Goal: Transaction & Acquisition: Book appointment/travel/reservation

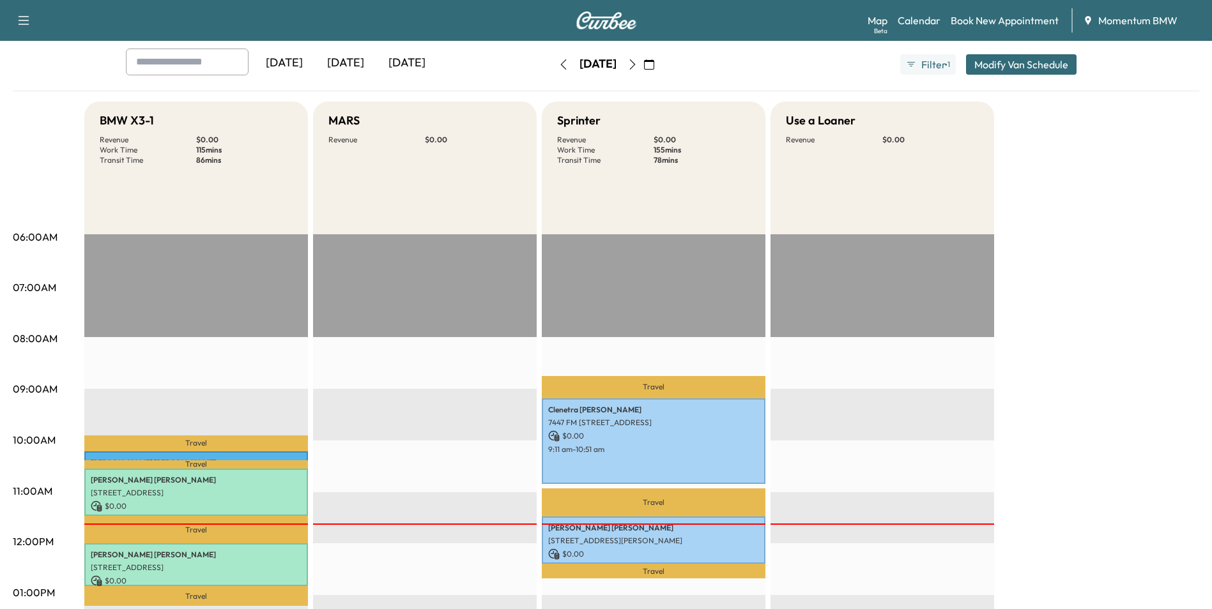
scroll to position [64, 0]
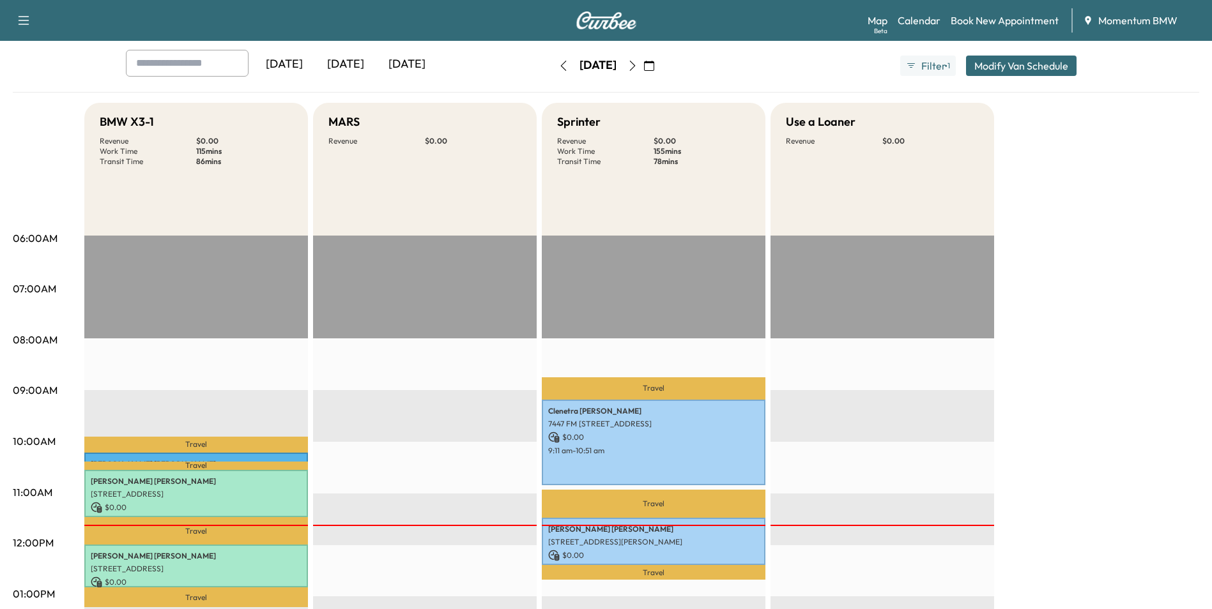
click at [654, 63] on icon "button" at bounding box center [649, 66] width 10 height 10
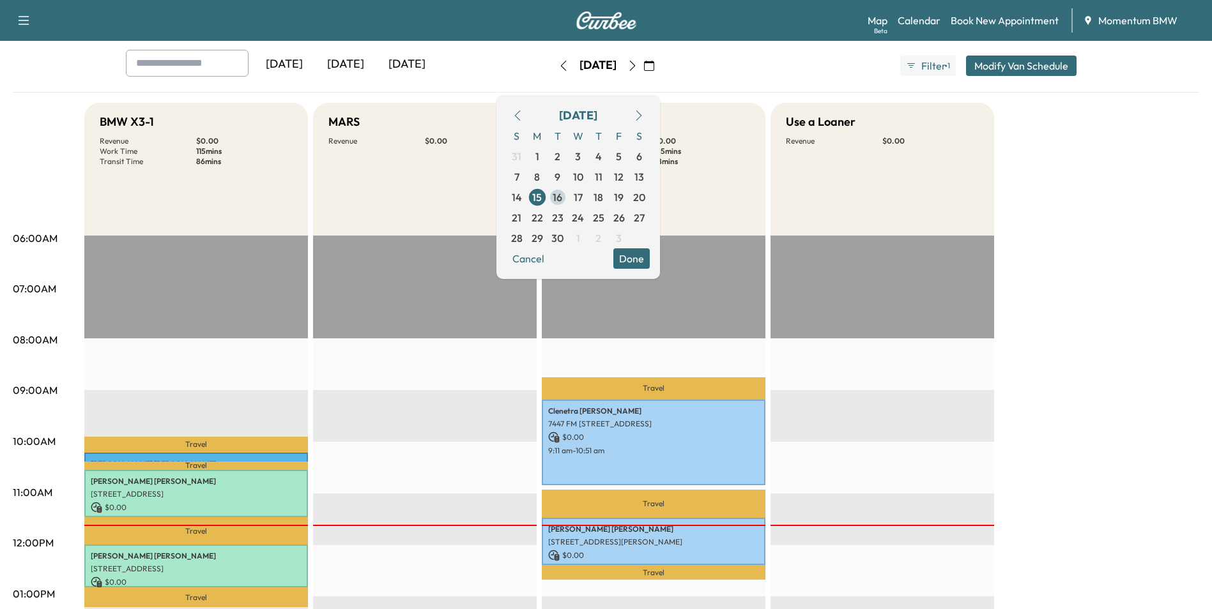
click at [562, 198] on span "16" at bounding box center [558, 197] width 10 height 15
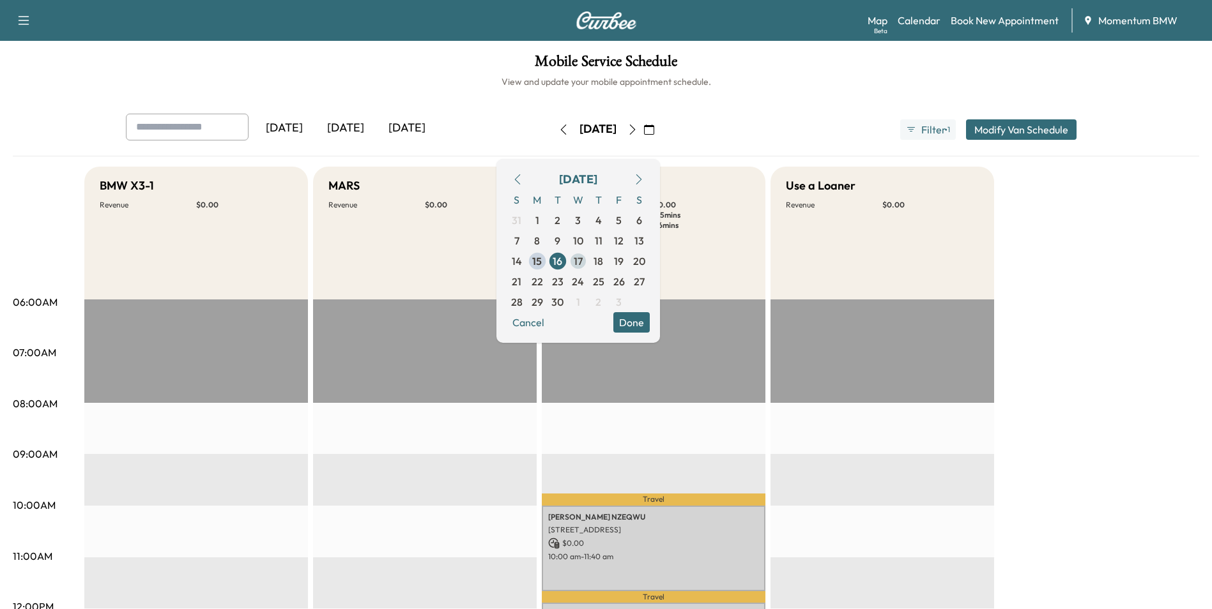
click at [583, 257] on span "17" at bounding box center [578, 261] width 9 height 15
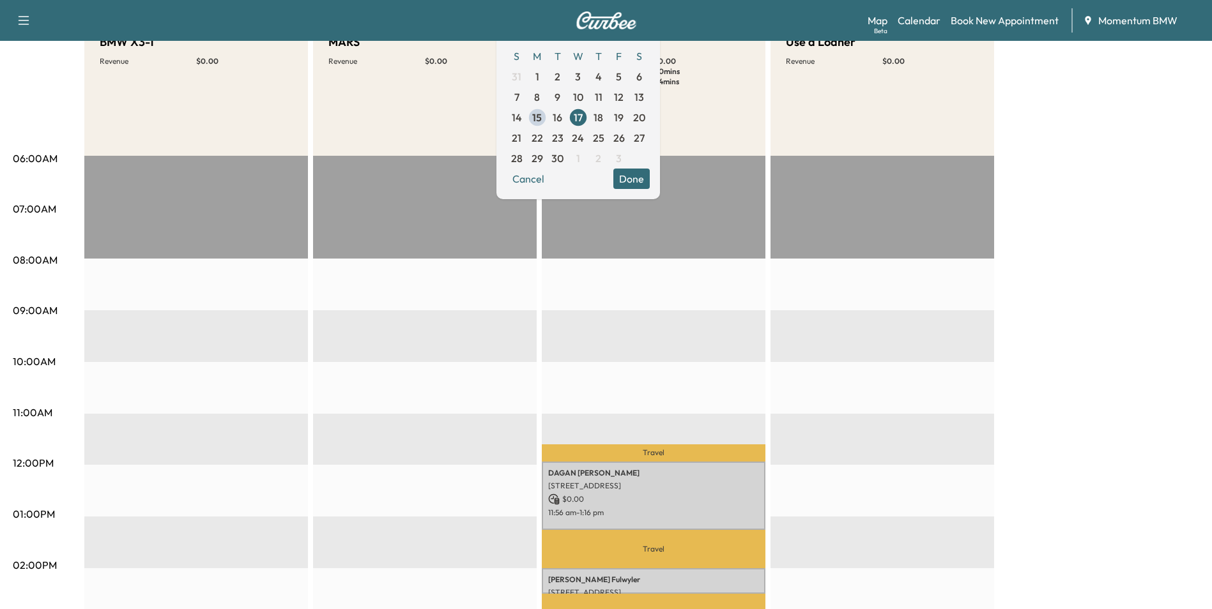
scroll to position [64, 0]
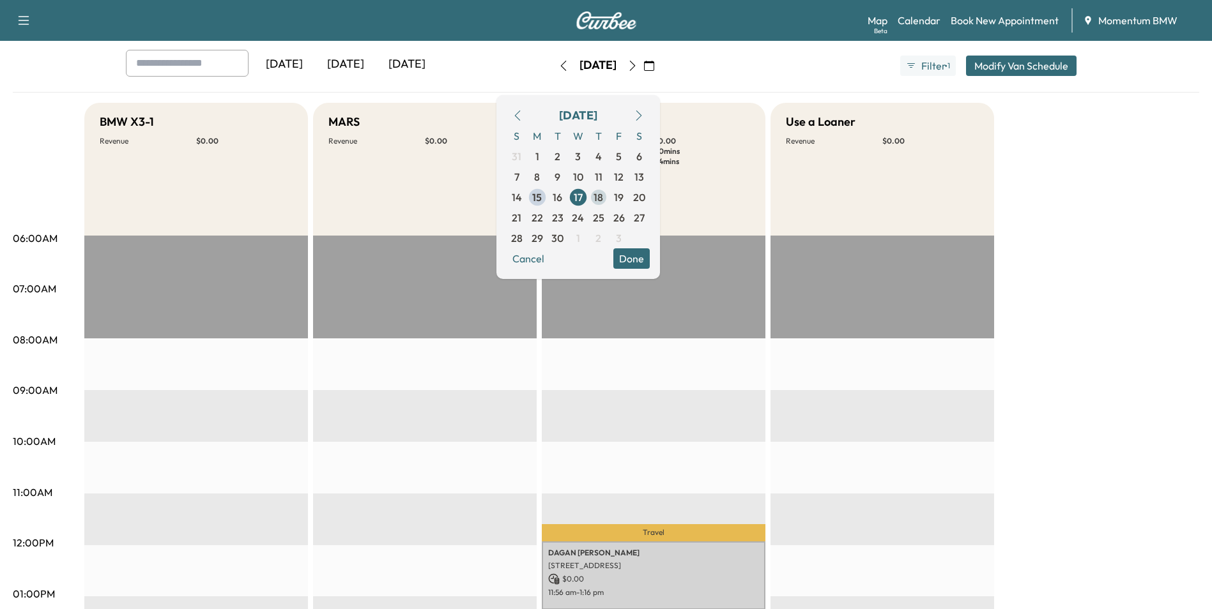
click at [609, 196] on span "18" at bounding box center [598, 197] width 20 height 20
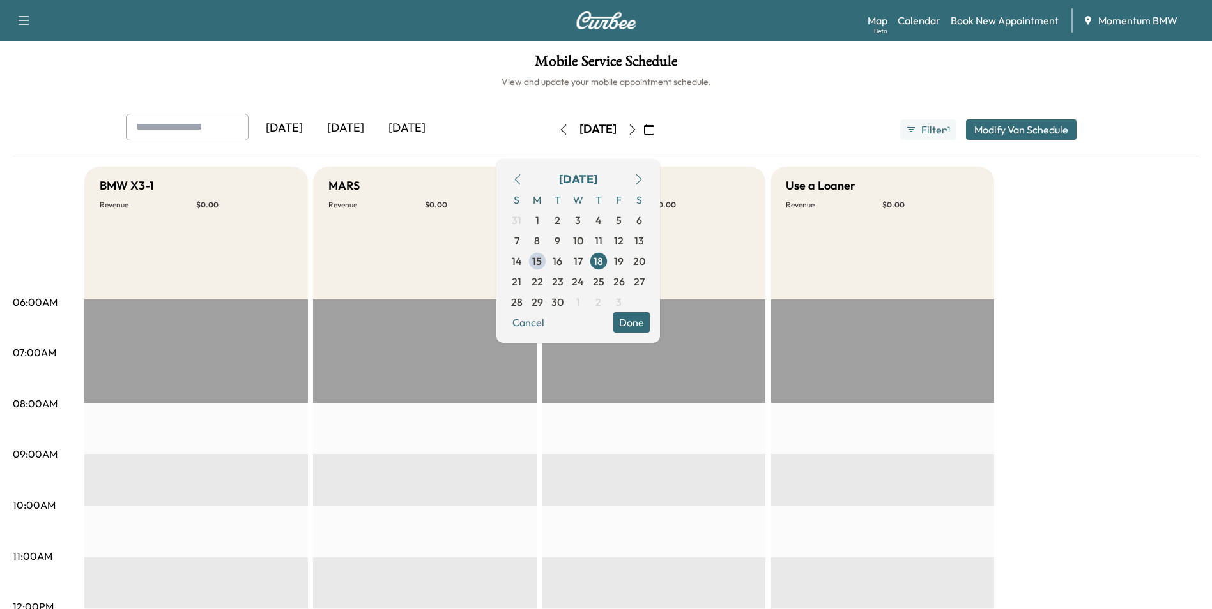
click at [558, 126] on icon "button" at bounding box center [563, 130] width 10 height 10
click at [553, 125] on button "button" at bounding box center [564, 129] width 22 height 20
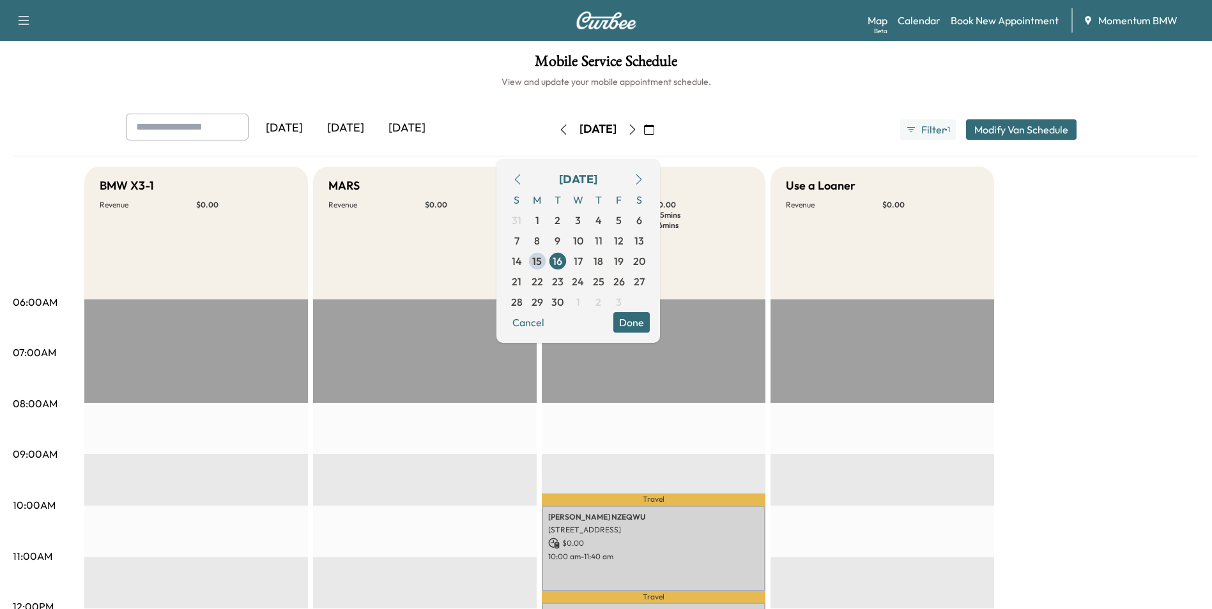
click at [558, 125] on icon "button" at bounding box center [563, 130] width 10 height 10
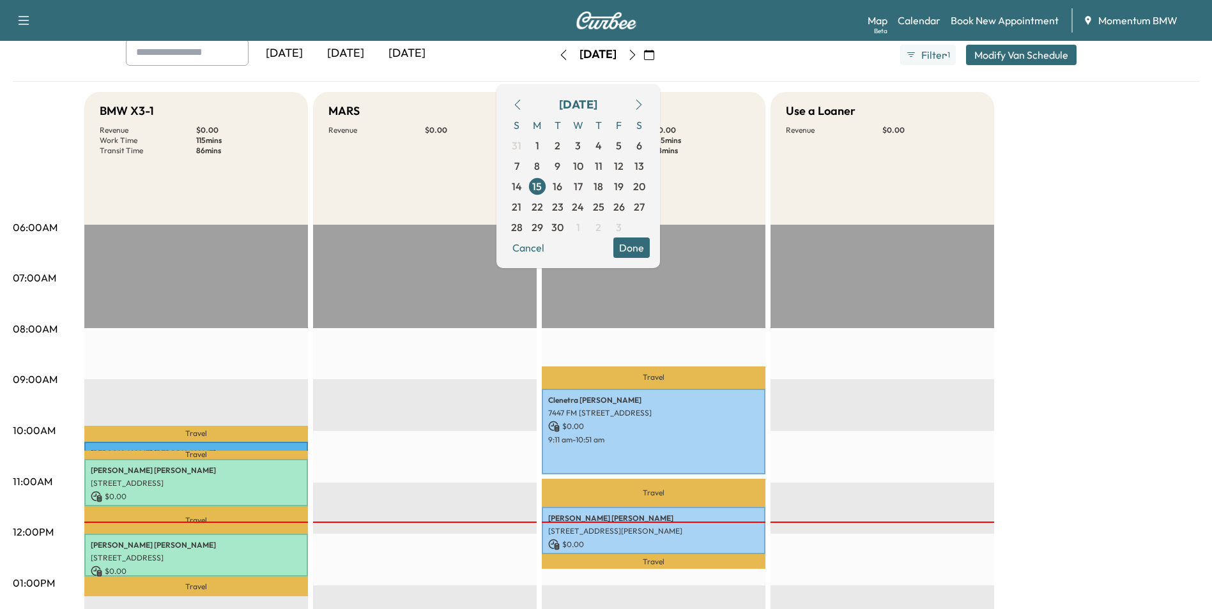
scroll to position [192, 0]
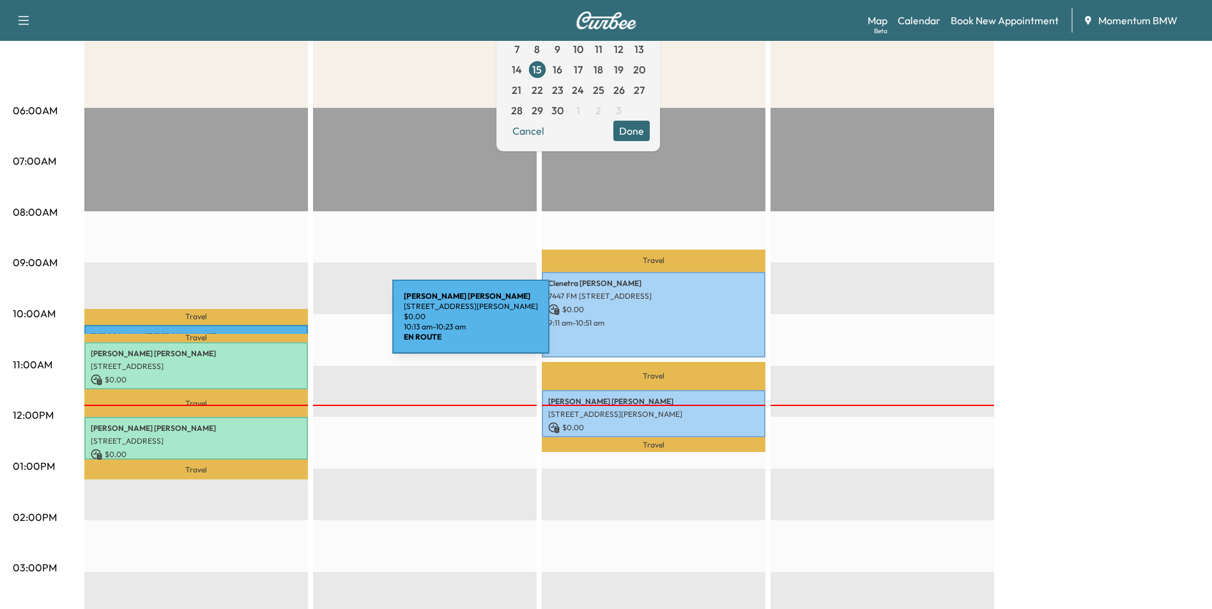
click at [296, 325] on div "[PERSON_NAME] [STREET_ADDRESS][PERSON_NAME] $ 0.00 10:13 am - 10:23 am" at bounding box center [196, 331] width 224 height 13
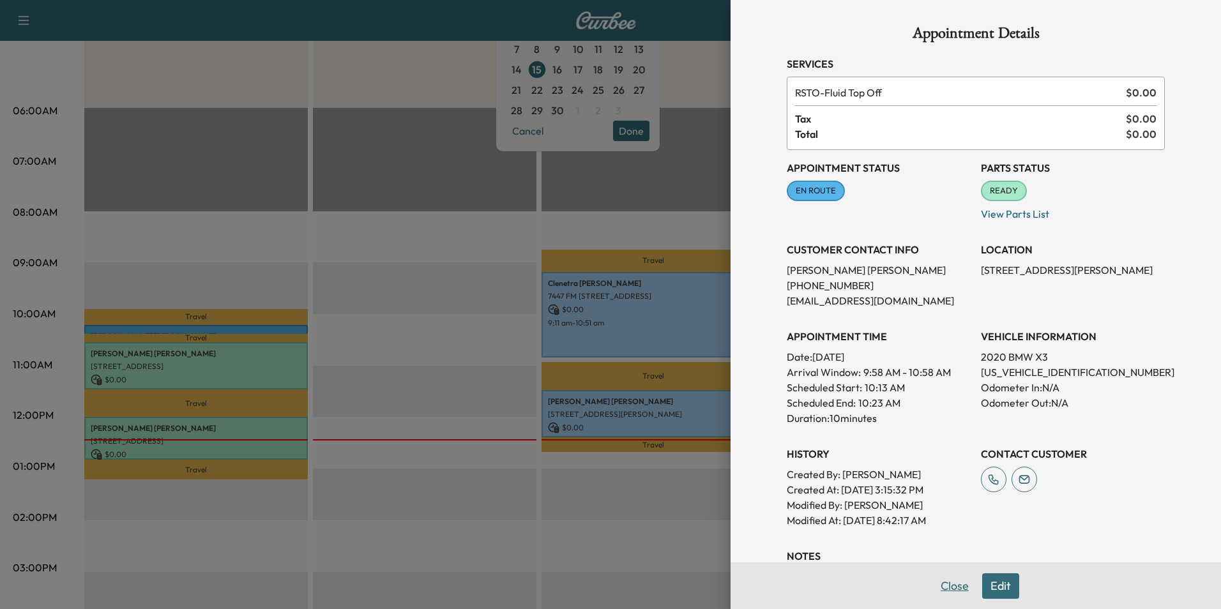
click at [954, 588] on button "Close" at bounding box center [955, 587] width 45 height 26
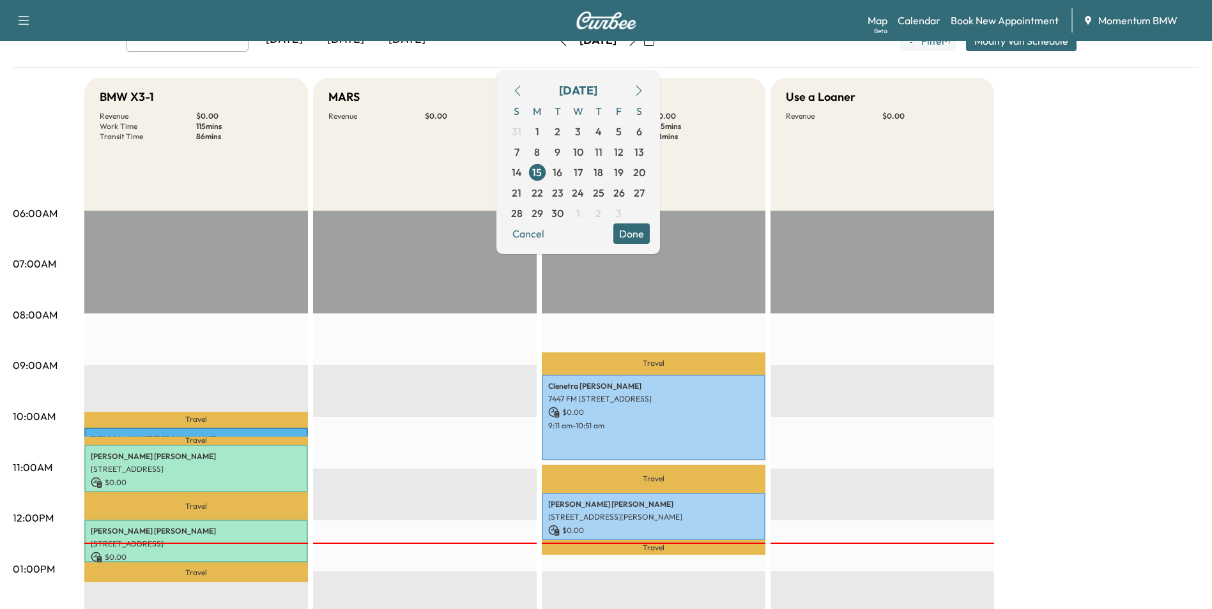
scroll to position [0, 0]
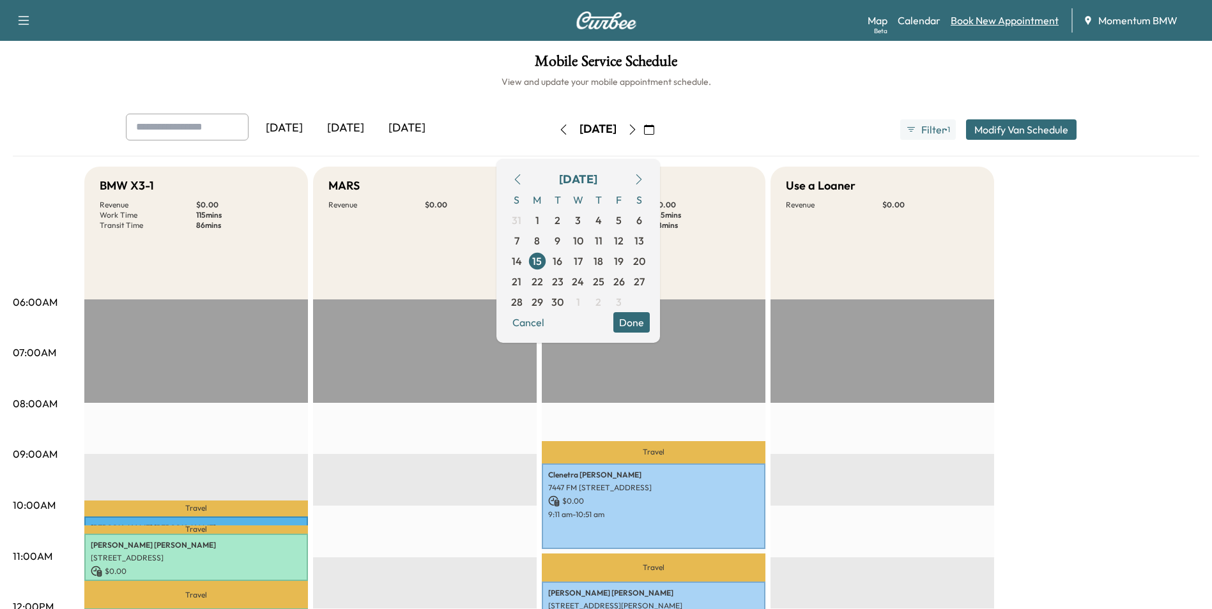
click at [988, 20] on link "Book New Appointment" at bounding box center [1005, 20] width 108 height 15
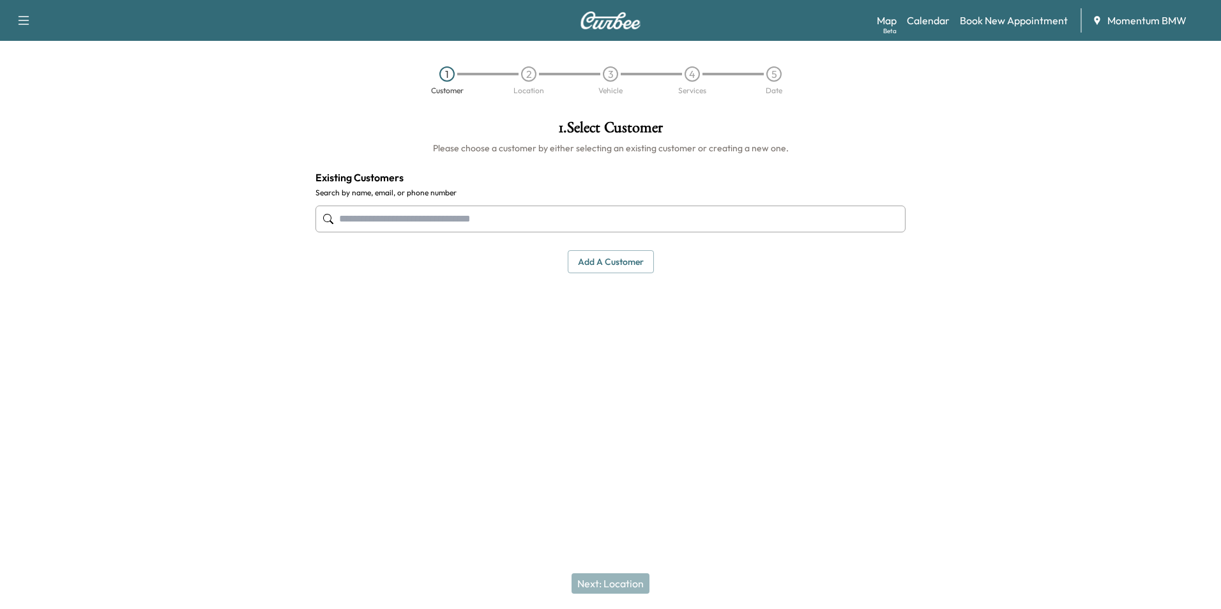
click at [611, 262] on button "Add a customer" at bounding box center [611, 262] width 86 height 24
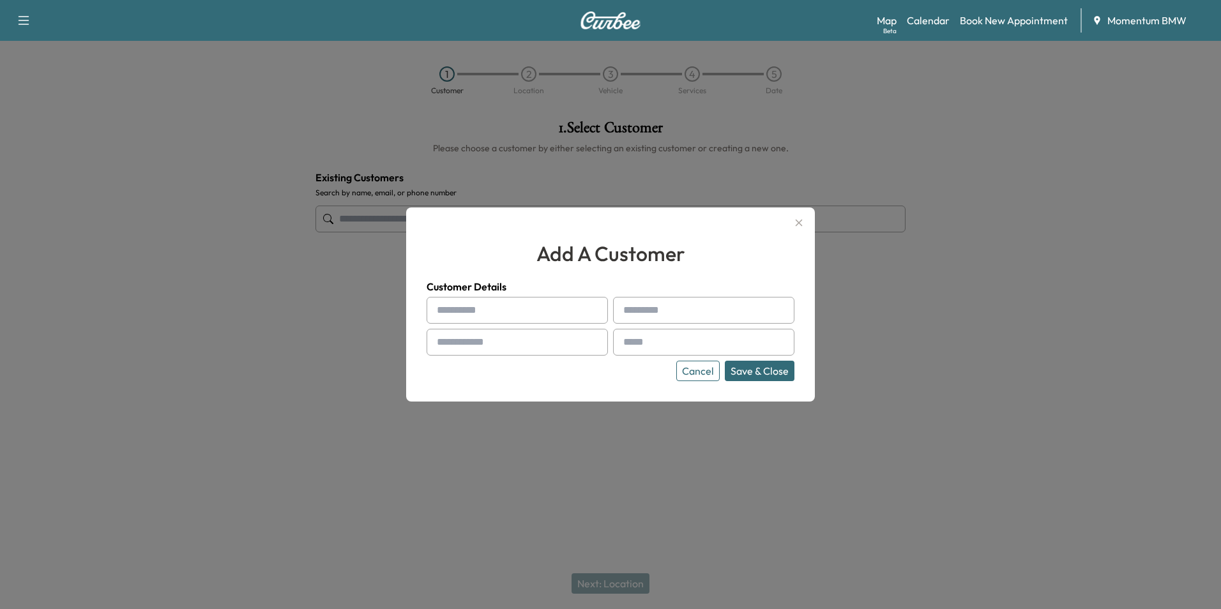
click at [446, 307] on div at bounding box center [439, 310] width 15 height 15
drag, startPoint x: 446, startPoint y: 308, endPoint x: 760, endPoint y: 302, distance: 313.7
click at [760, 302] on input "text" at bounding box center [703, 310] width 181 height 27
click at [516, 312] on input "text" at bounding box center [517, 310] width 181 height 27
paste input "******"
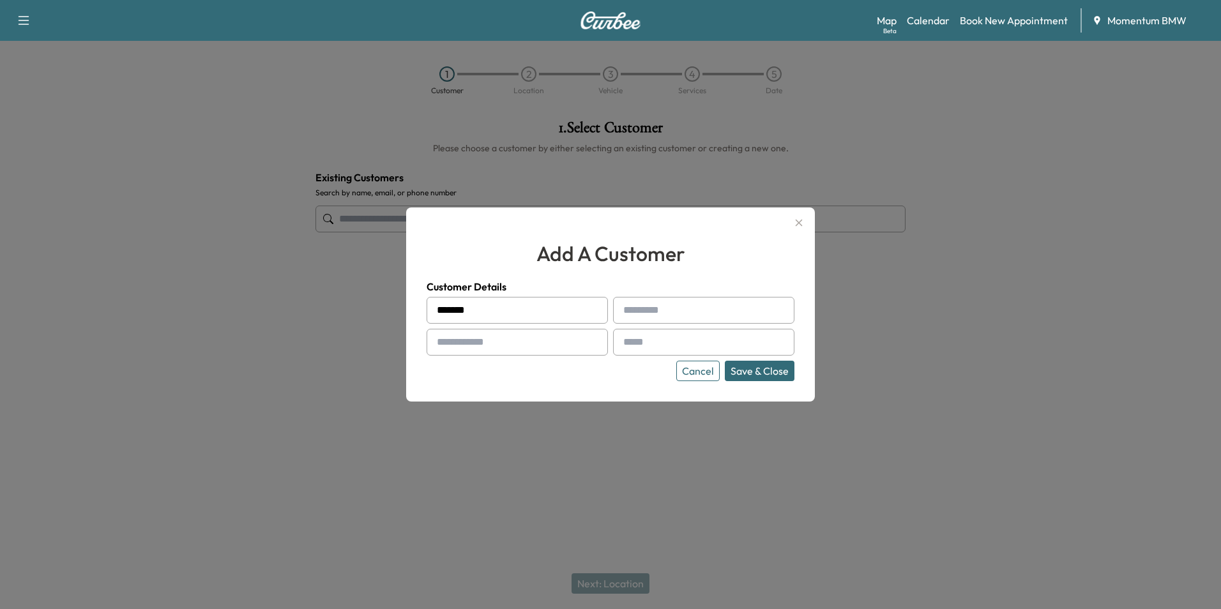
type input "******"
click at [636, 305] on input "text" at bounding box center [703, 310] width 181 height 27
paste input "******"
type input "******"
click at [496, 342] on input "text" at bounding box center [517, 342] width 181 height 27
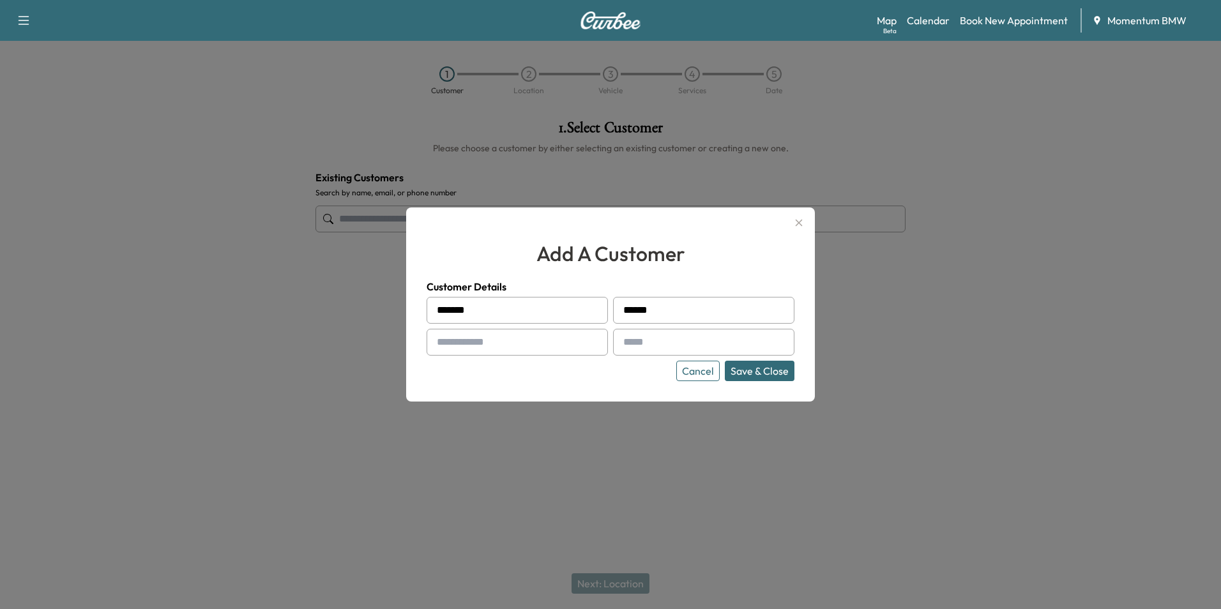
paste input "**********"
type input "**********"
click at [661, 340] on input "text" at bounding box center [703, 342] width 181 height 27
paste input "**********"
type input "**********"
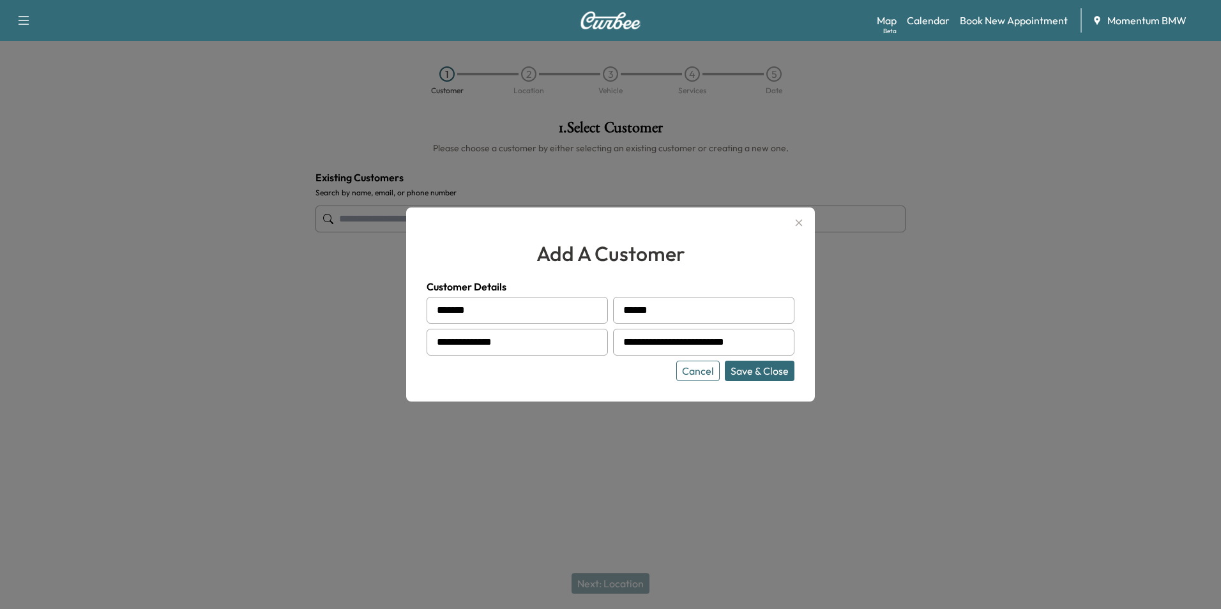
click at [763, 371] on button "Save & Close" at bounding box center [760, 371] width 70 height 20
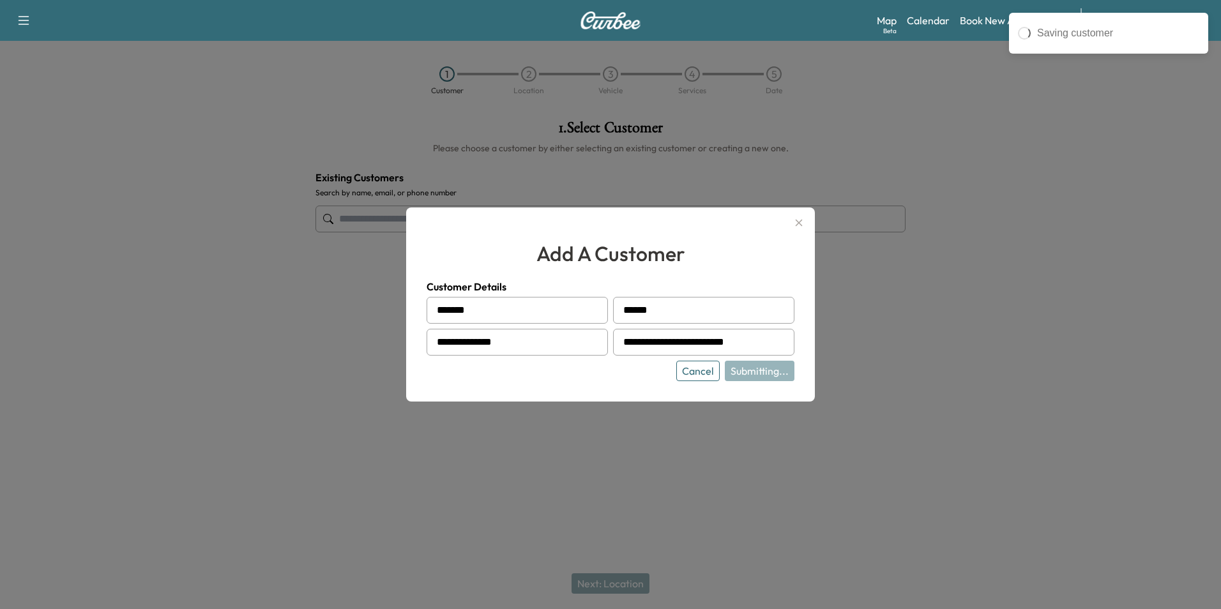
type input "**********"
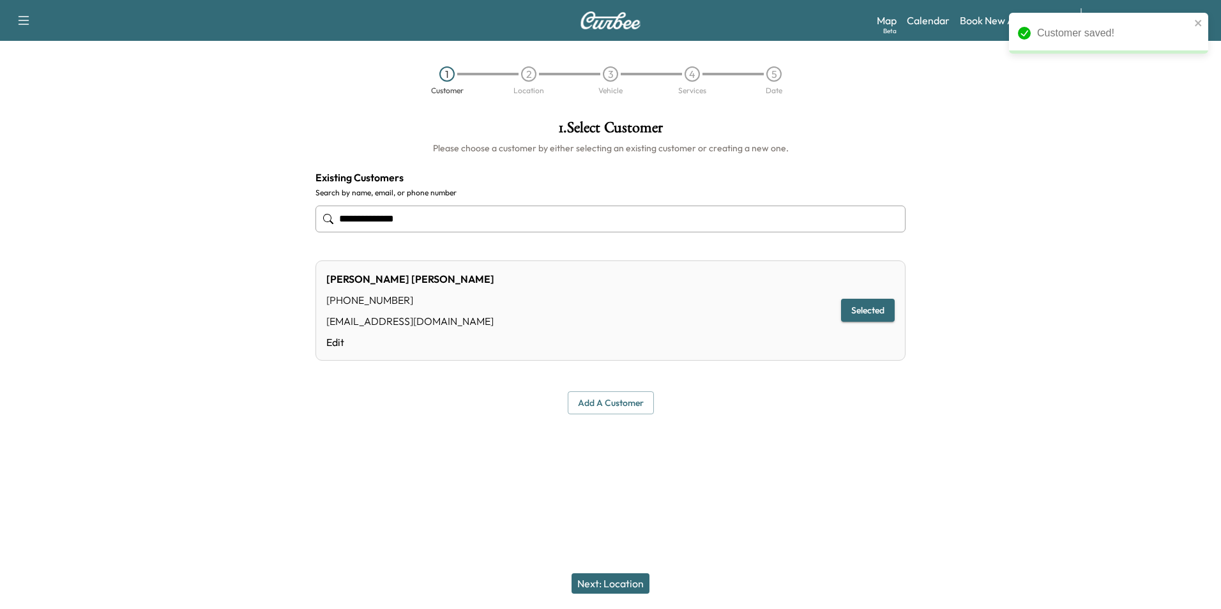
click at [618, 585] on button "Next: Location" at bounding box center [611, 584] width 78 height 20
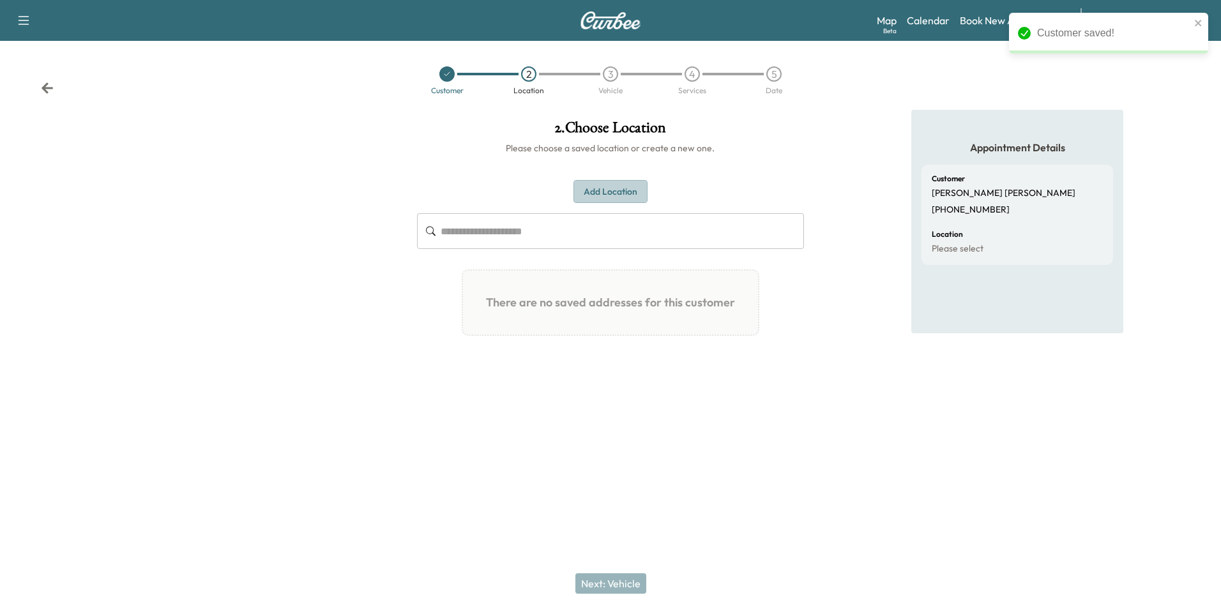
click at [603, 191] on button "Add Location" at bounding box center [611, 192] width 74 height 24
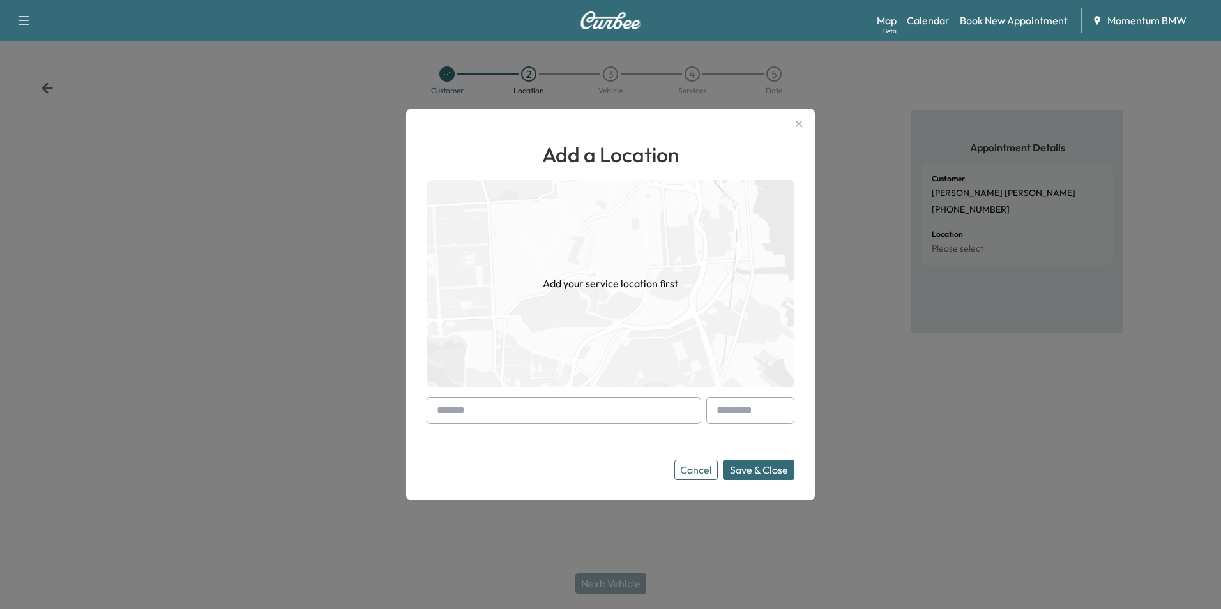
paste input "**********"
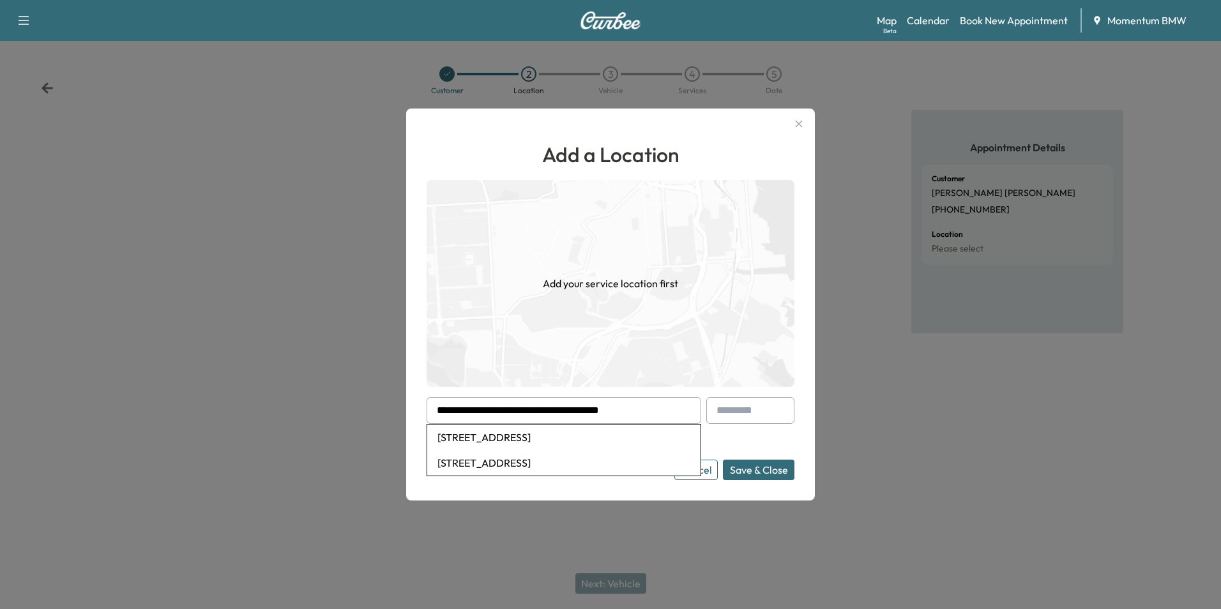
click at [548, 445] on li "[STREET_ADDRESS]" at bounding box center [563, 438] width 273 height 26
type input "**********"
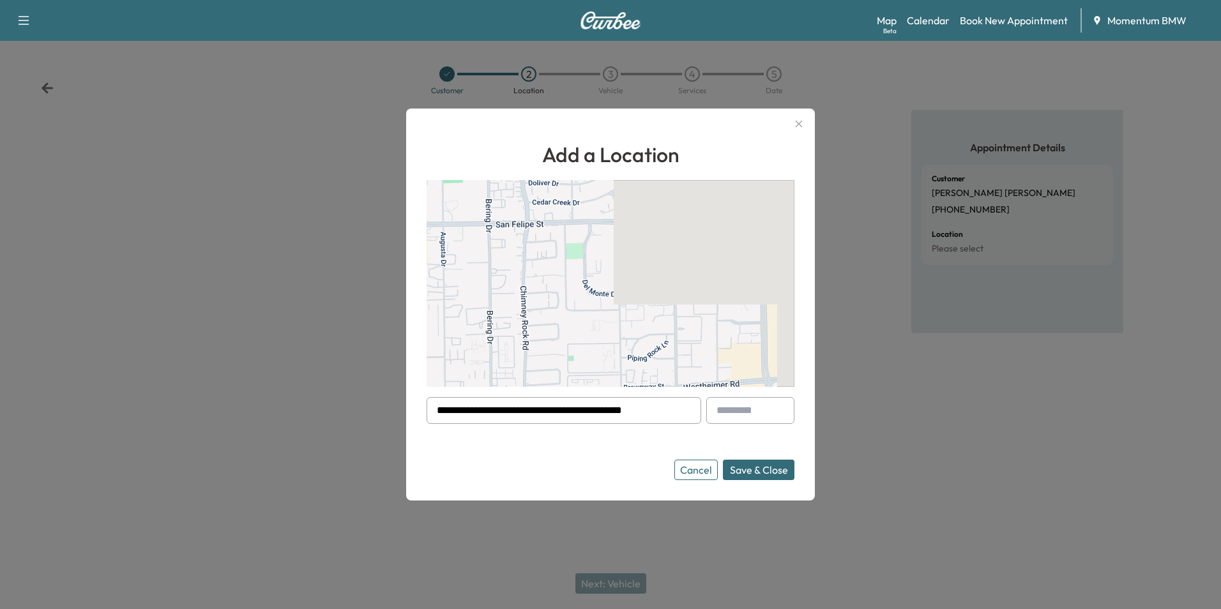
click at [757, 468] on button "Save & Close" at bounding box center [759, 470] width 72 height 20
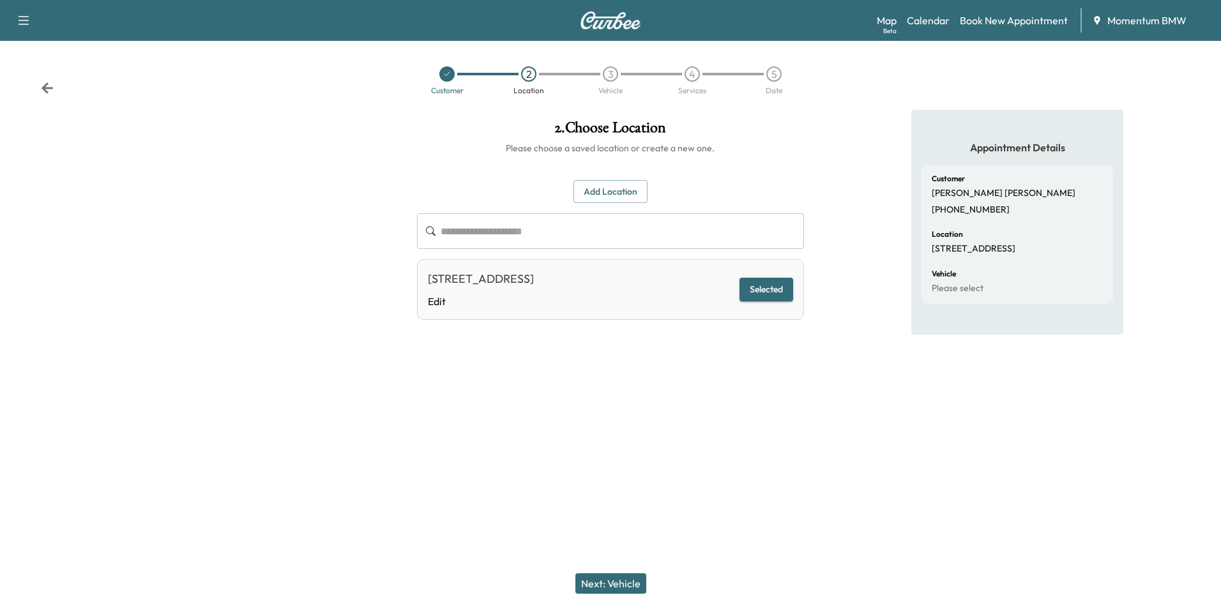
click at [608, 581] on button "Next: Vehicle" at bounding box center [611, 584] width 71 height 20
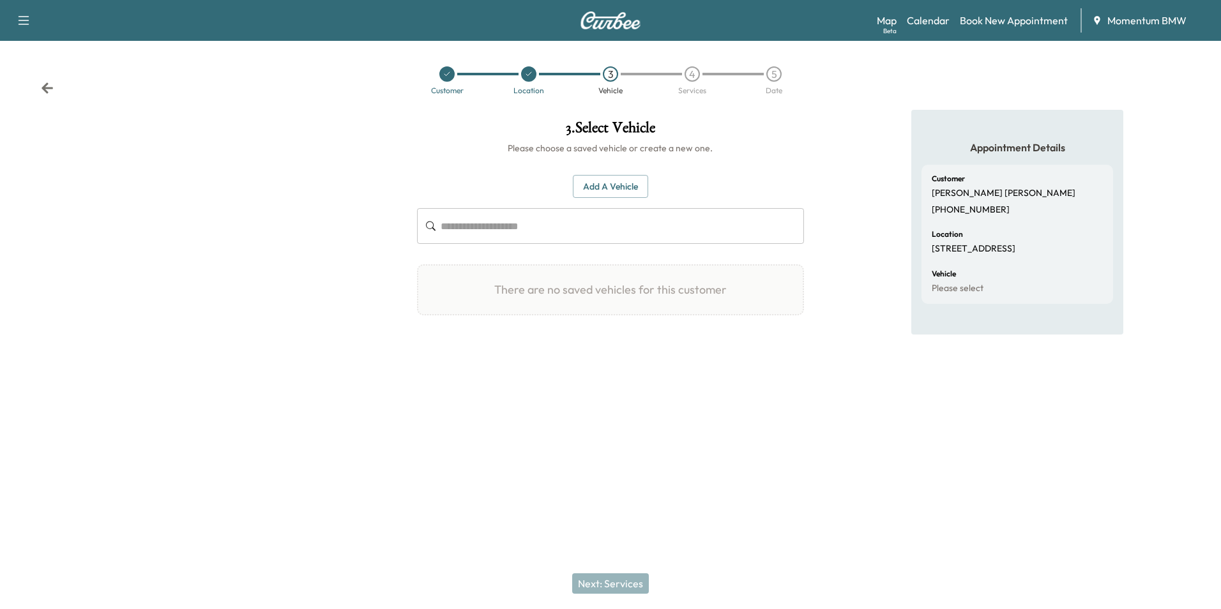
click at [608, 185] on button "Add a Vehicle" at bounding box center [610, 187] width 75 height 24
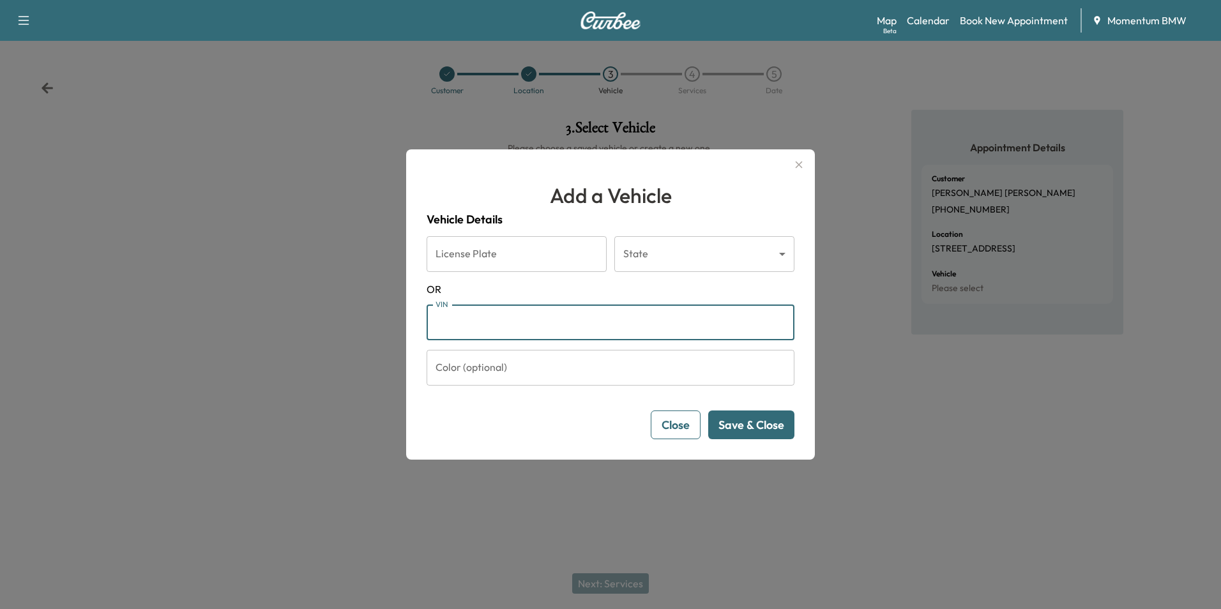
paste input "**********"
type input "**********"
click at [763, 427] on button "Save & Close" at bounding box center [751, 425] width 86 height 29
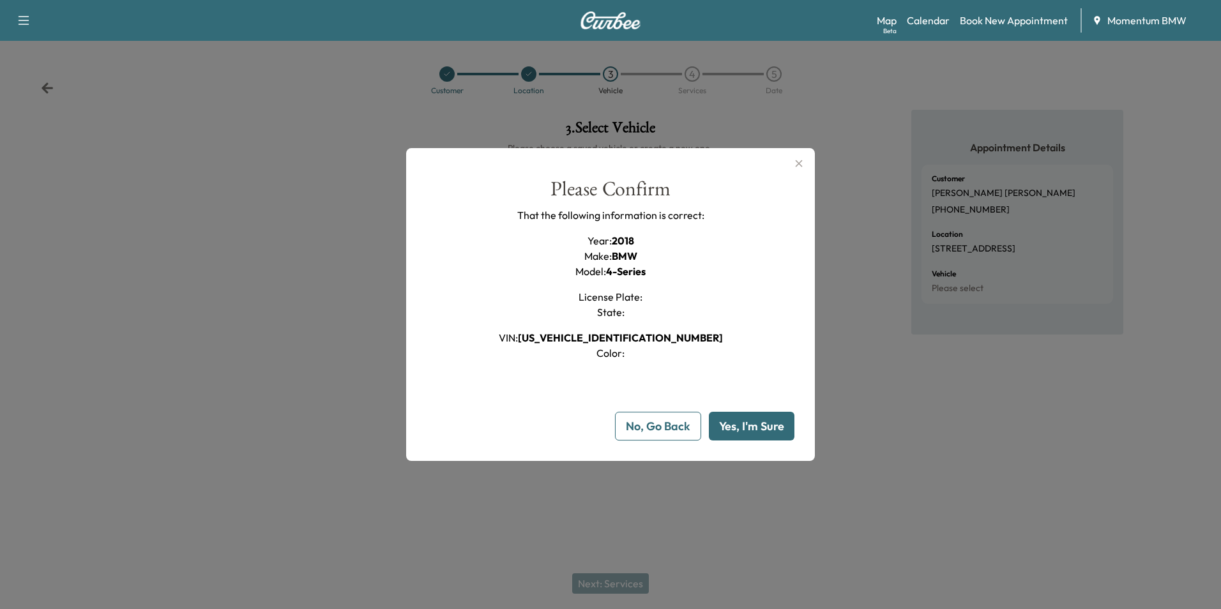
click at [763, 427] on button "Yes, I'm Sure" at bounding box center [752, 426] width 86 height 29
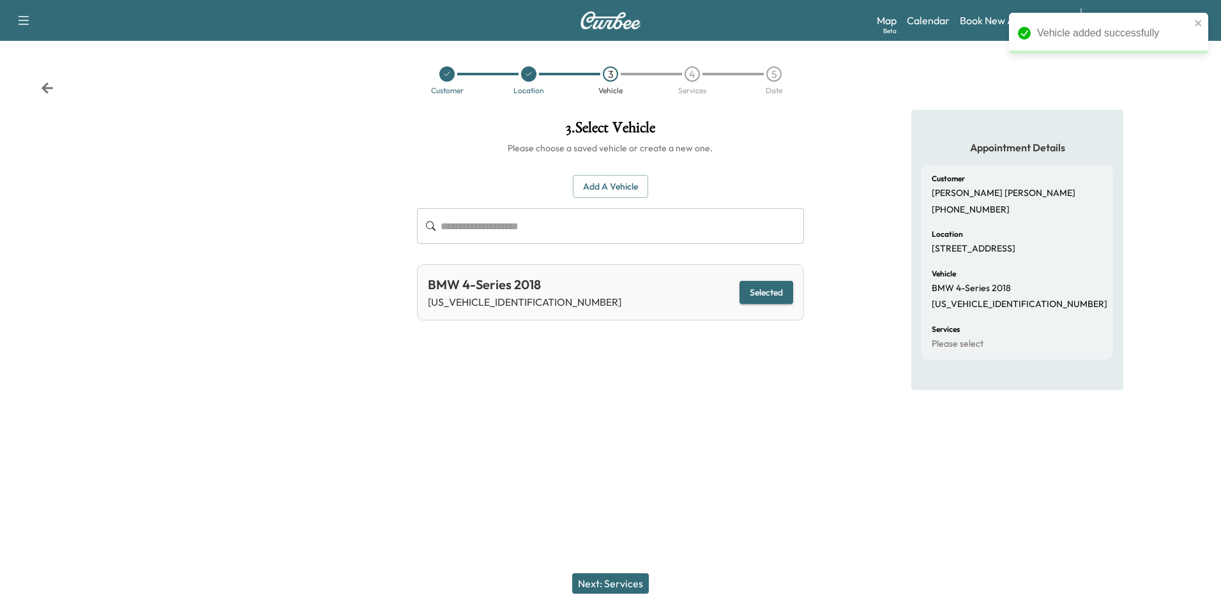
click at [609, 581] on button "Next: Services" at bounding box center [610, 584] width 77 height 20
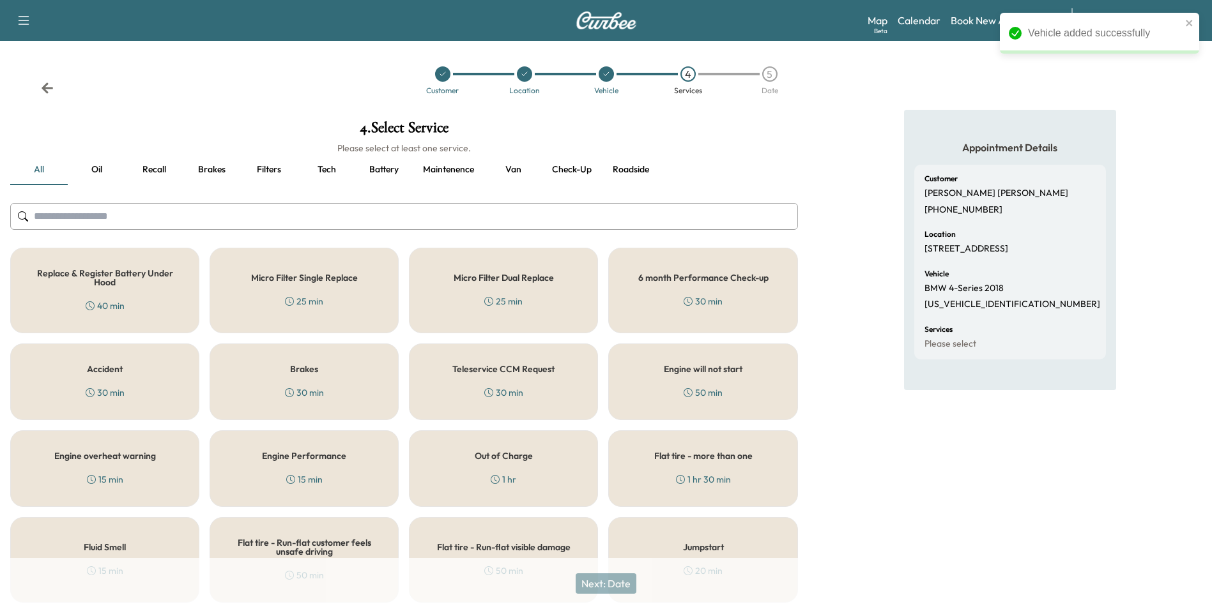
click at [94, 166] on button "Oil" at bounding box center [96, 170] width 57 height 31
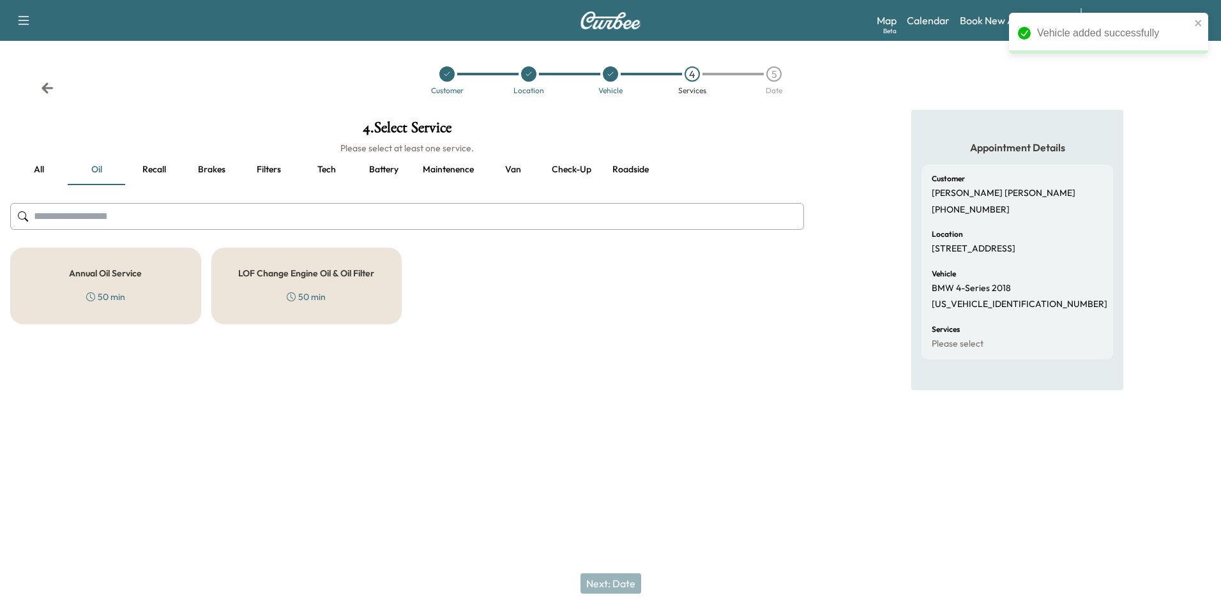
drag, startPoint x: 115, startPoint y: 271, endPoint x: 200, endPoint y: 263, distance: 85.3
click at [118, 271] on h5 "Annual Oil Service" at bounding box center [105, 273] width 73 height 9
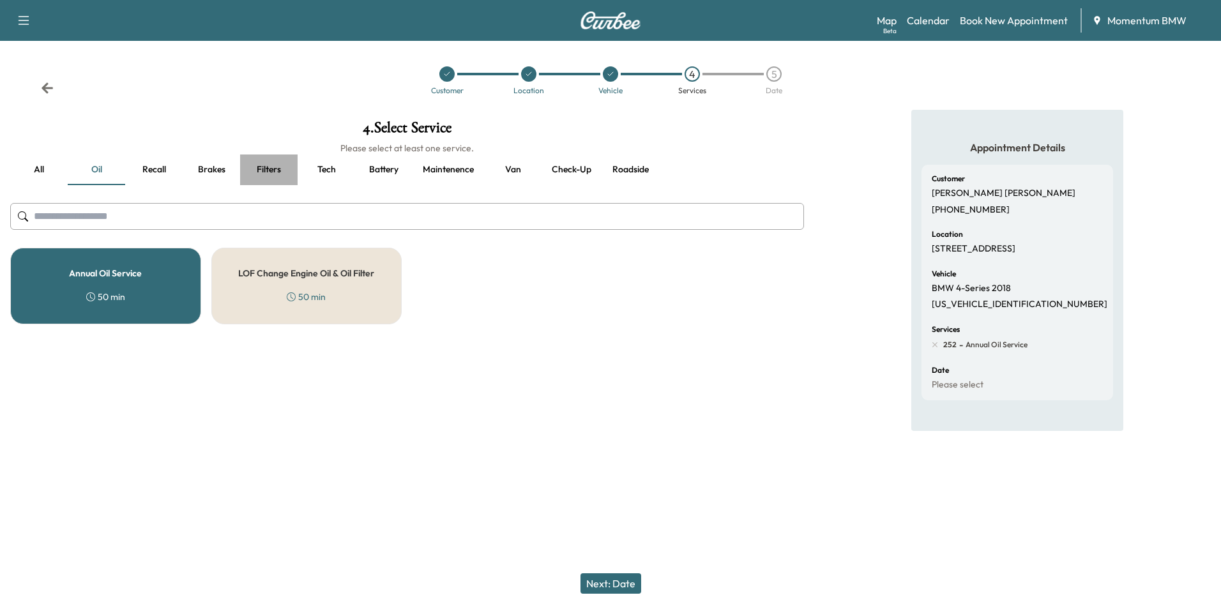
click at [270, 167] on button "Filters" at bounding box center [268, 170] width 57 height 31
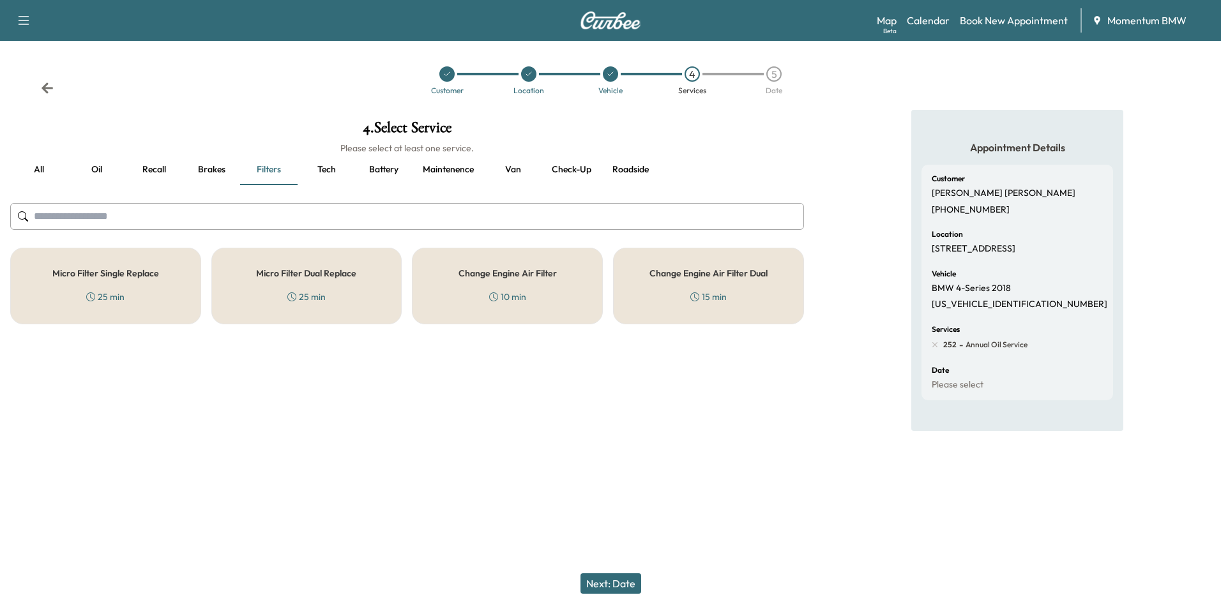
click at [176, 281] on div "Micro Filter Single Replace 25 min" at bounding box center [105, 286] width 191 height 77
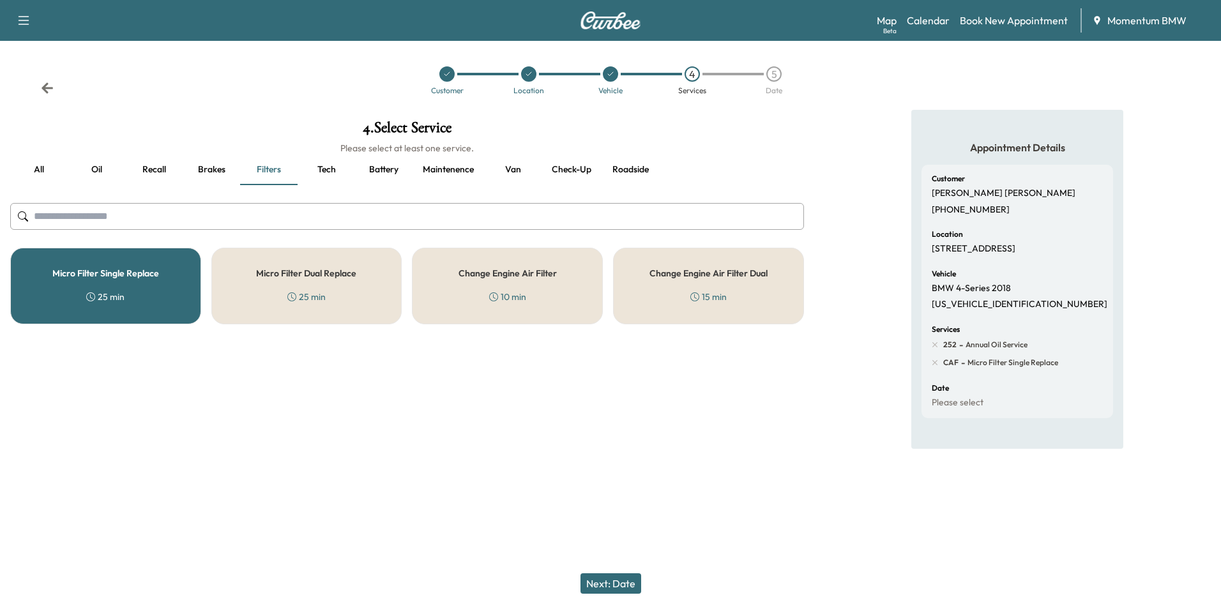
click at [565, 302] on div "Change Engine Air Filter 10 min" at bounding box center [507, 286] width 191 height 77
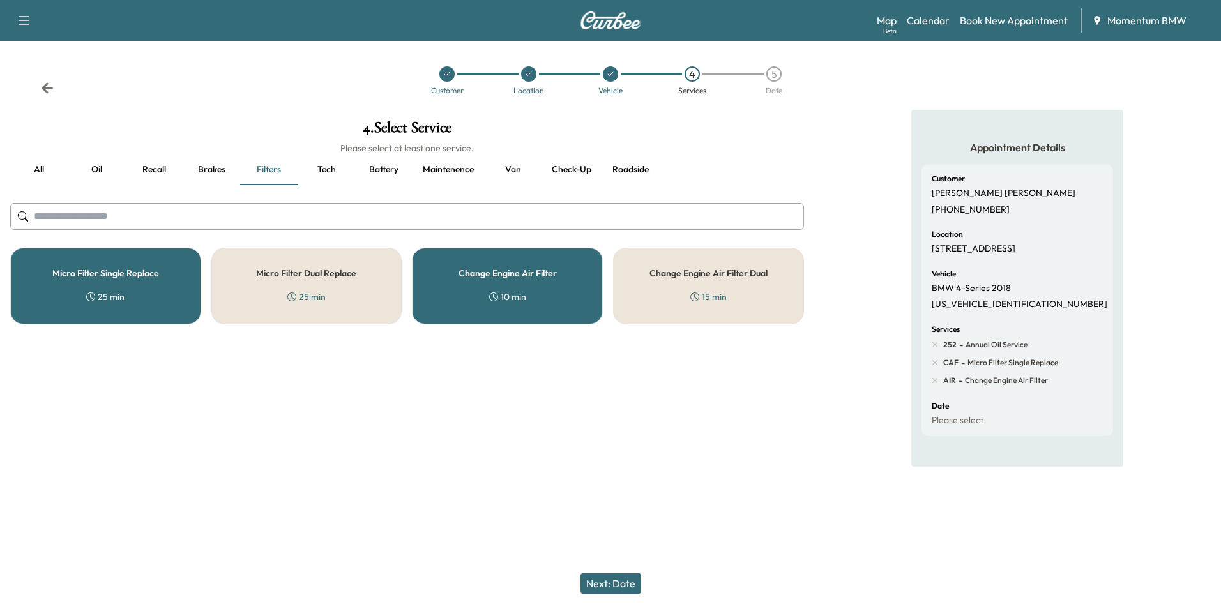
click at [199, 164] on button "Brakes" at bounding box center [211, 170] width 57 height 31
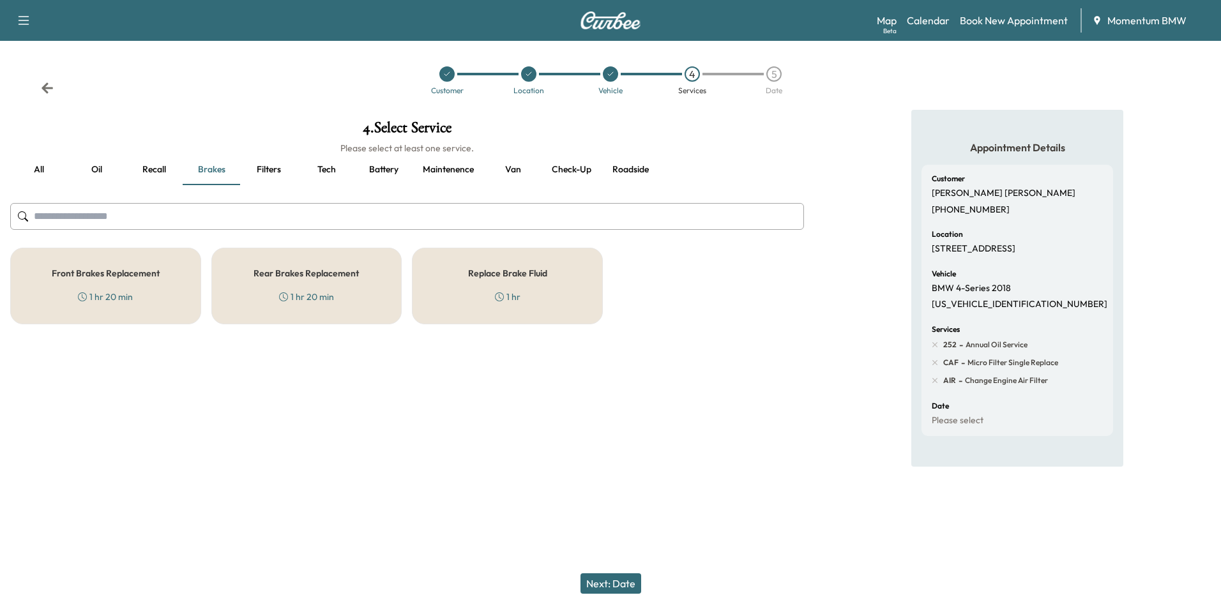
click at [148, 277] on h5 "Front Brakes Replacement" at bounding box center [106, 273] width 108 height 9
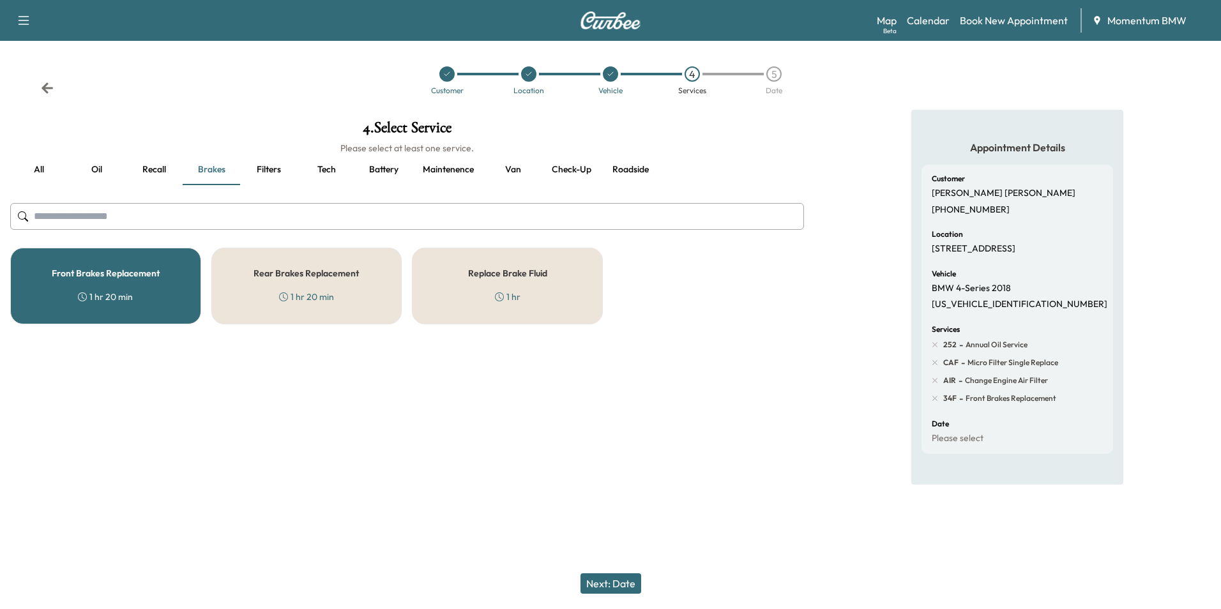
click at [601, 580] on button "Next: Date" at bounding box center [611, 584] width 61 height 20
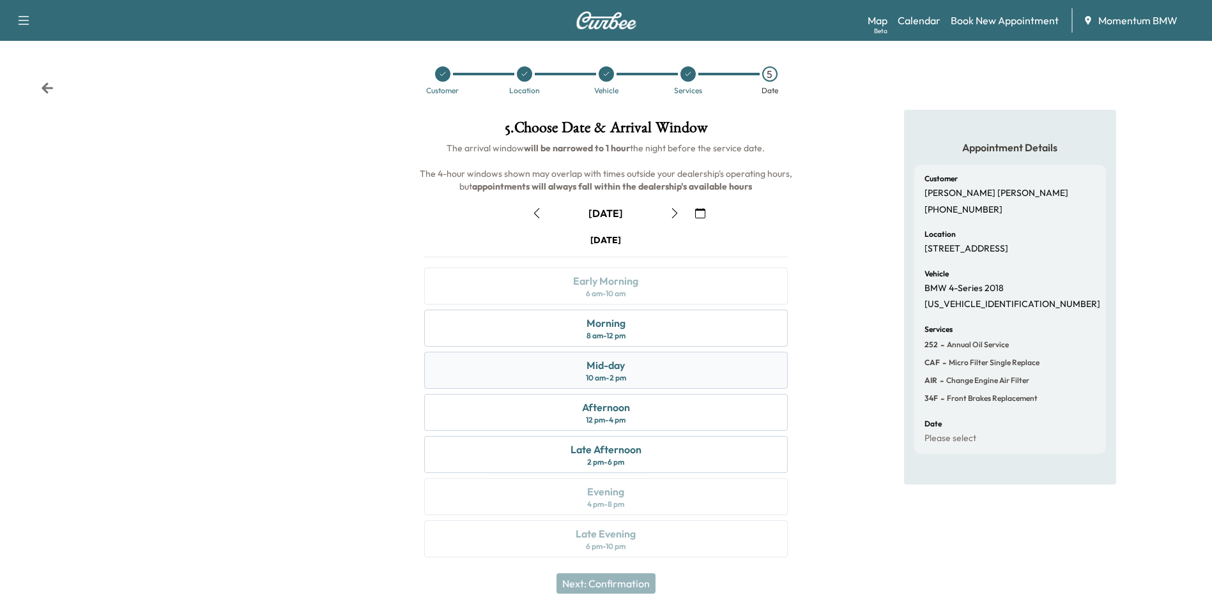
click at [622, 369] on div "Mid-day" at bounding box center [605, 365] width 38 height 15
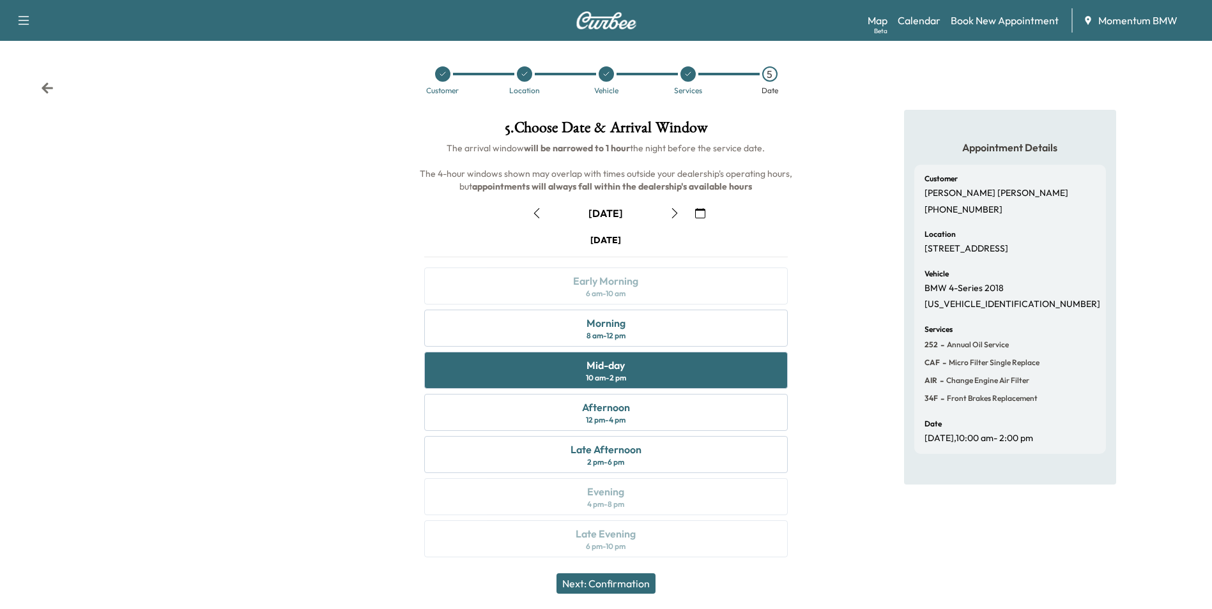
click at [624, 572] on div "Next: Confirmation" at bounding box center [606, 583] width 1212 height 51
click at [628, 583] on button "Next: Confirmation" at bounding box center [605, 584] width 99 height 20
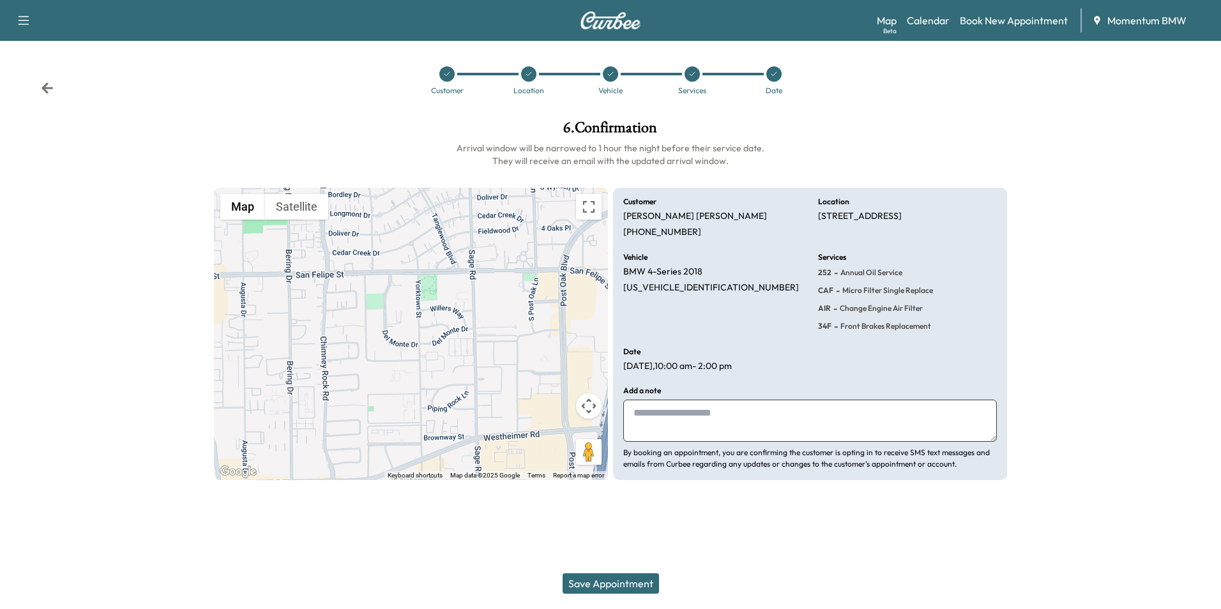
click at [650, 423] on textarea at bounding box center [811, 421] width 374 height 42
type textarea "**********"
click at [633, 578] on button "Save Appointment" at bounding box center [611, 584] width 96 height 20
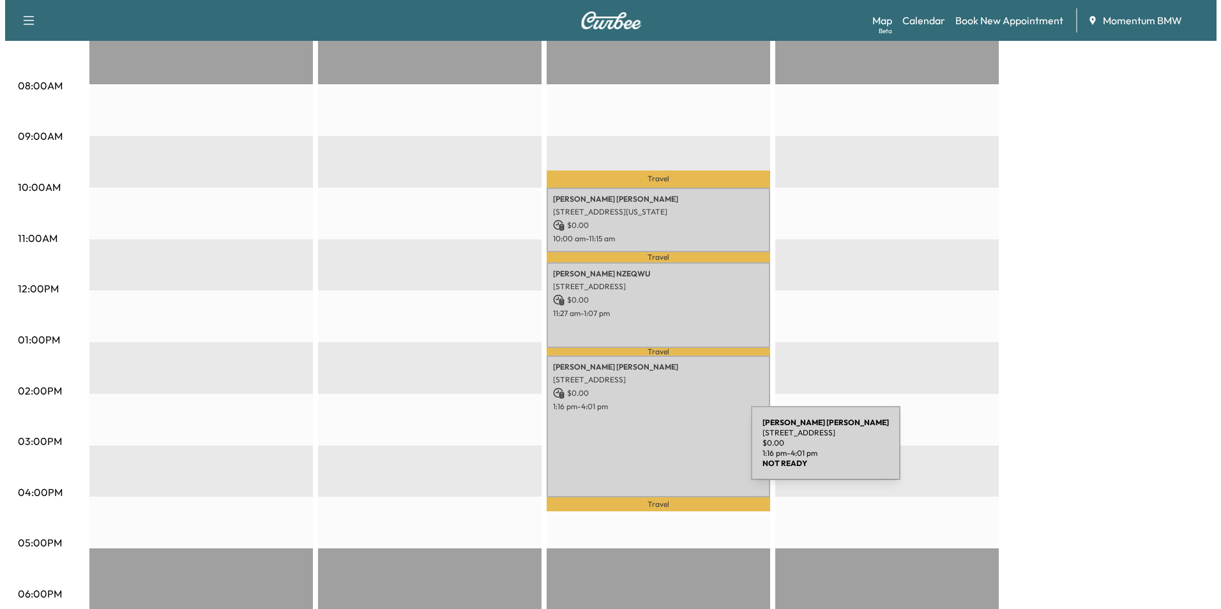
scroll to position [319, 0]
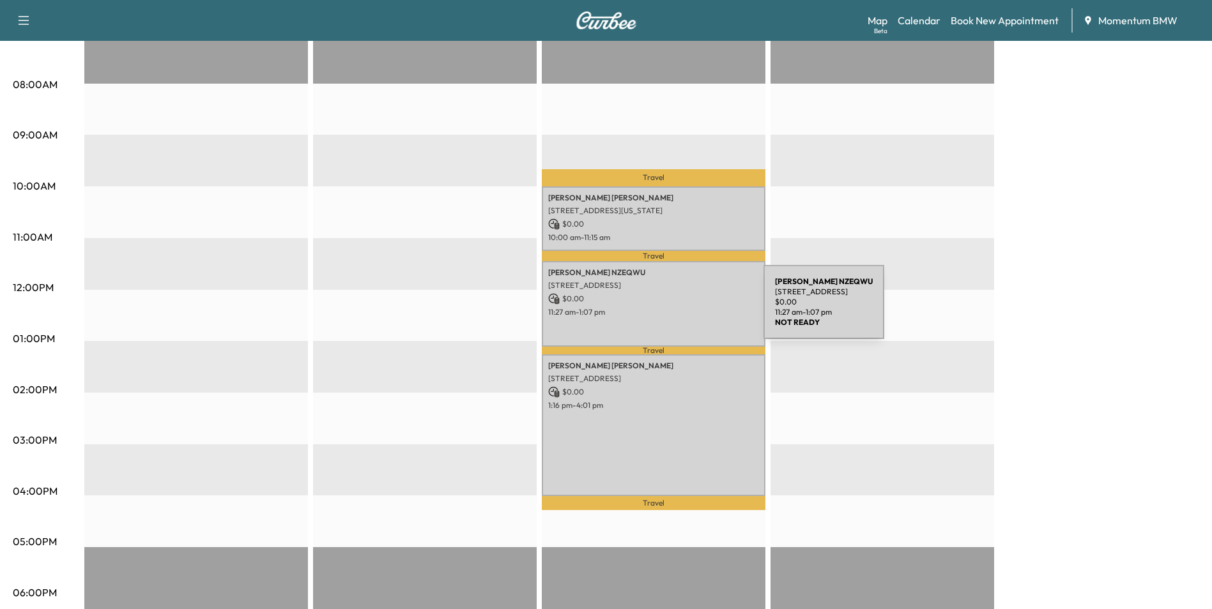
click at [668, 310] on p "11:27 am - 1:07 pm" at bounding box center [653, 312] width 211 height 10
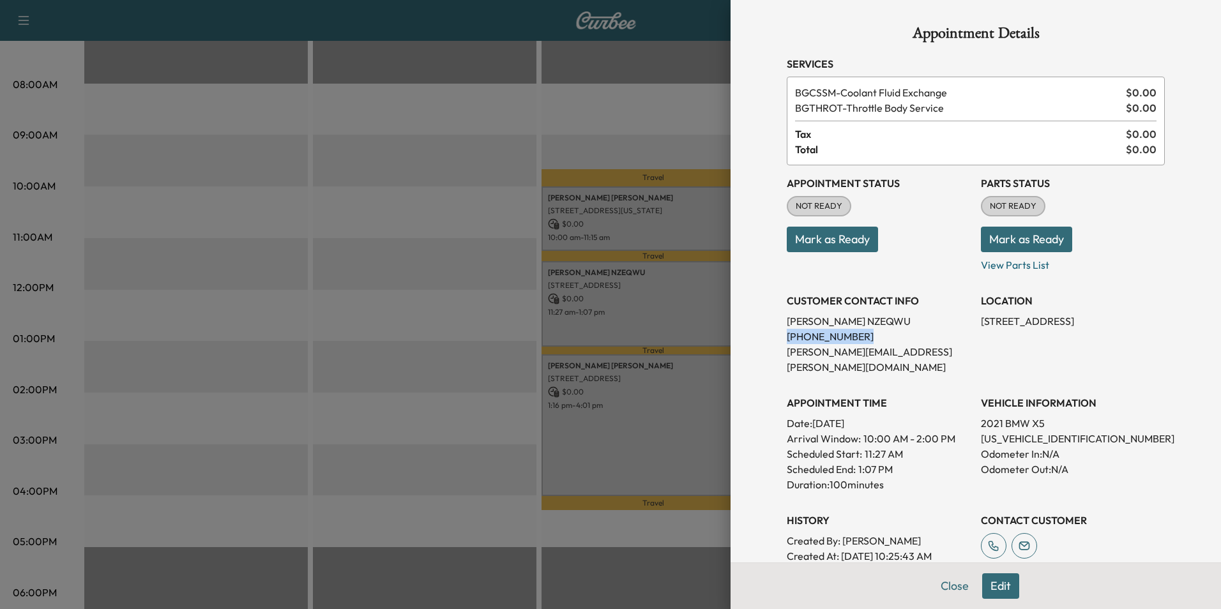
drag, startPoint x: 777, startPoint y: 338, endPoint x: 859, endPoint y: 333, distance: 81.9
click at [859, 333] on p "[PHONE_NUMBER]" at bounding box center [879, 336] width 184 height 15
click at [953, 477] on p "Duration: 100 minutes" at bounding box center [879, 484] width 184 height 15
click at [1002, 431] on p "[US_VEHICLE_IDENTIFICATION_NUMBER]" at bounding box center [1073, 438] width 184 height 15
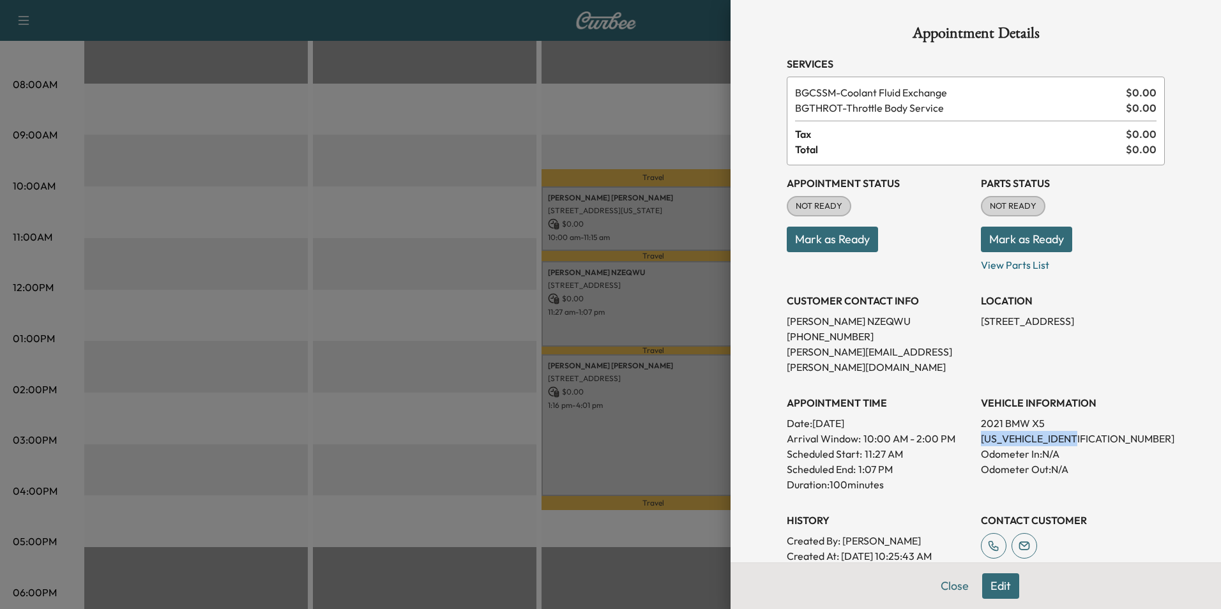
copy p "[US_VEHICLE_IDENTIFICATION_NUMBER]"
drag, startPoint x: 970, startPoint y: 321, endPoint x: 1129, endPoint y: 320, distance: 159.7
click at [1129, 320] on div "Appointment Status NOT READY Mark as Ready Parts Status NOT READY Mark as Ready…" at bounding box center [976, 379] width 378 height 429
drag, startPoint x: 1129, startPoint y: 320, endPoint x: 1088, endPoint y: 321, distance: 41.5
copy p "[STREET_ADDRESS]"
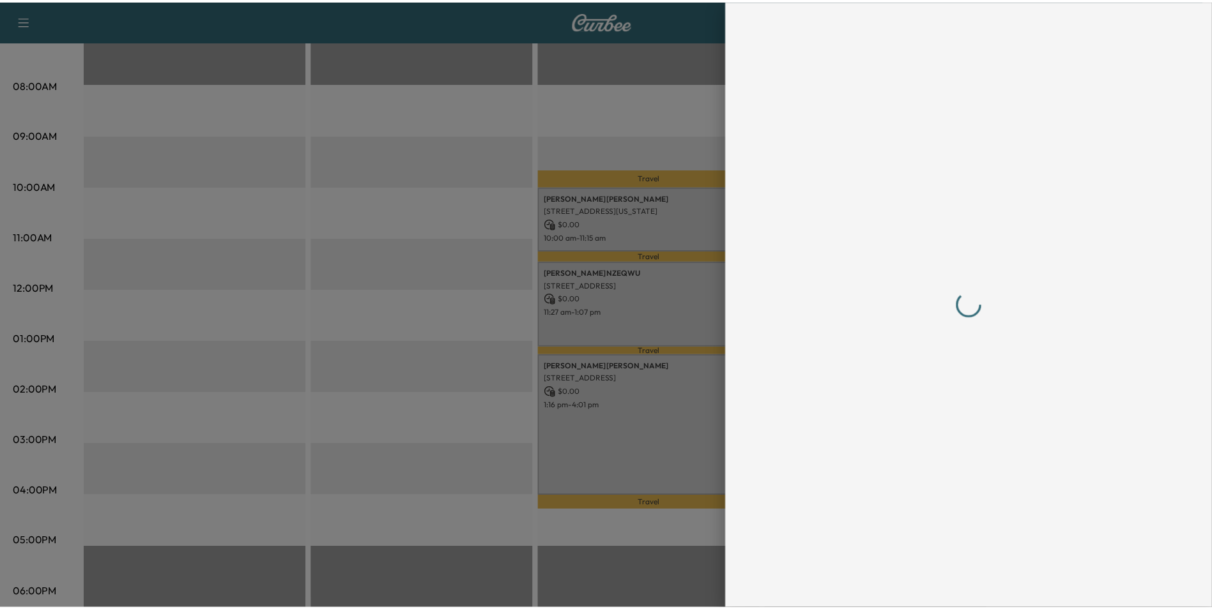
scroll to position [0, 0]
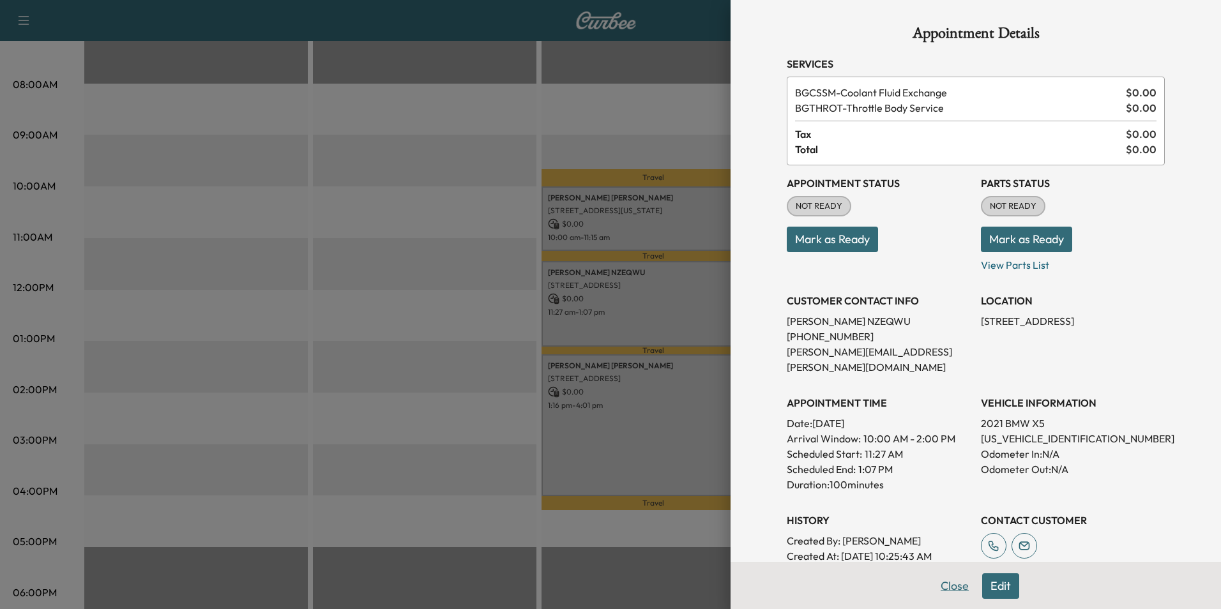
click at [942, 585] on button "Close" at bounding box center [955, 587] width 45 height 26
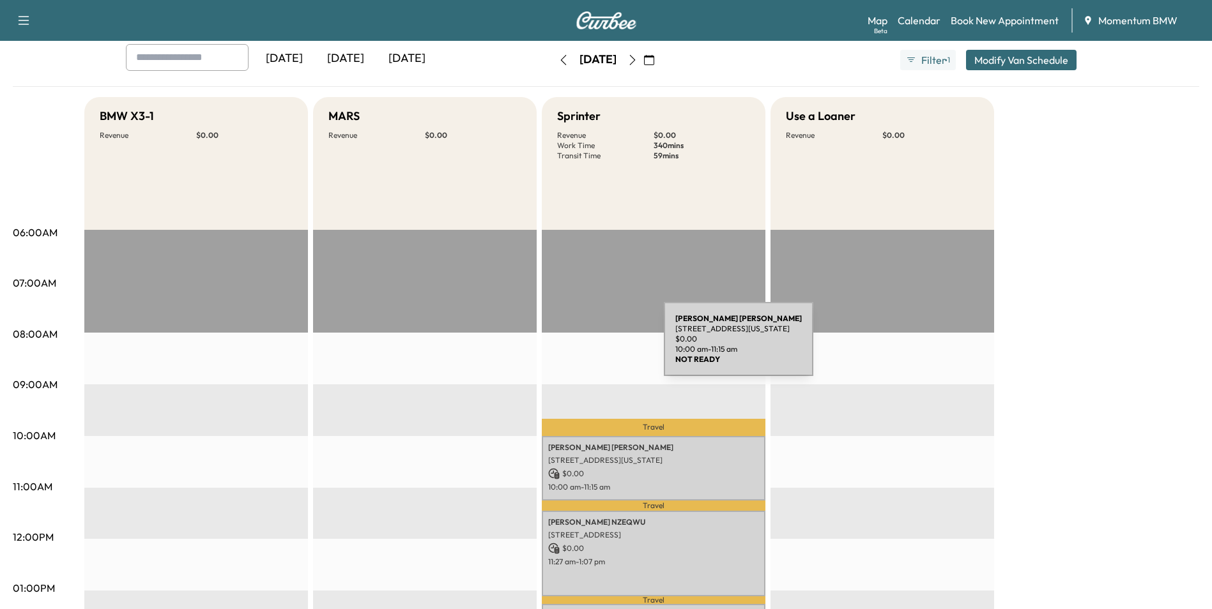
scroll to position [64, 0]
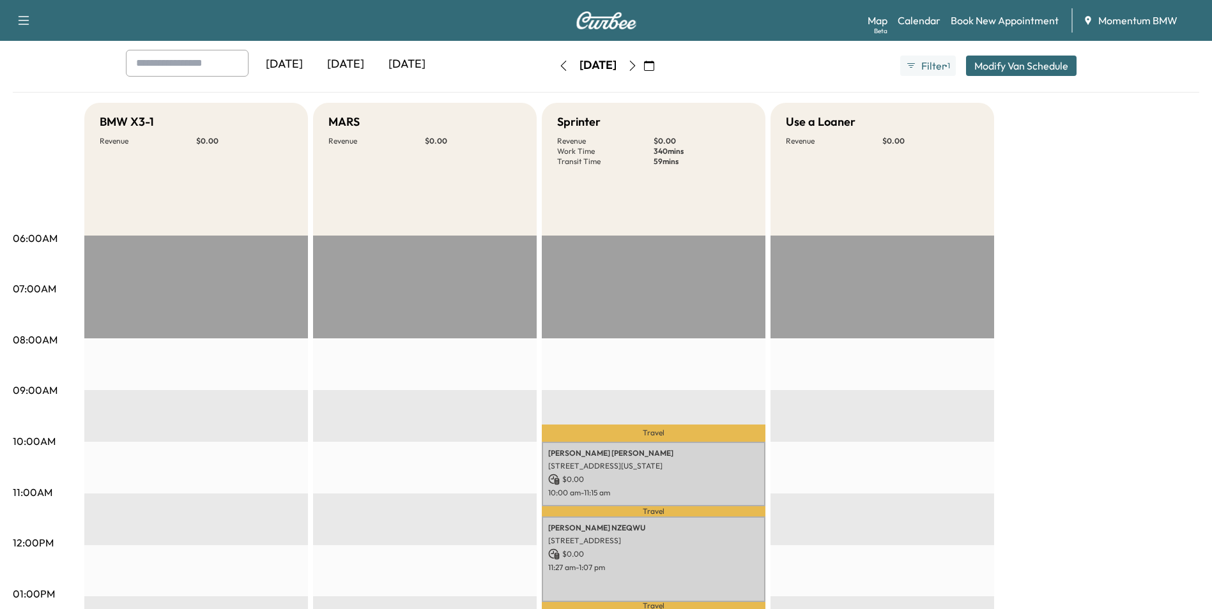
click at [558, 63] on icon "button" at bounding box center [563, 66] width 10 height 10
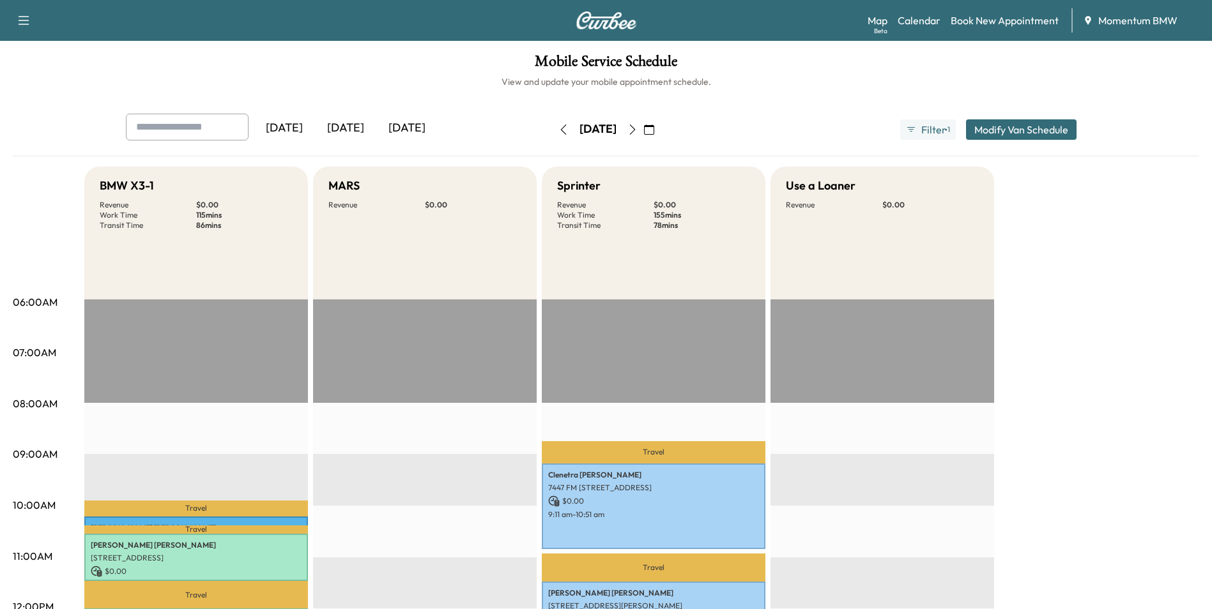
click at [638, 130] on icon "button" at bounding box center [632, 130] width 10 height 10
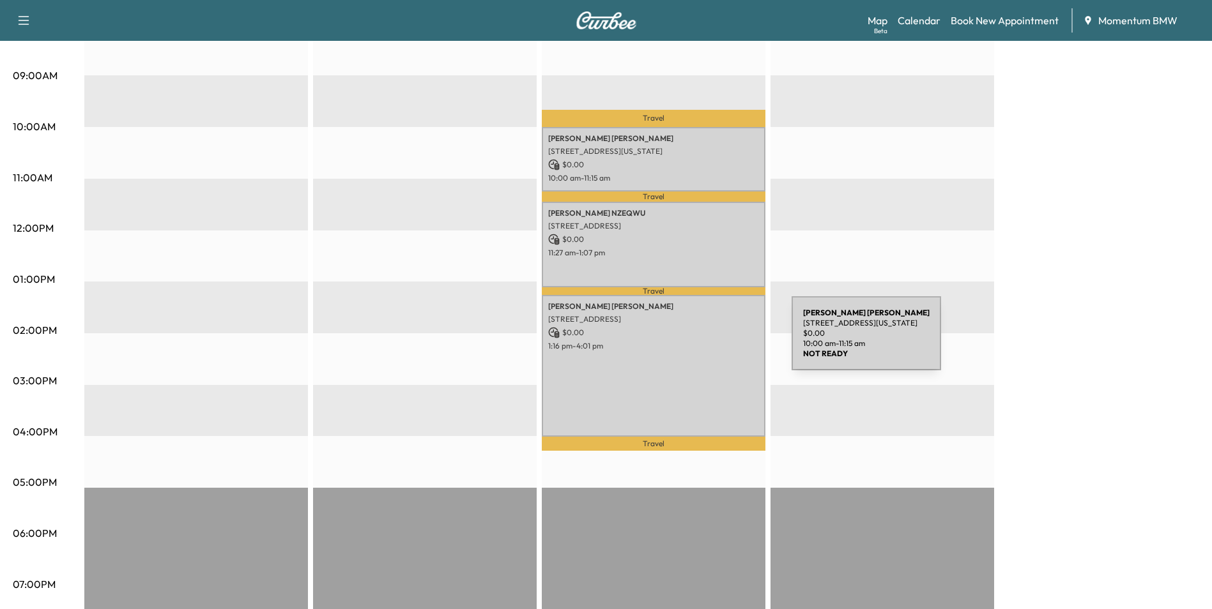
scroll to position [383, 0]
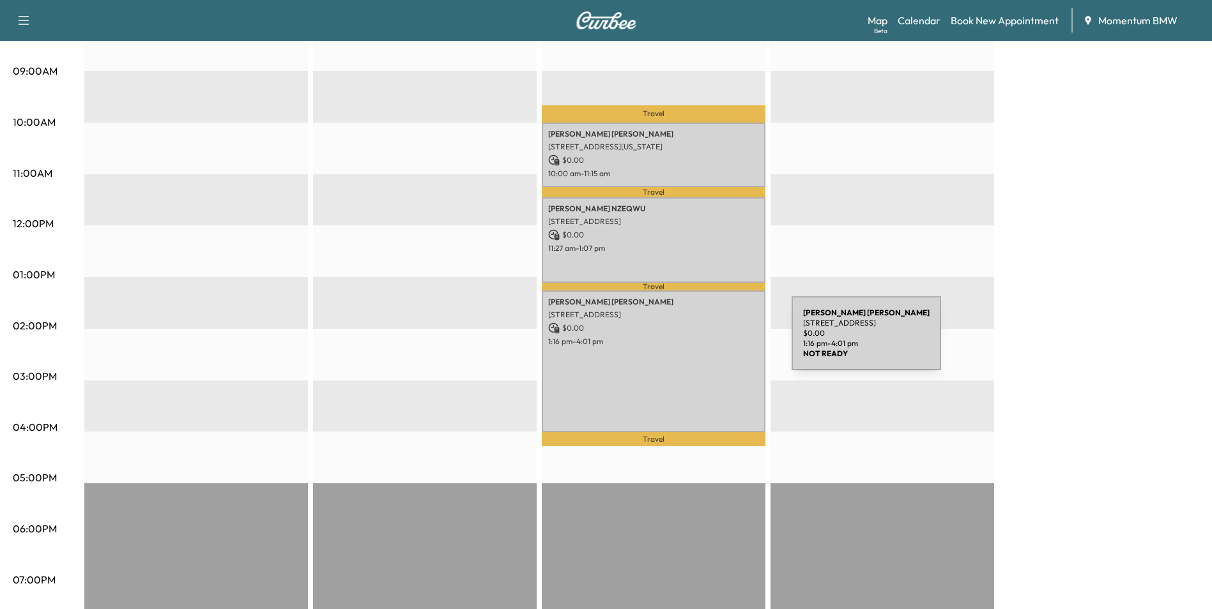
click at [696, 342] on p "1:16 pm - 4:01 pm" at bounding box center [653, 342] width 211 height 10
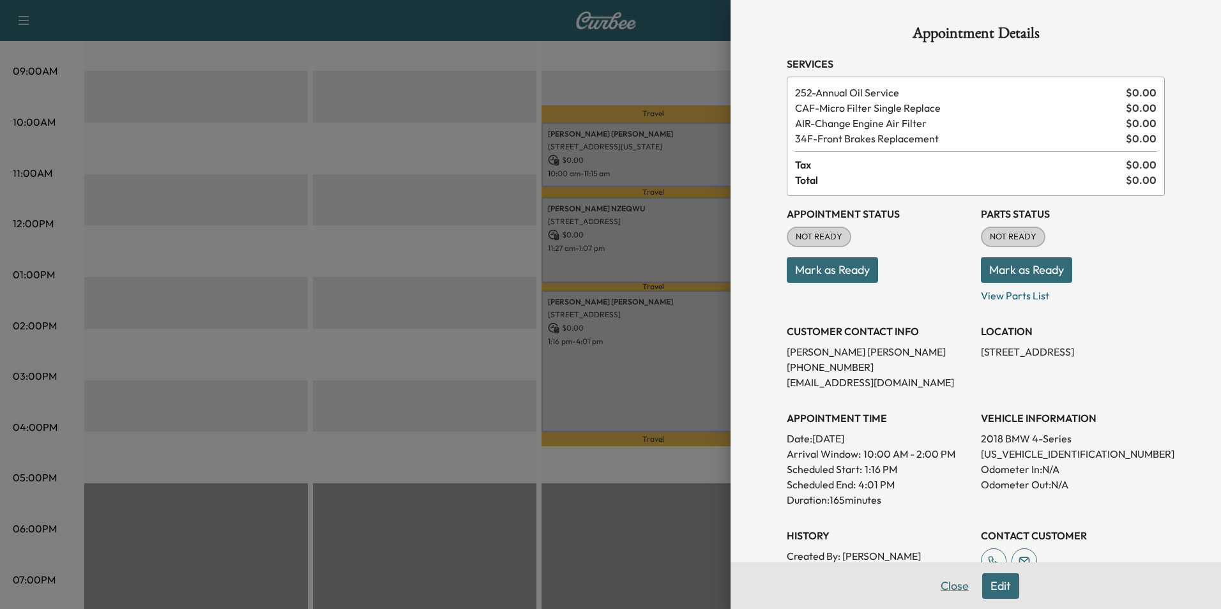
click at [951, 587] on button "Close" at bounding box center [955, 587] width 45 height 26
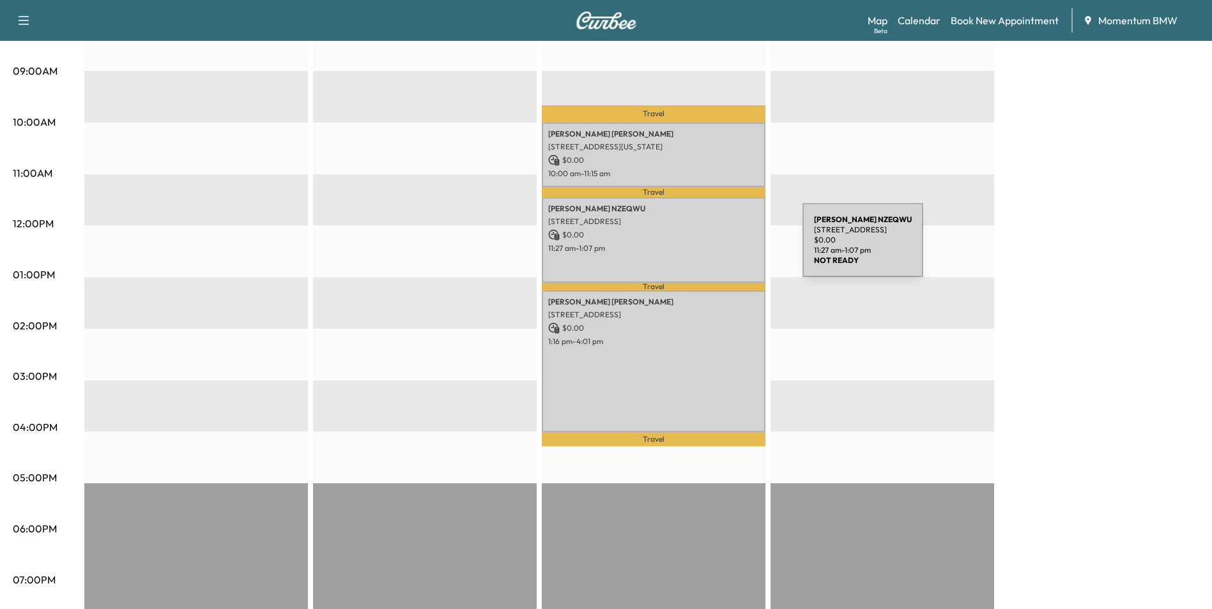
click at [707, 248] on p "11:27 am - 1:07 pm" at bounding box center [653, 248] width 211 height 10
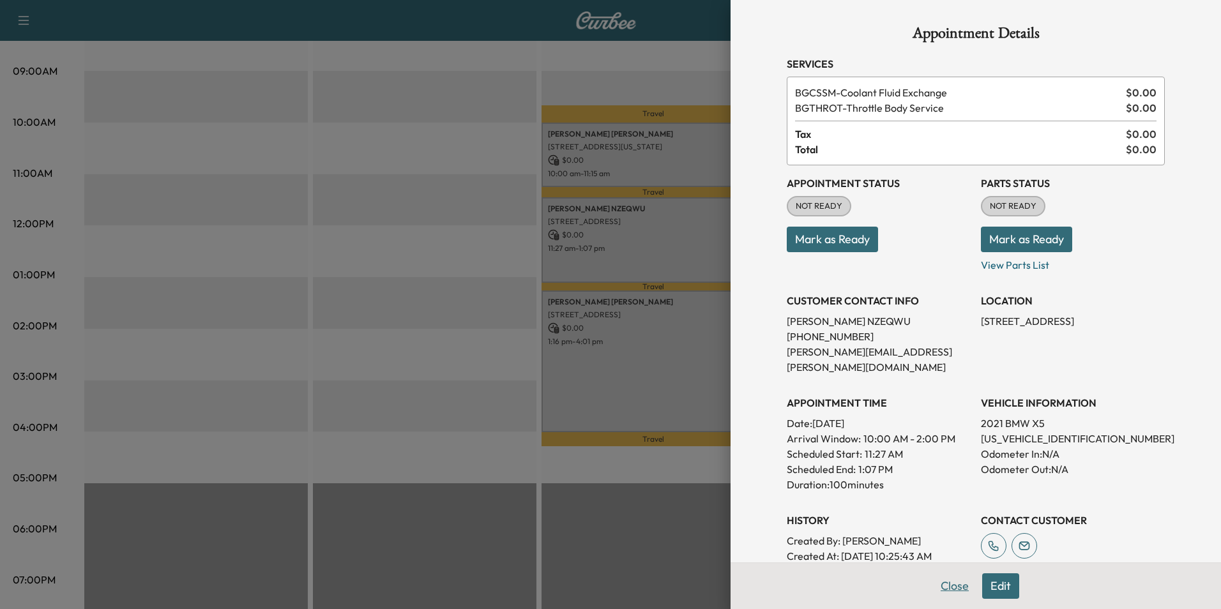
click at [942, 587] on button "Close" at bounding box center [955, 587] width 45 height 26
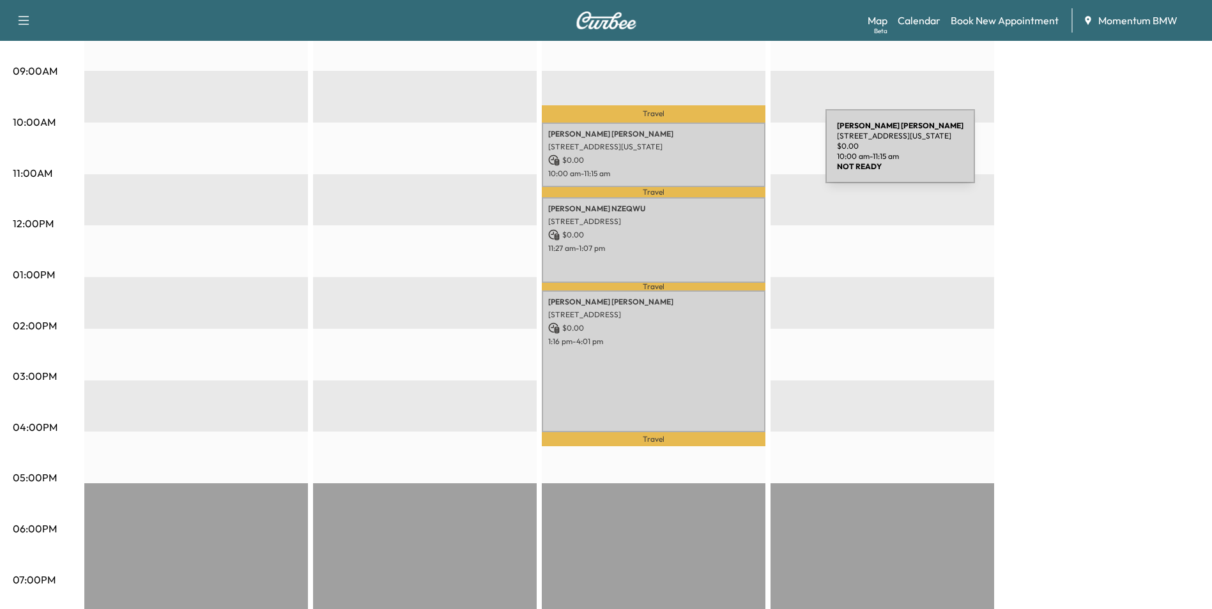
click at [730, 155] on p "$ 0.00" at bounding box center [653, 160] width 211 height 11
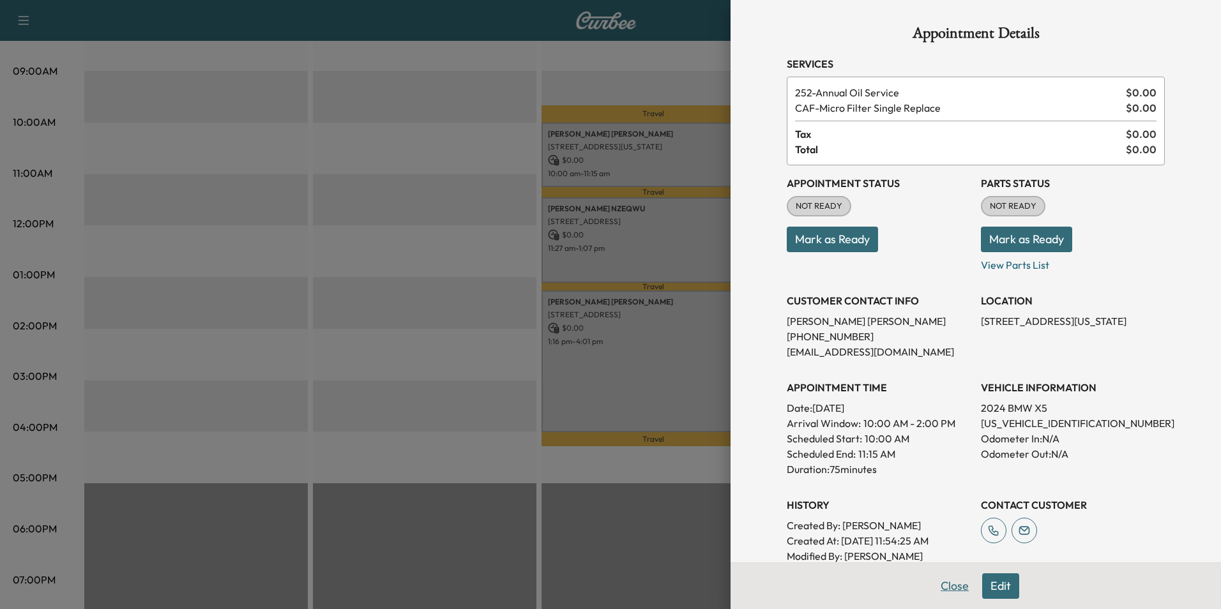
click at [951, 589] on button "Close" at bounding box center [955, 587] width 45 height 26
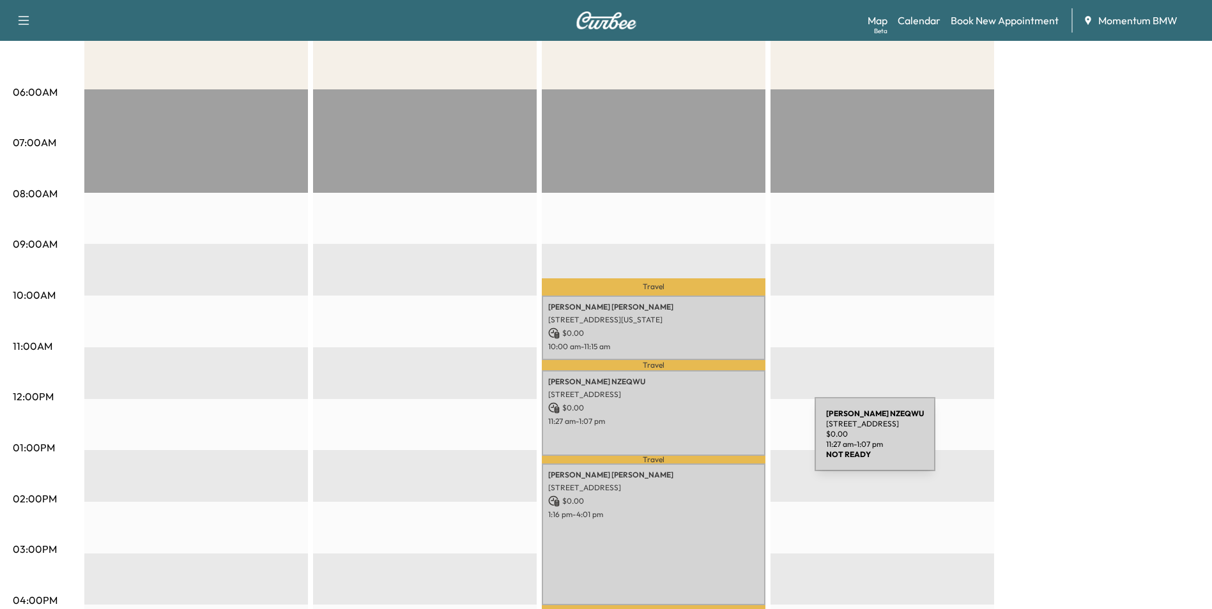
scroll to position [256, 0]
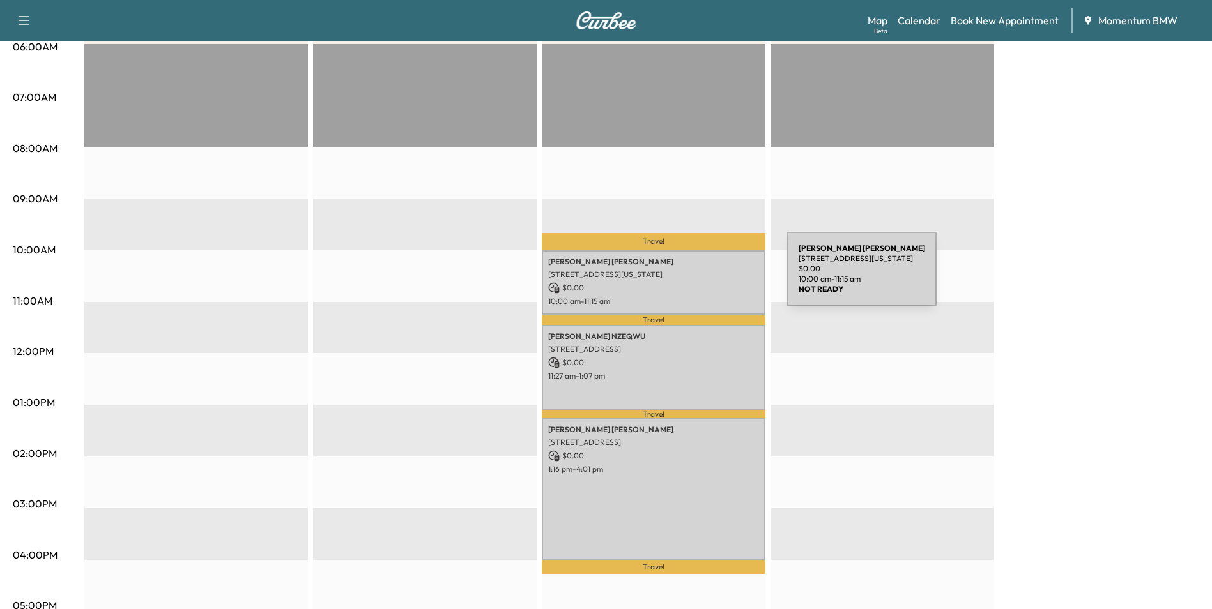
click at [691, 277] on p "[STREET_ADDRESS][US_STATE]" at bounding box center [653, 275] width 211 height 10
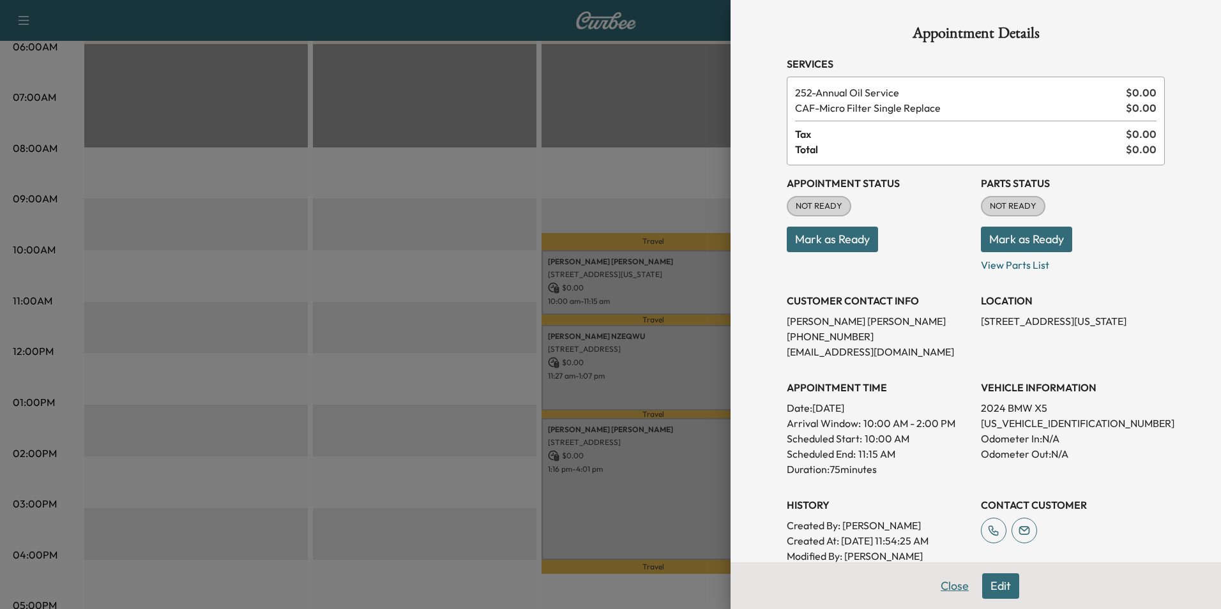
click at [943, 583] on button "Close" at bounding box center [955, 587] width 45 height 26
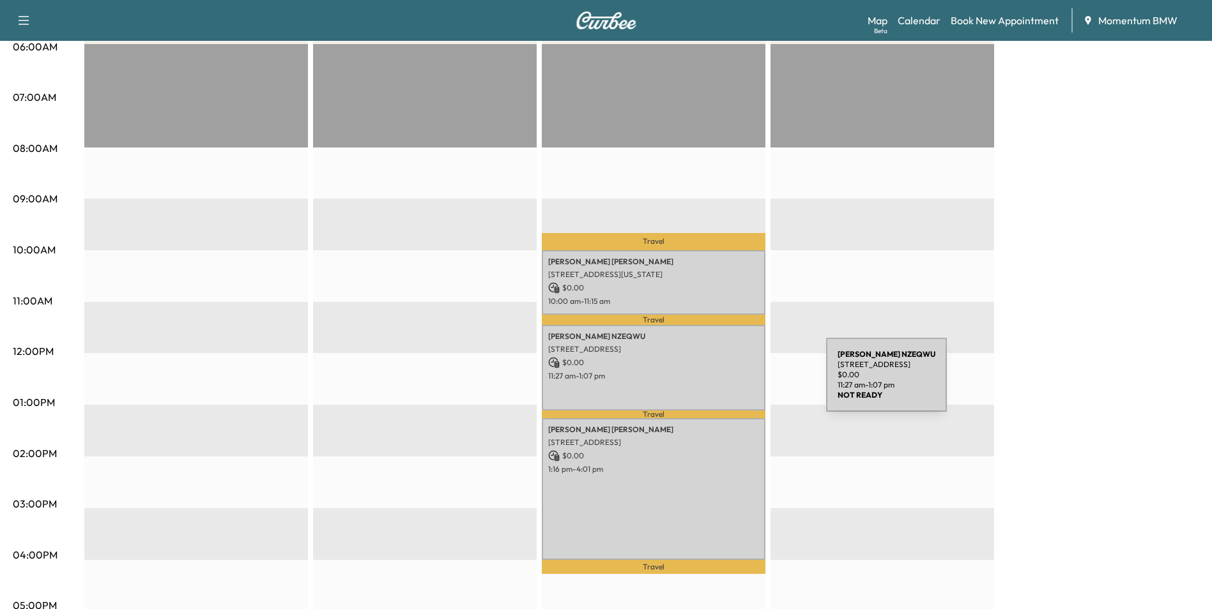
click at [729, 381] on div "[PERSON_NAME] [STREET_ADDRESS] $ 0.00 11:27 am - 1:07 pm" at bounding box center [654, 368] width 224 height 86
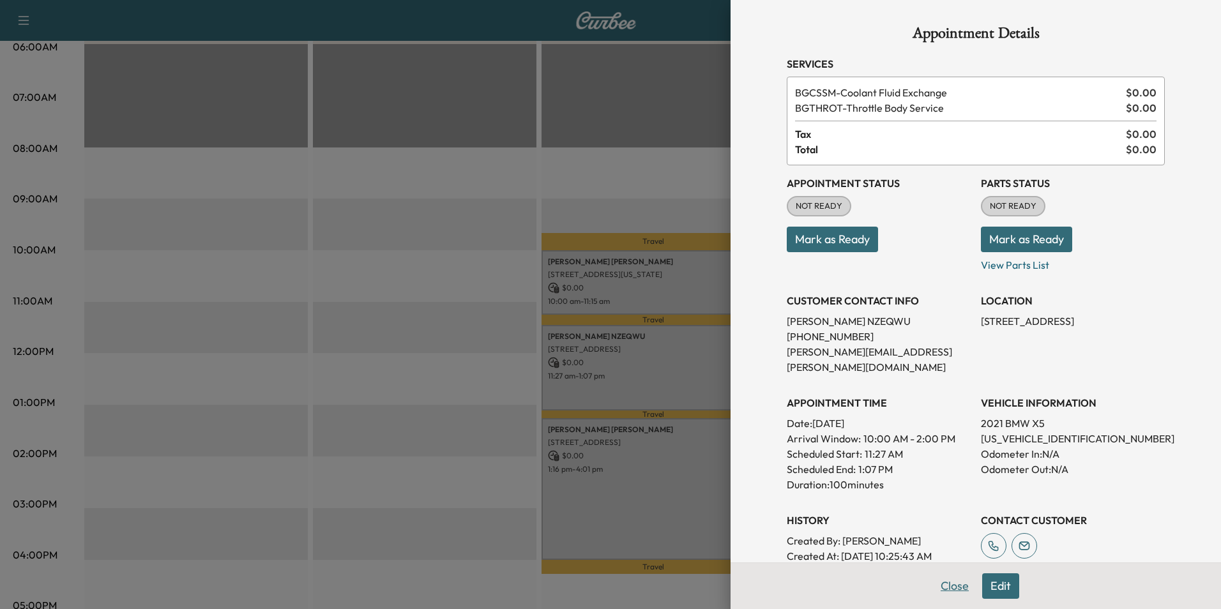
click at [945, 588] on button "Close" at bounding box center [955, 587] width 45 height 26
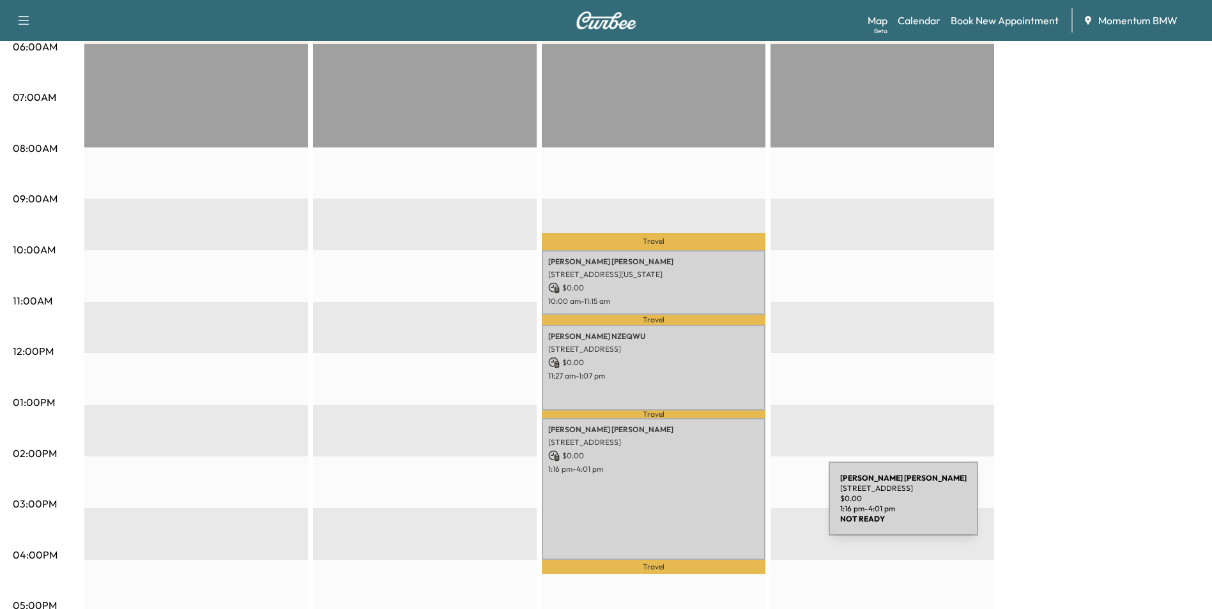
click at [733, 507] on div "[PERSON_NAME] [STREET_ADDRESS] $ 0.00 1:16 pm - 4:01 pm" at bounding box center [654, 489] width 224 height 142
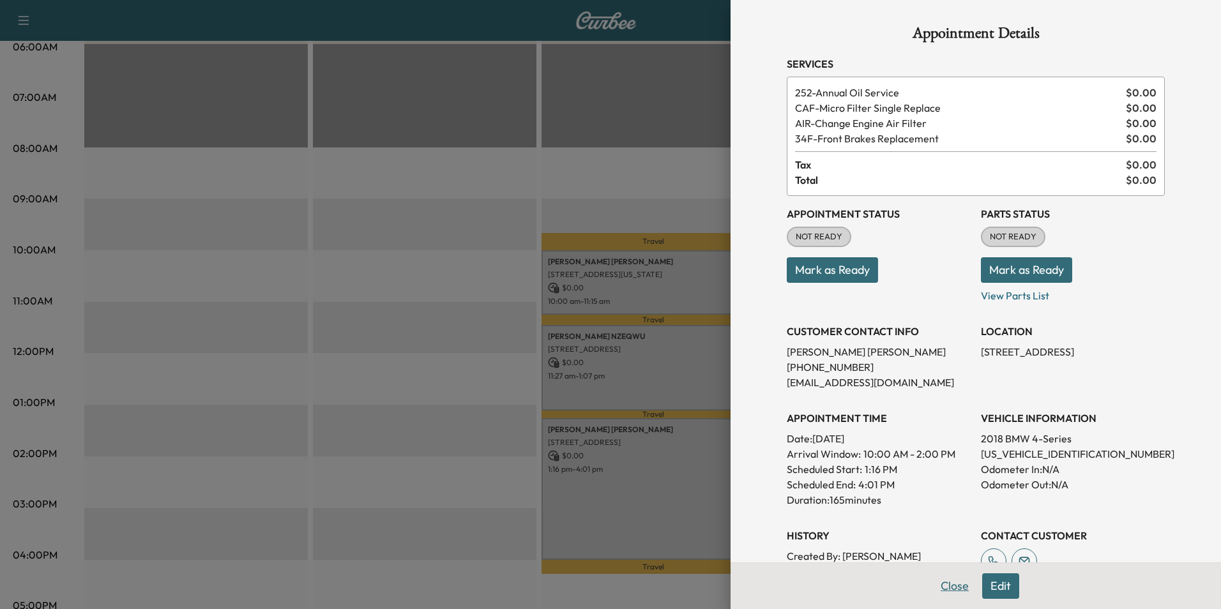
click at [954, 590] on button "Close" at bounding box center [955, 587] width 45 height 26
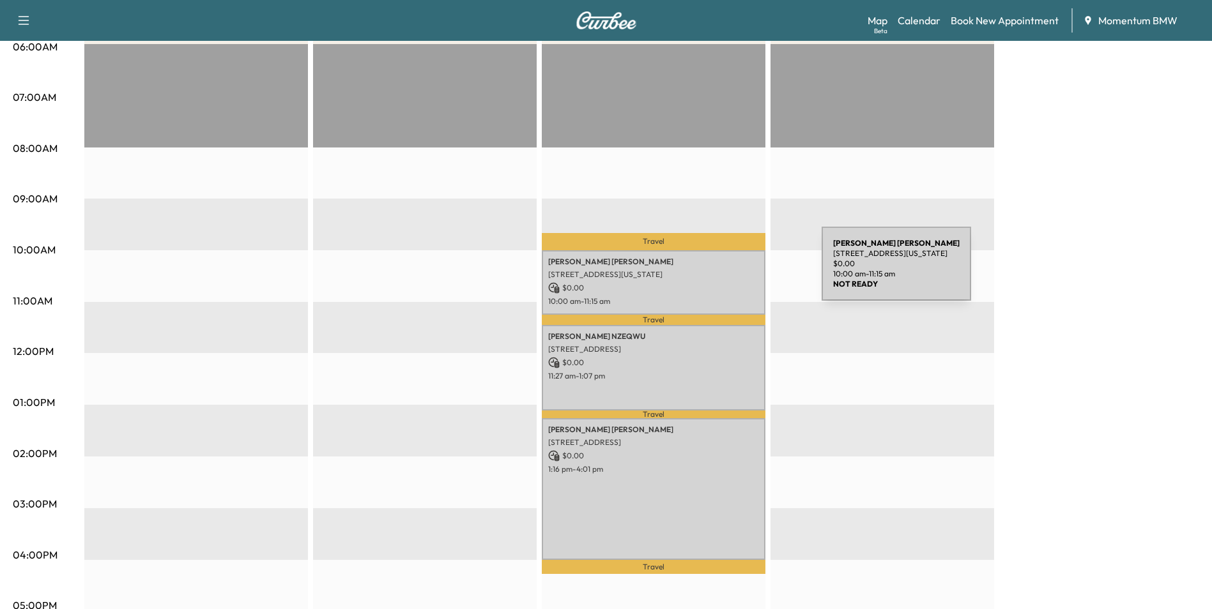
click at [726, 272] on p "[STREET_ADDRESS][US_STATE]" at bounding box center [653, 275] width 211 height 10
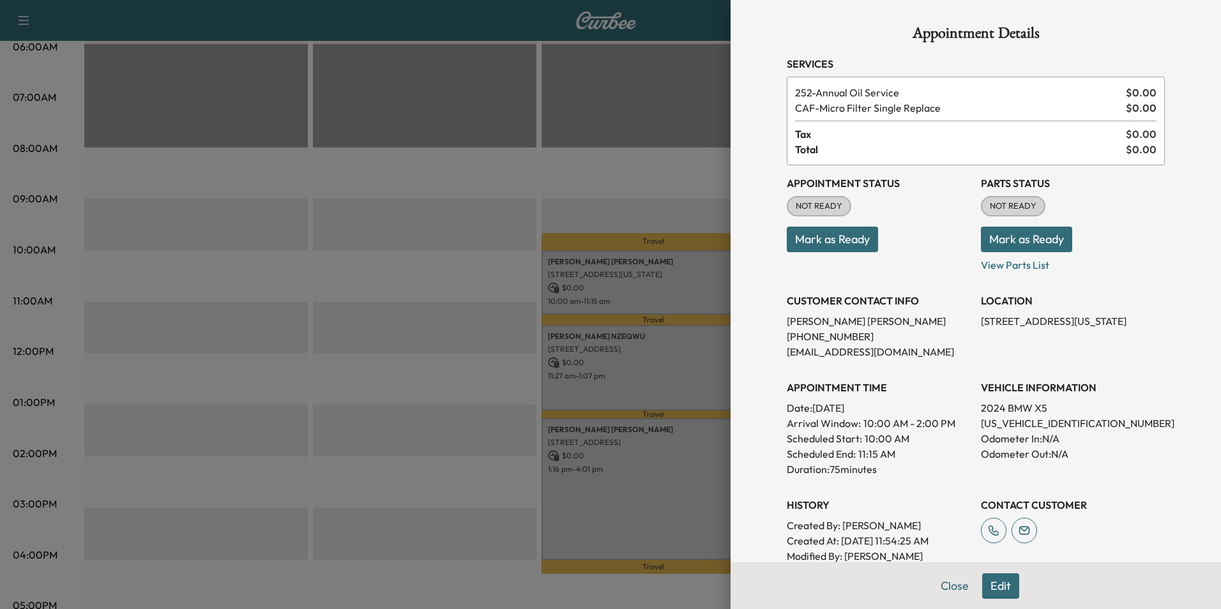
click at [997, 587] on button "Edit" at bounding box center [1001, 587] width 37 height 26
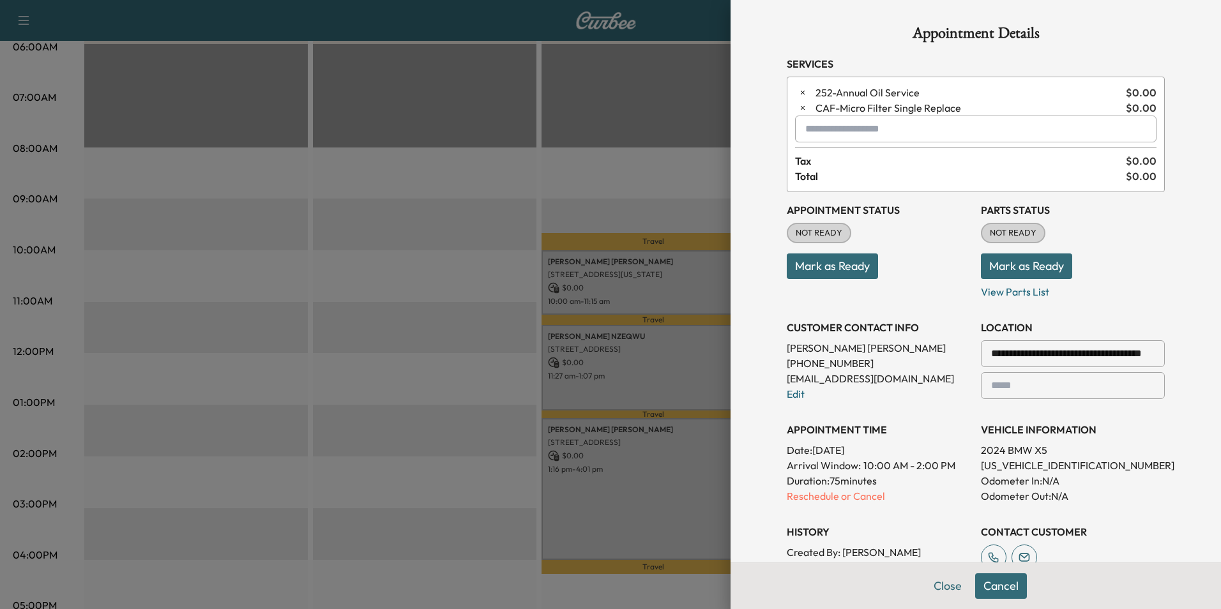
click at [813, 136] on input "text" at bounding box center [976, 129] width 362 height 27
click at [835, 155] on p "X3 - BMW X3-1" at bounding box center [931, 162] width 279 height 18
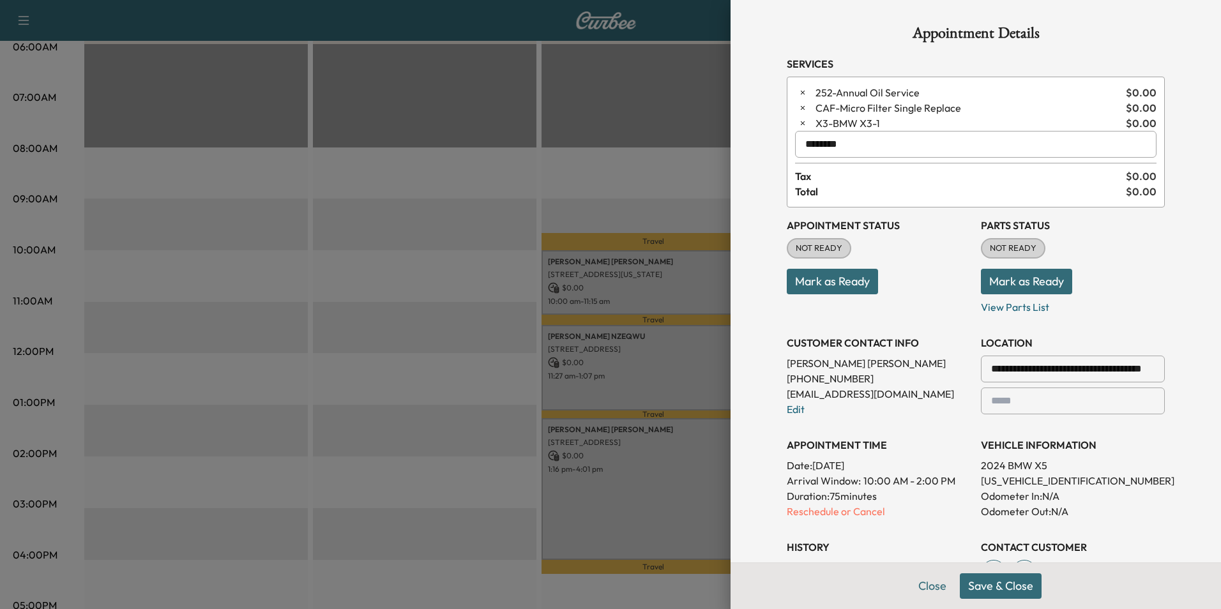
type input "********"
click at [1000, 587] on button "Save & Close" at bounding box center [1001, 587] width 82 height 26
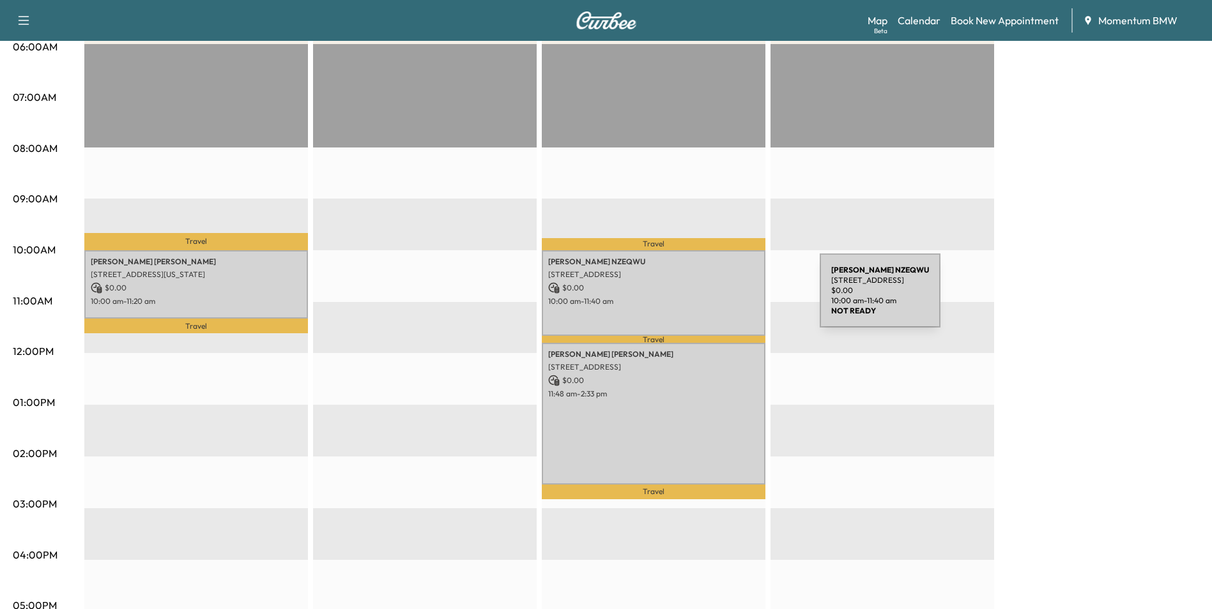
click at [724, 298] on p "10:00 am - 11:40 am" at bounding box center [653, 301] width 211 height 10
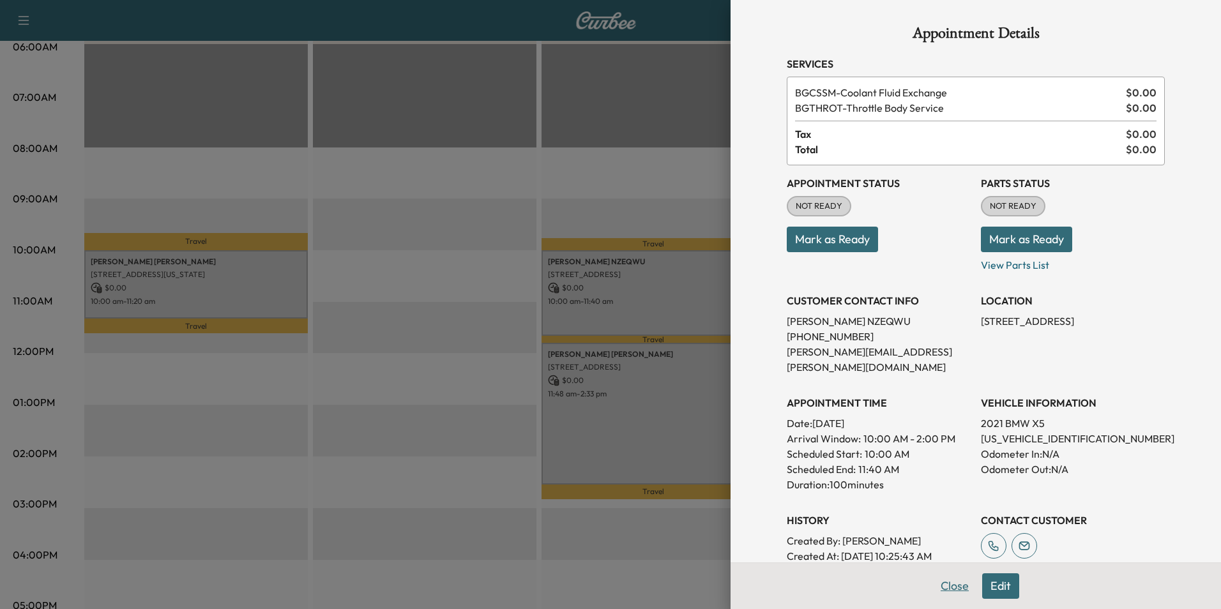
click at [943, 583] on button "Close" at bounding box center [955, 587] width 45 height 26
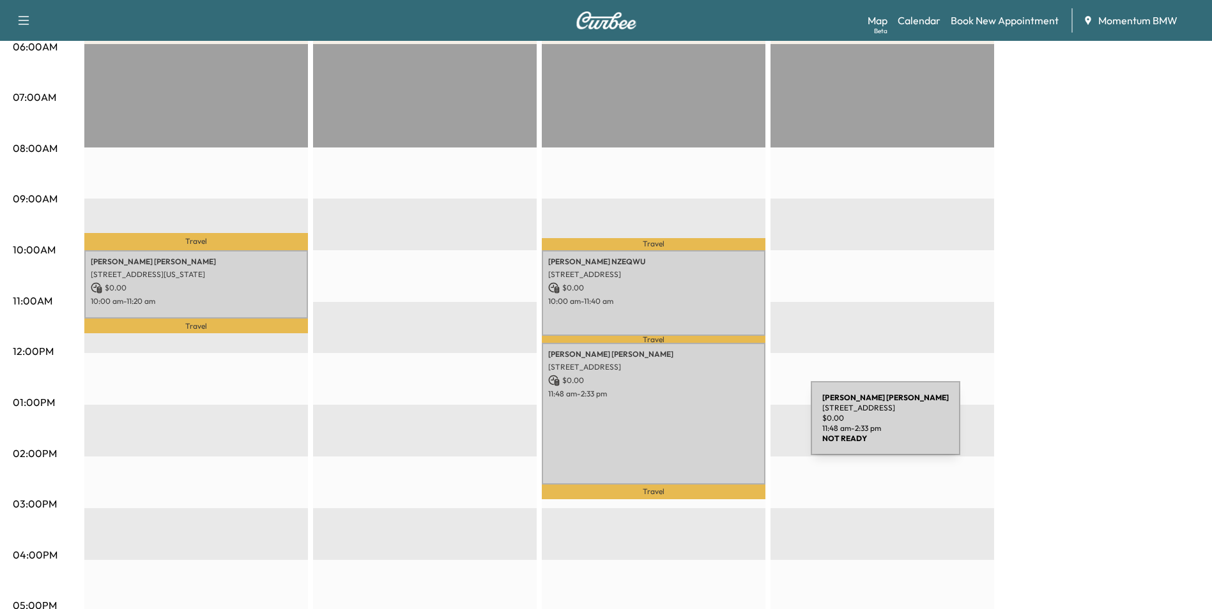
click at [715, 426] on div "[PERSON_NAME] [STREET_ADDRESS] $ 0.00 11:48 am - 2:33 pm" at bounding box center [654, 414] width 224 height 142
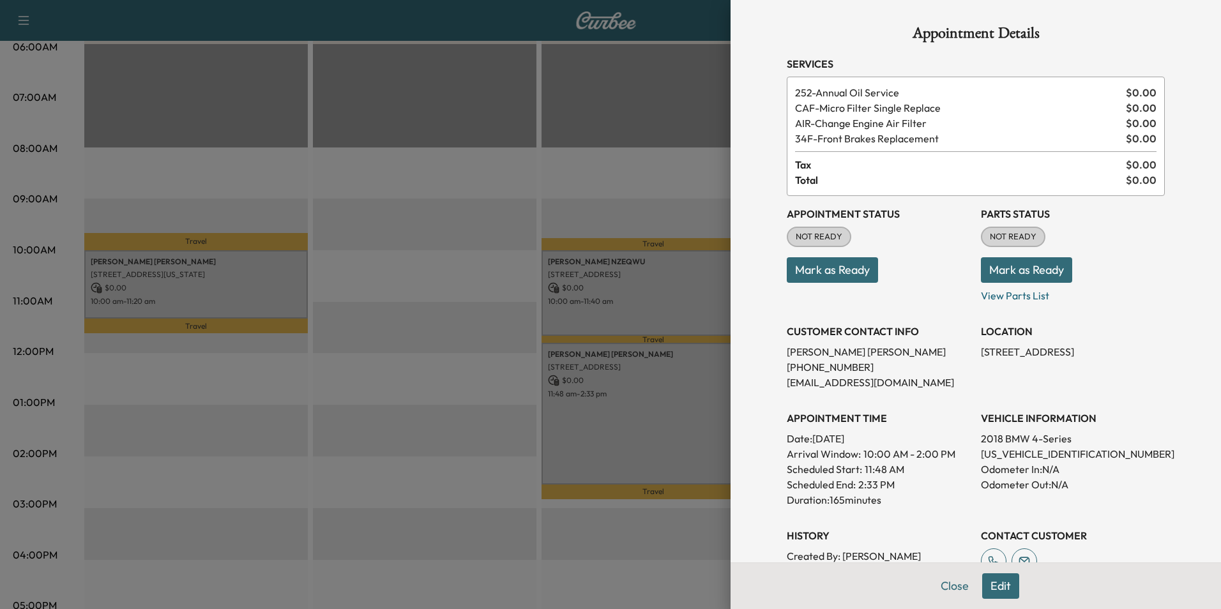
click at [1002, 590] on button "Edit" at bounding box center [1001, 587] width 37 height 26
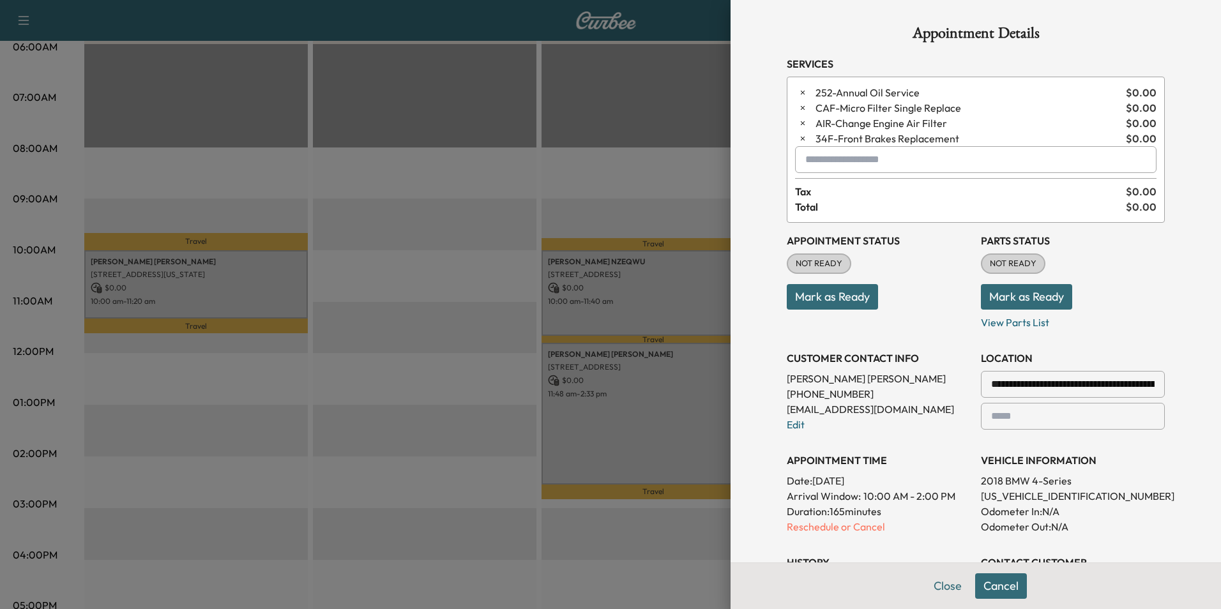
click at [819, 161] on input "text" at bounding box center [976, 159] width 362 height 27
click at [833, 188] on p "X3 - BMW X3-1" at bounding box center [931, 193] width 279 height 18
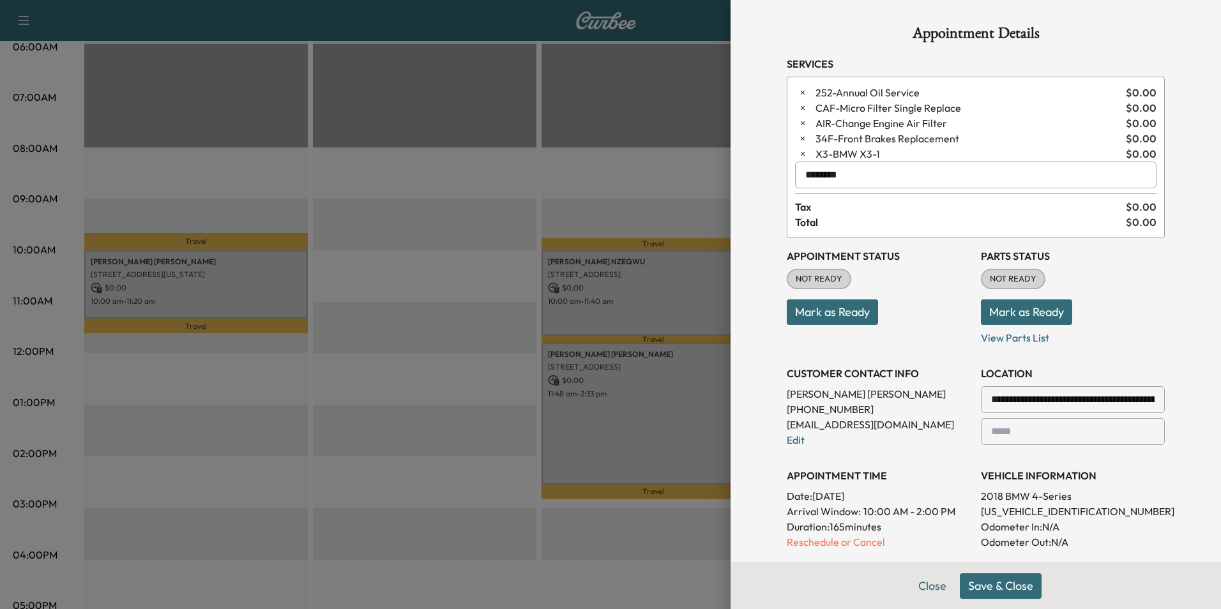
type input "********"
click at [1000, 588] on button "Save & Close" at bounding box center [1001, 587] width 82 height 26
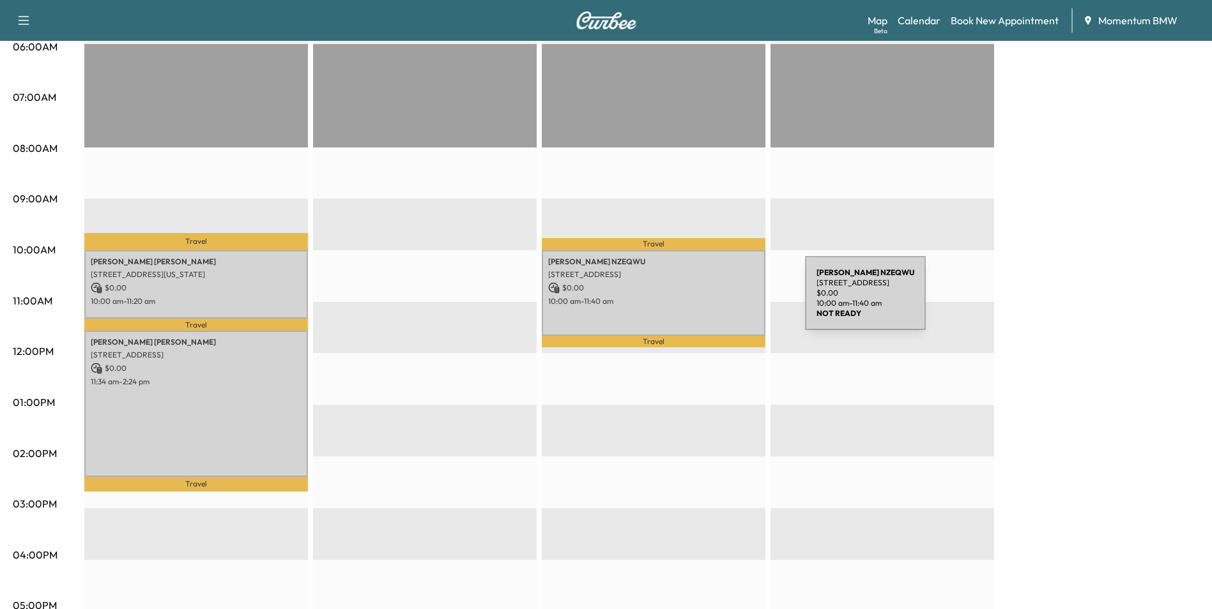
click at [709, 301] on p "10:00 am - 11:40 am" at bounding box center [653, 301] width 211 height 10
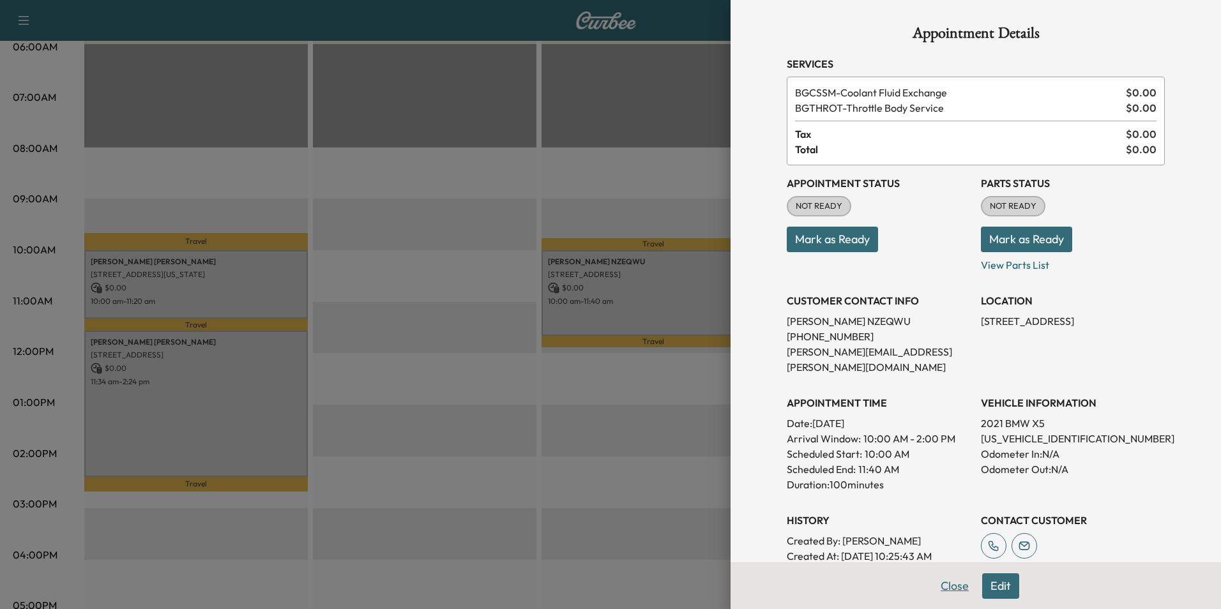
click at [954, 588] on button "Close" at bounding box center [955, 587] width 45 height 26
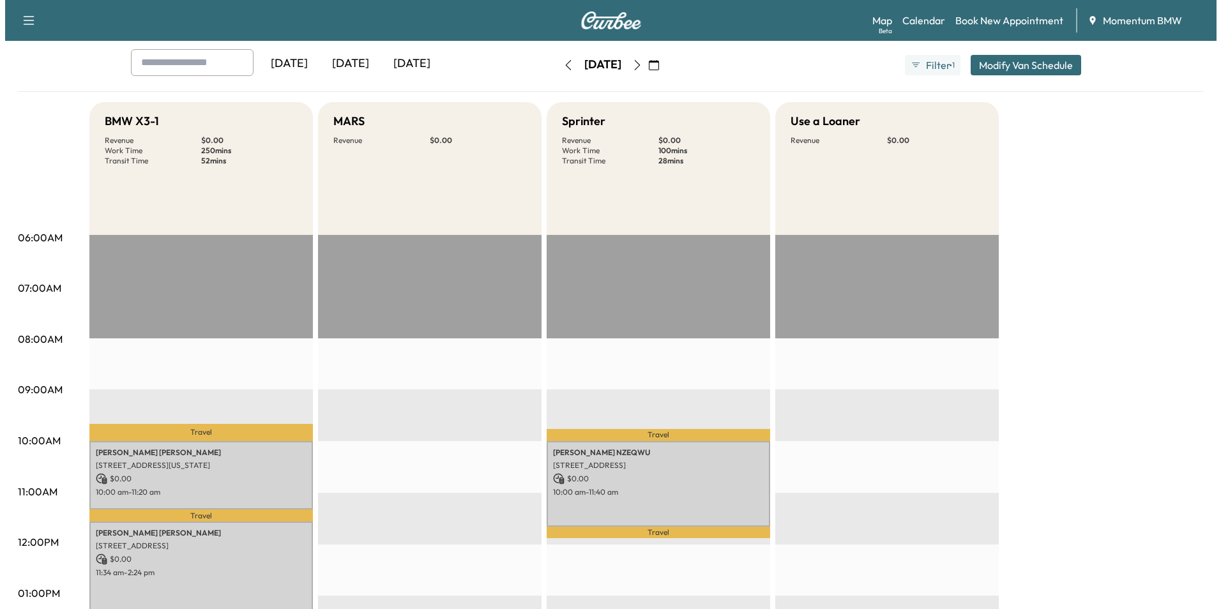
scroll to position [0, 0]
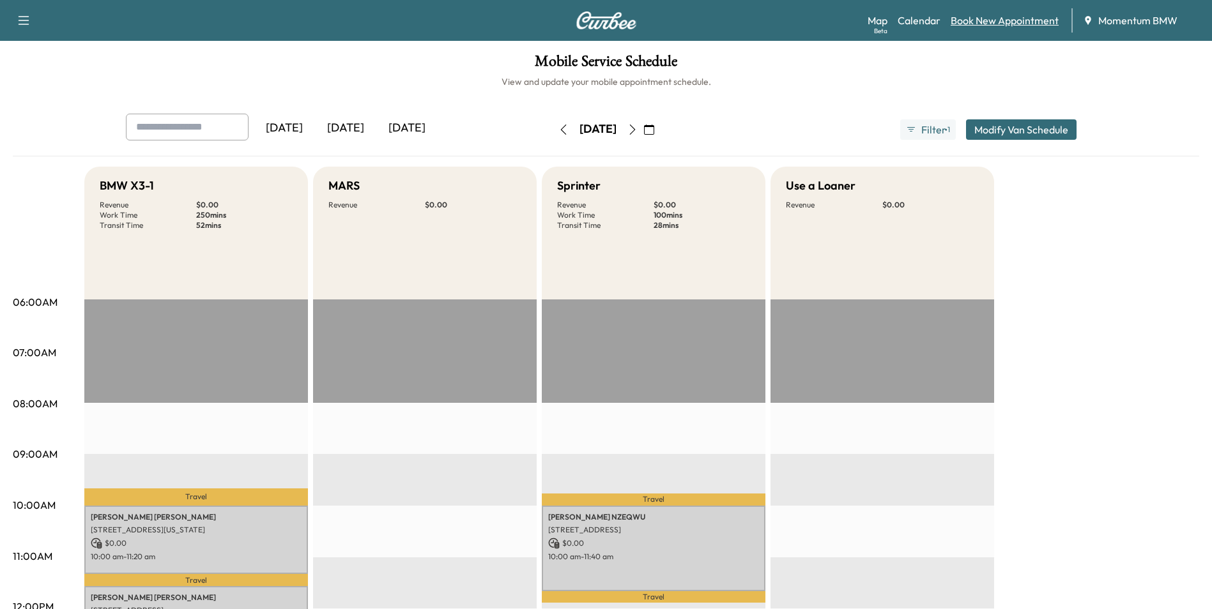
click at [1003, 23] on link "Book New Appointment" at bounding box center [1005, 20] width 108 height 15
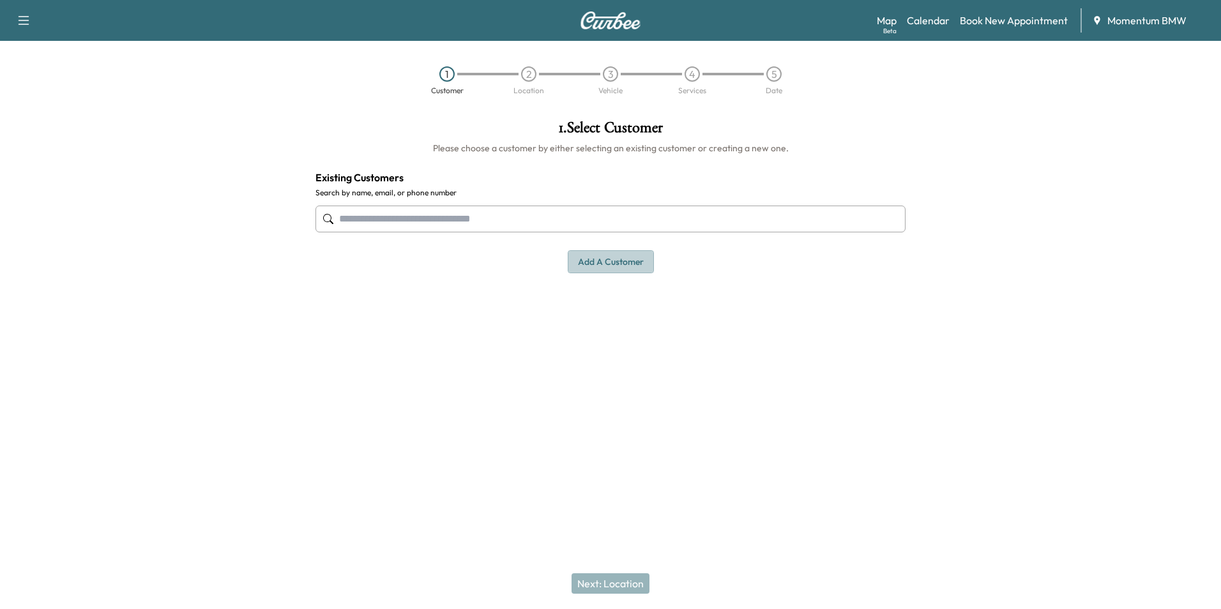
click at [597, 262] on button "Add a customer" at bounding box center [611, 262] width 86 height 24
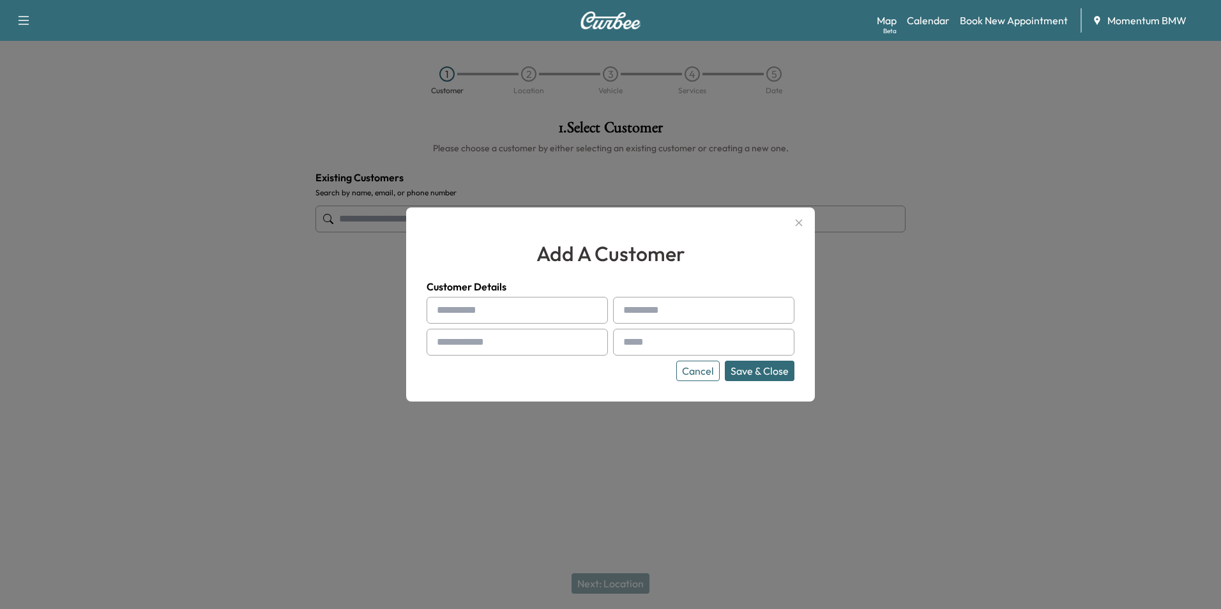
click at [453, 309] on input "text" at bounding box center [517, 310] width 181 height 27
paste input "********"
type input "********"
click at [643, 310] on input "text" at bounding box center [703, 310] width 181 height 27
paste input "****"
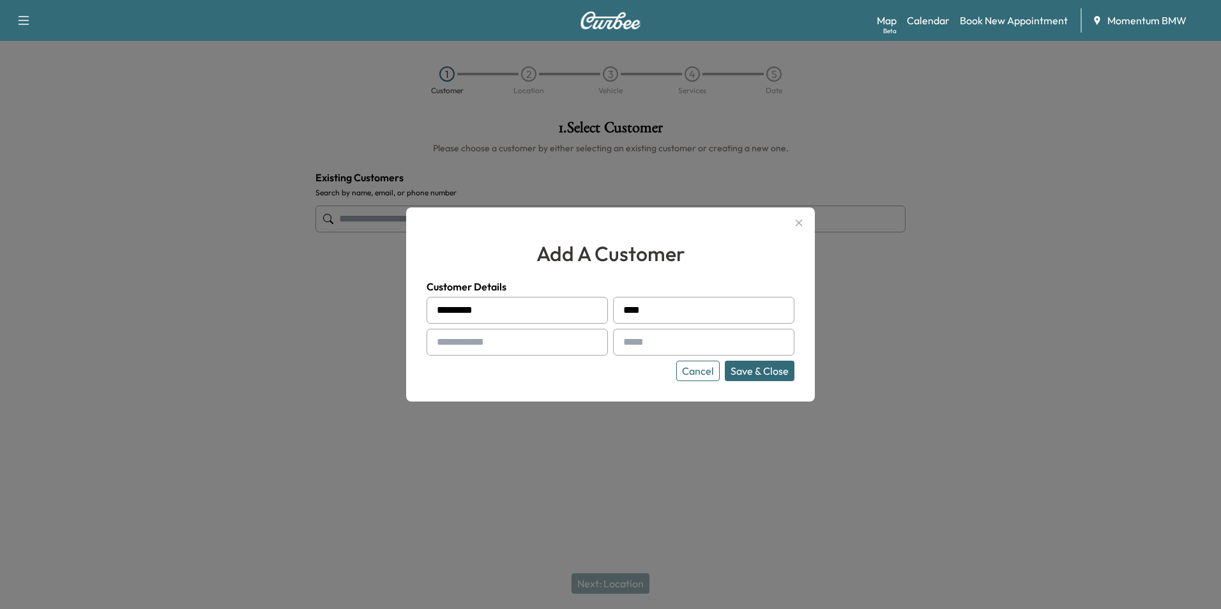
type input "****"
click at [511, 343] on input "text" at bounding box center [517, 342] width 181 height 27
paste input "**********"
type input "**********"
click at [662, 341] on input "text" at bounding box center [703, 342] width 181 height 27
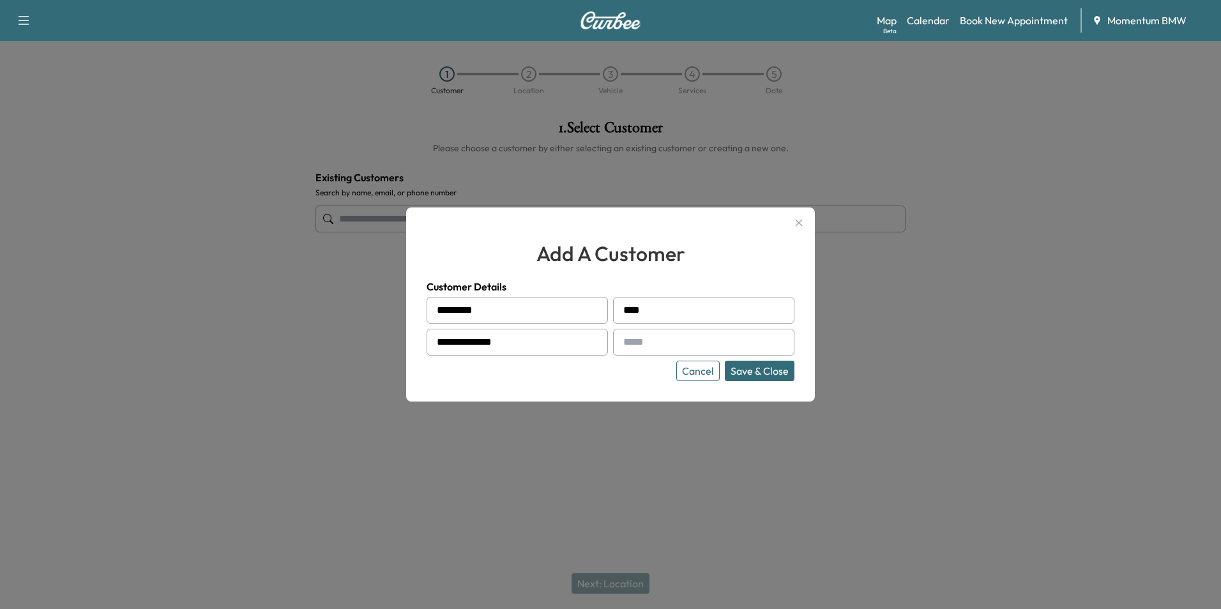
click at [640, 342] on input "text" at bounding box center [703, 342] width 181 height 27
paste input "**********"
type input "**********"
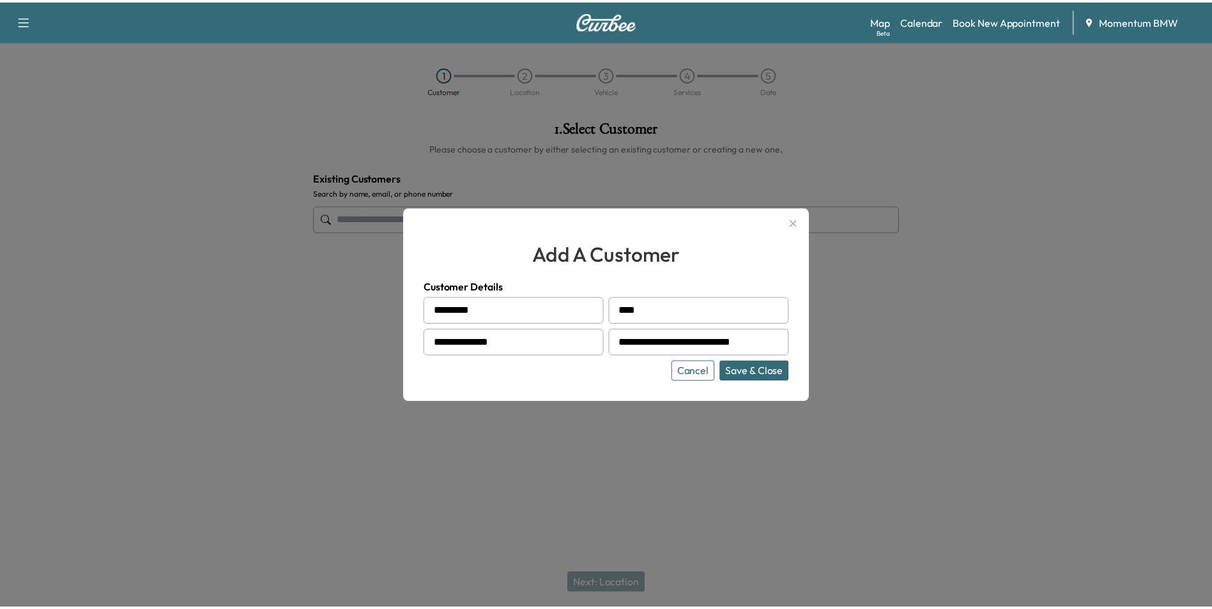
scroll to position [0, 0]
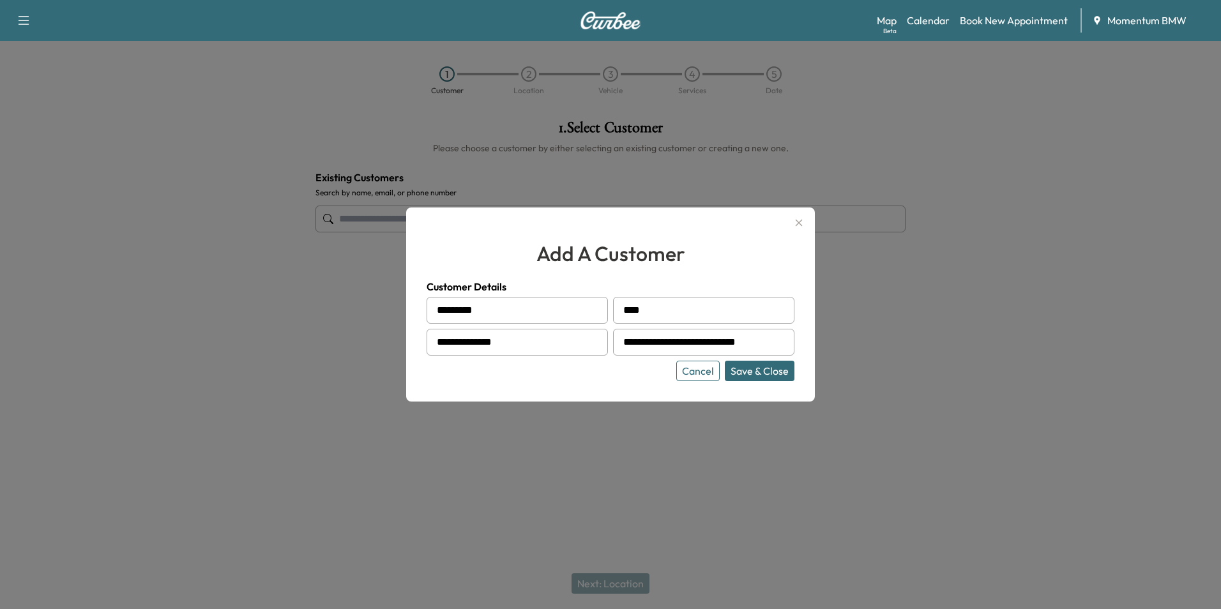
click at [760, 368] on button "Save & Close" at bounding box center [760, 371] width 70 height 20
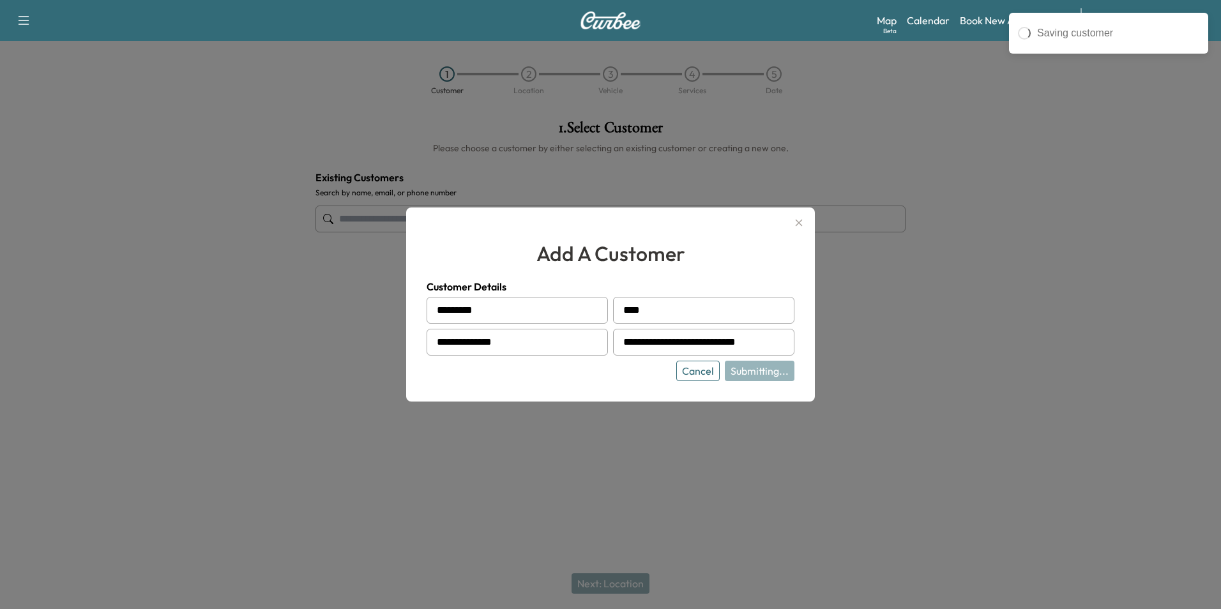
type input "**********"
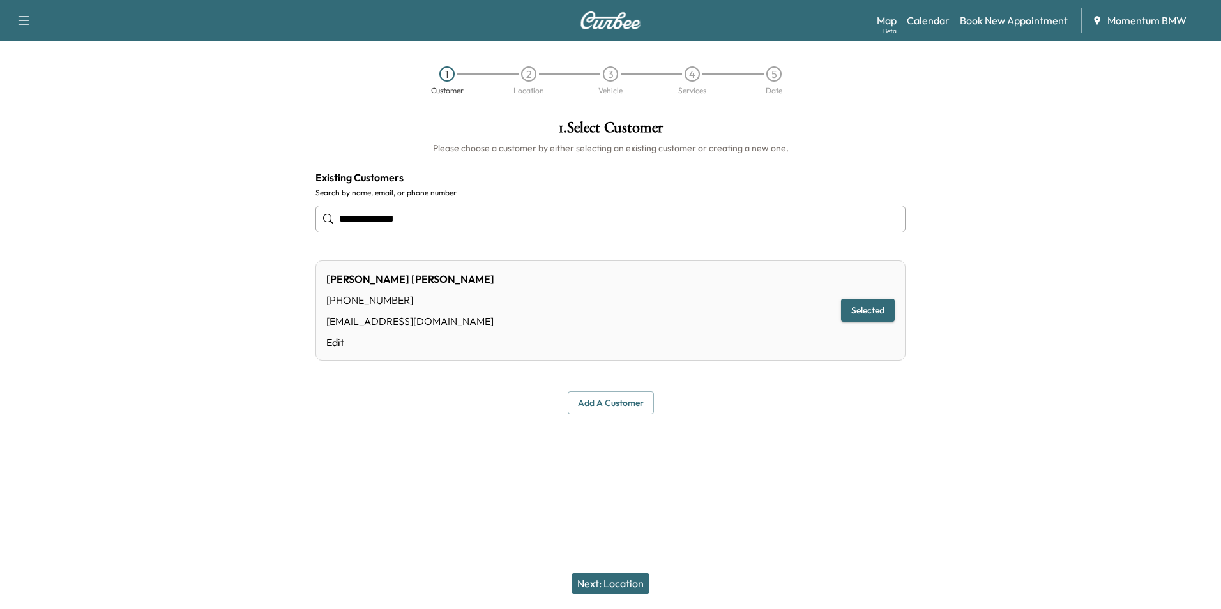
click at [624, 585] on button "Next: Location" at bounding box center [611, 584] width 78 height 20
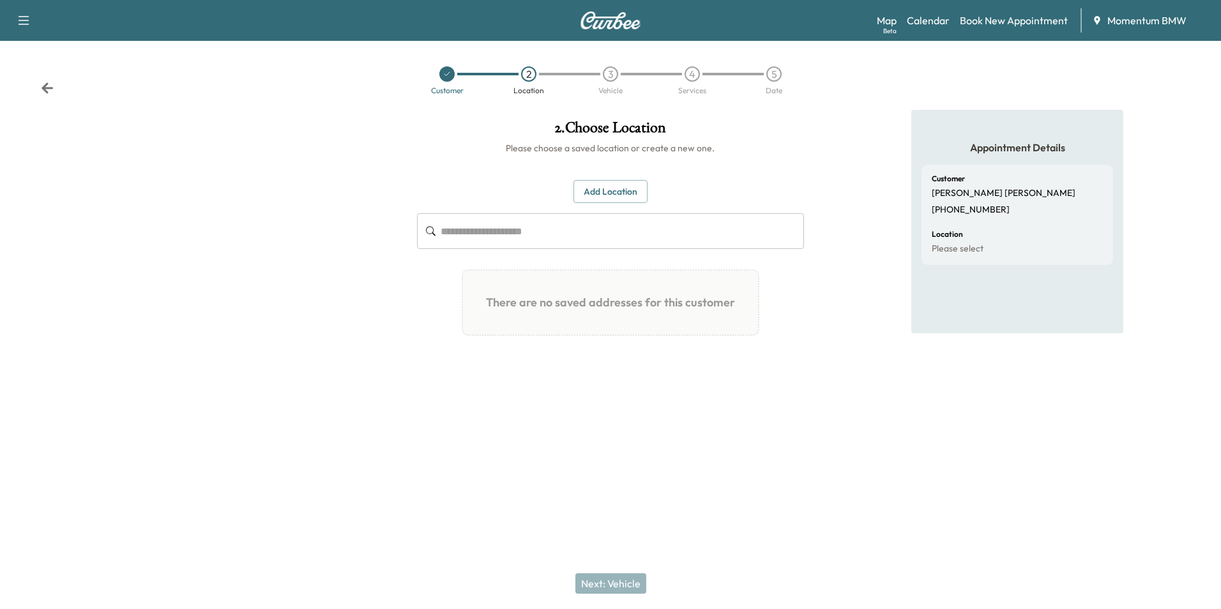
click at [625, 190] on button "Add Location" at bounding box center [611, 192] width 74 height 24
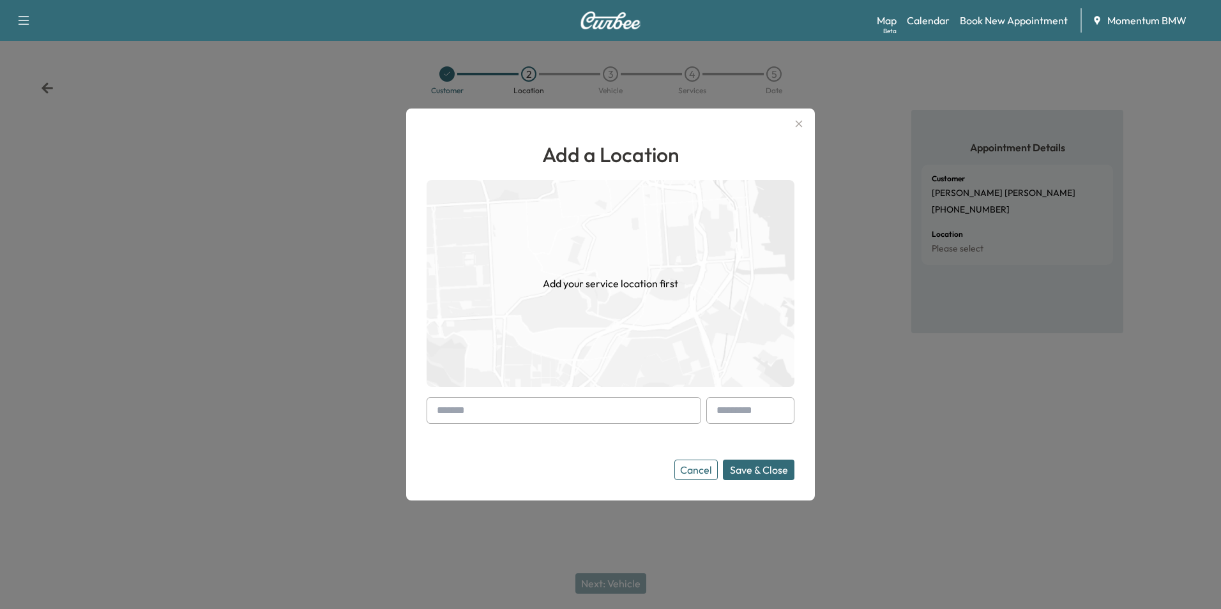
paste input "**********"
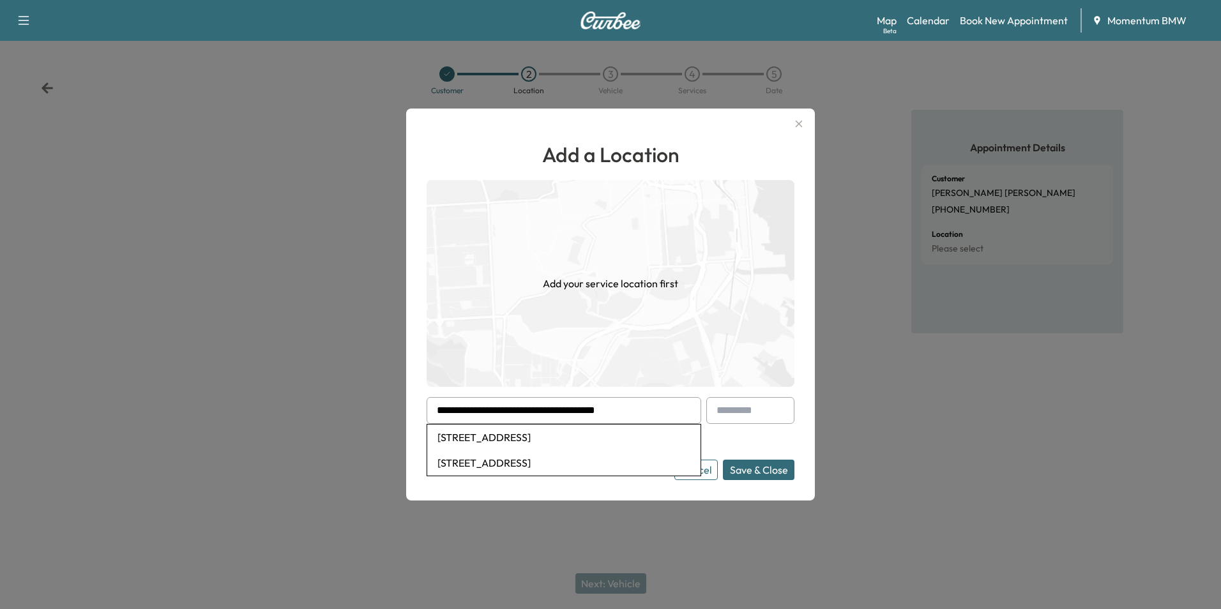
click at [566, 440] on li "[STREET_ADDRESS]" at bounding box center [563, 438] width 273 height 26
type input "**********"
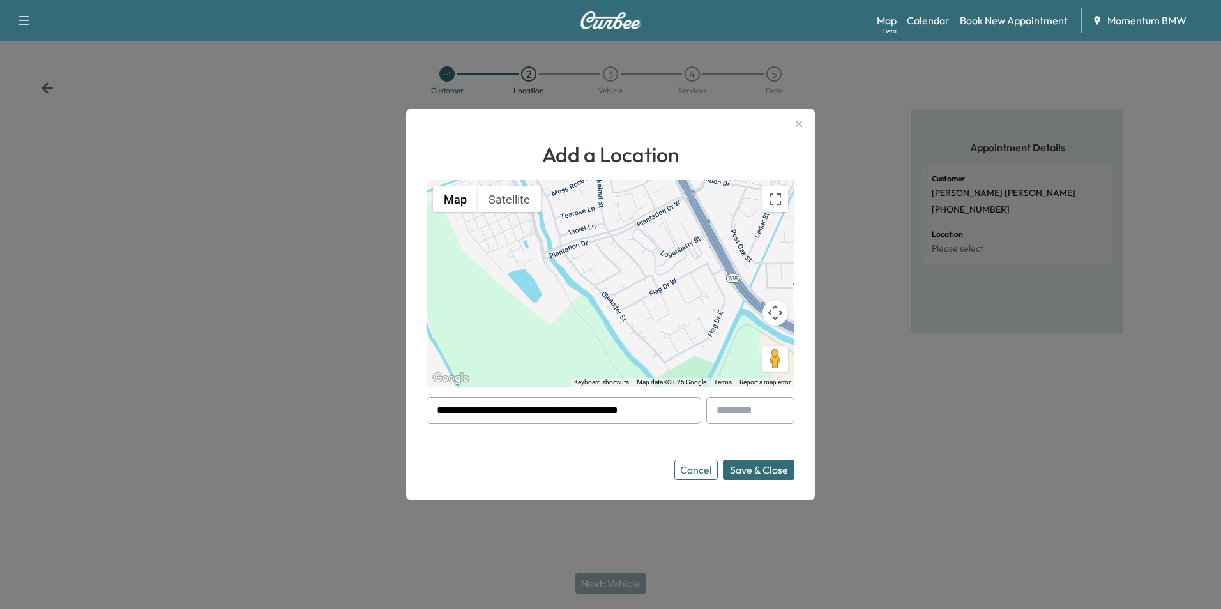
click at [758, 466] on button "Save & Close" at bounding box center [759, 470] width 72 height 20
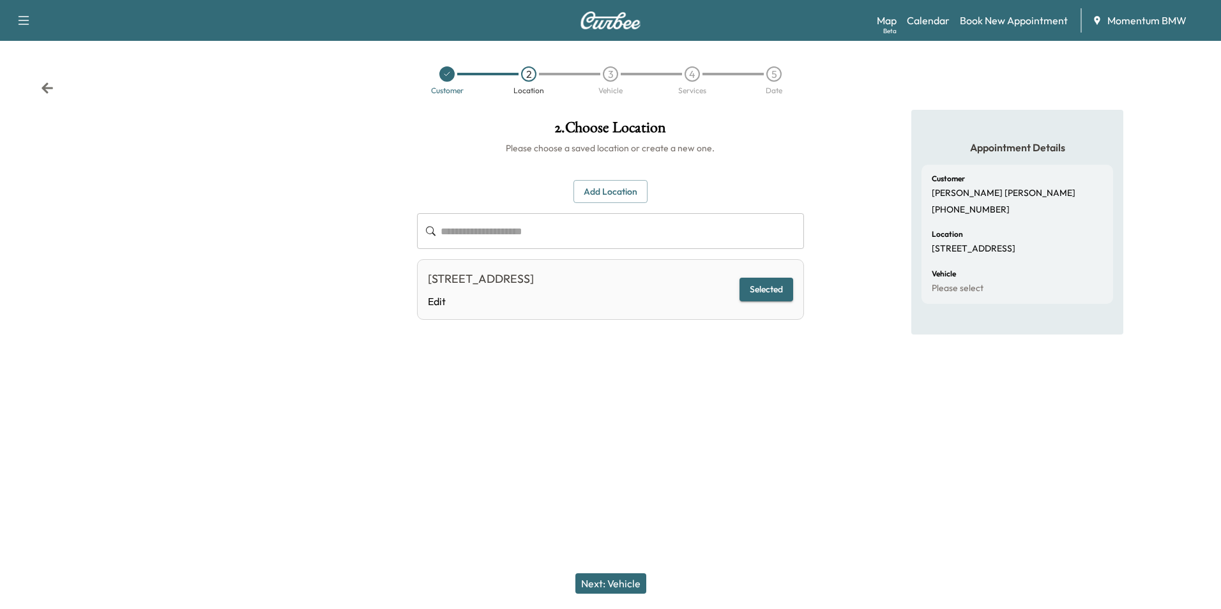
click at [613, 585] on button "Next: Vehicle" at bounding box center [611, 584] width 71 height 20
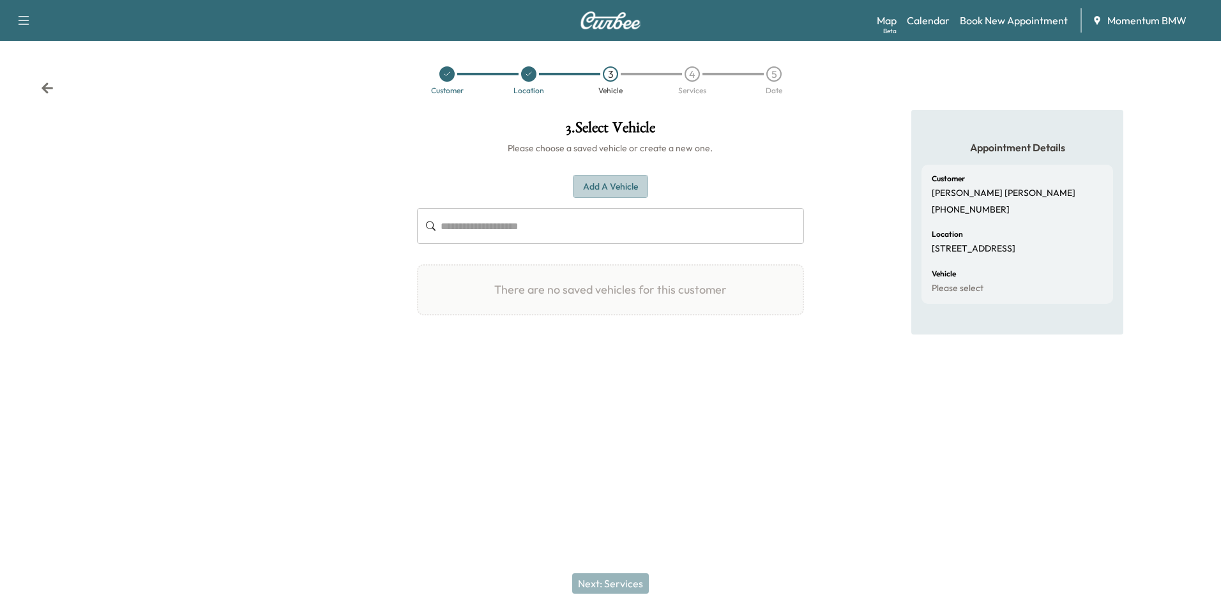
click at [602, 188] on button "Add a Vehicle" at bounding box center [610, 187] width 75 height 24
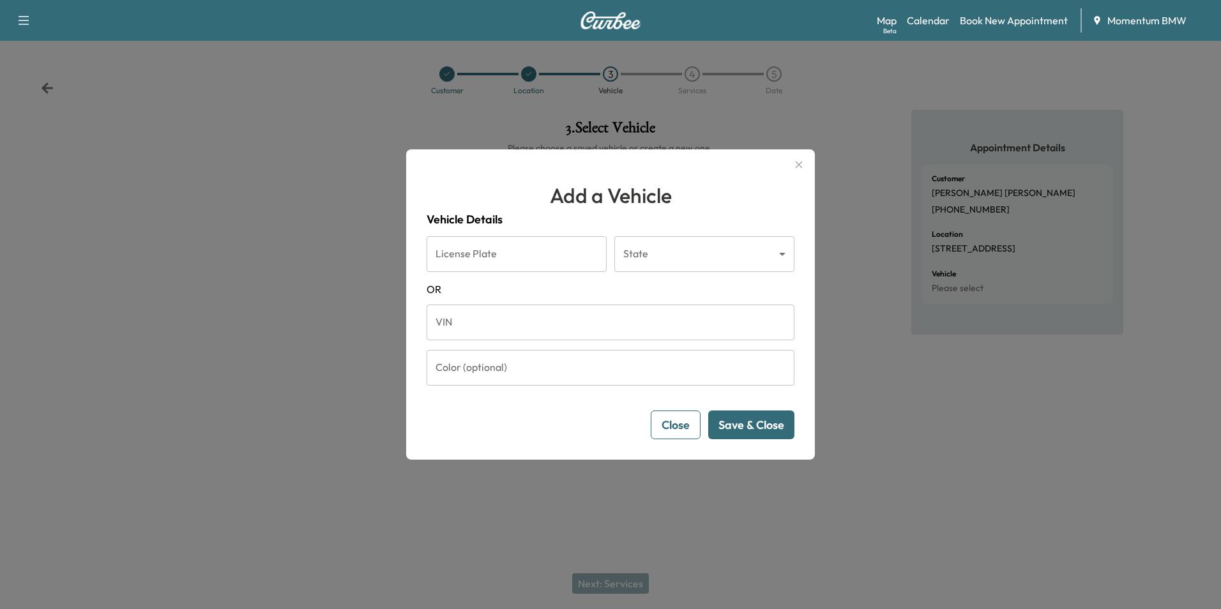
click at [459, 325] on input "VIN" at bounding box center [611, 323] width 368 height 36
paste input "**********"
type input "**********"
click at [760, 423] on button "Save & Close" at bounding box center [751, 425] width 86 height 29
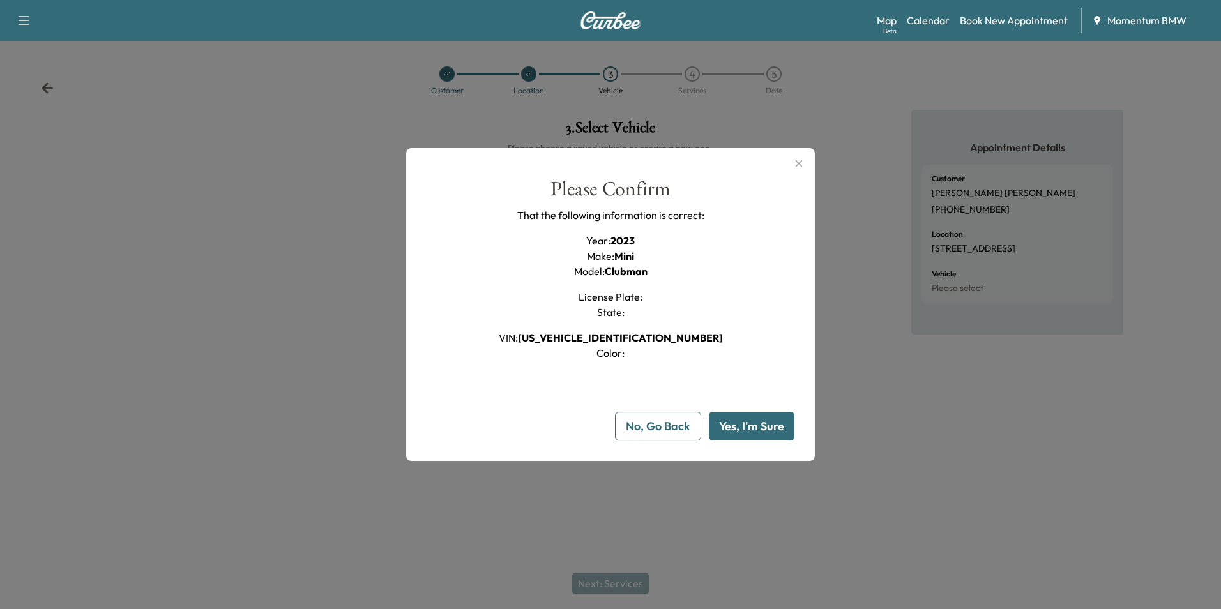
click at [760, 422] on button "Yes, I'm Sure" at bounding box center [752, 426] width 86 height 29
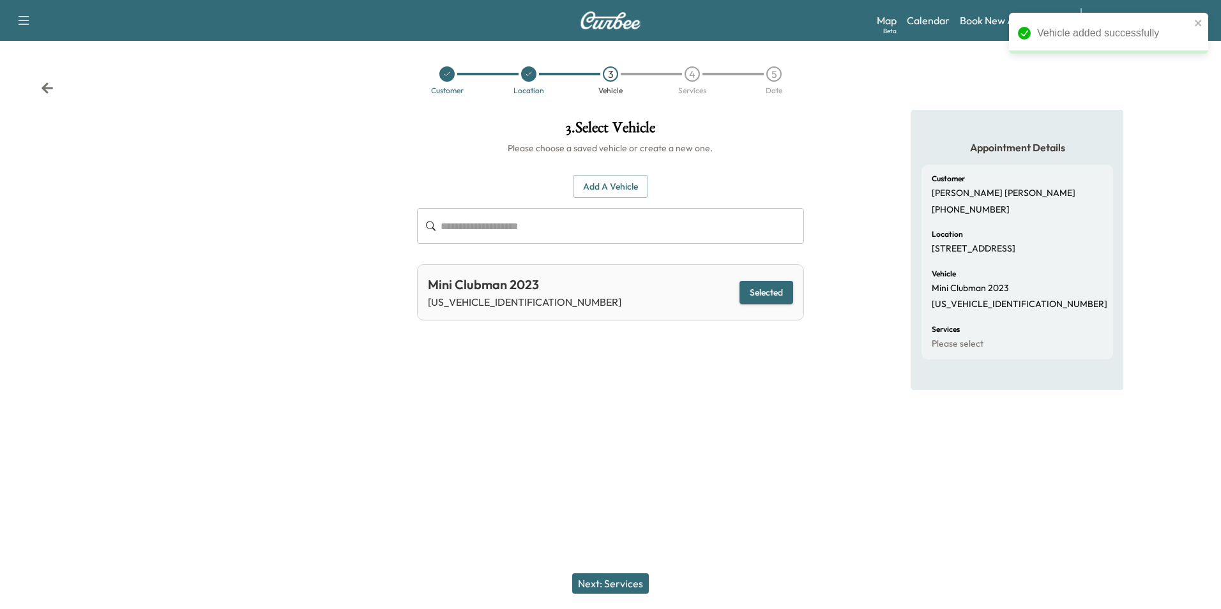
click at [615, 579] on button "Next: Services" at bounding box center [610, 584] width 77 height 20
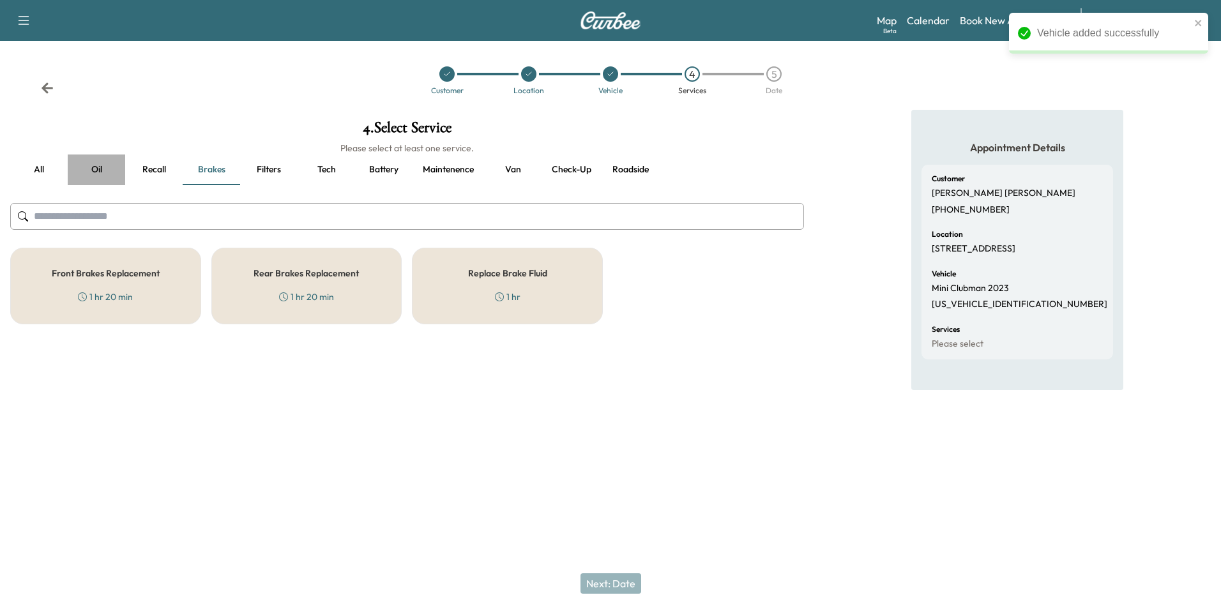
click at [98, 171] on button "Oil" at bounding box center [96, 170] width 57 height 31
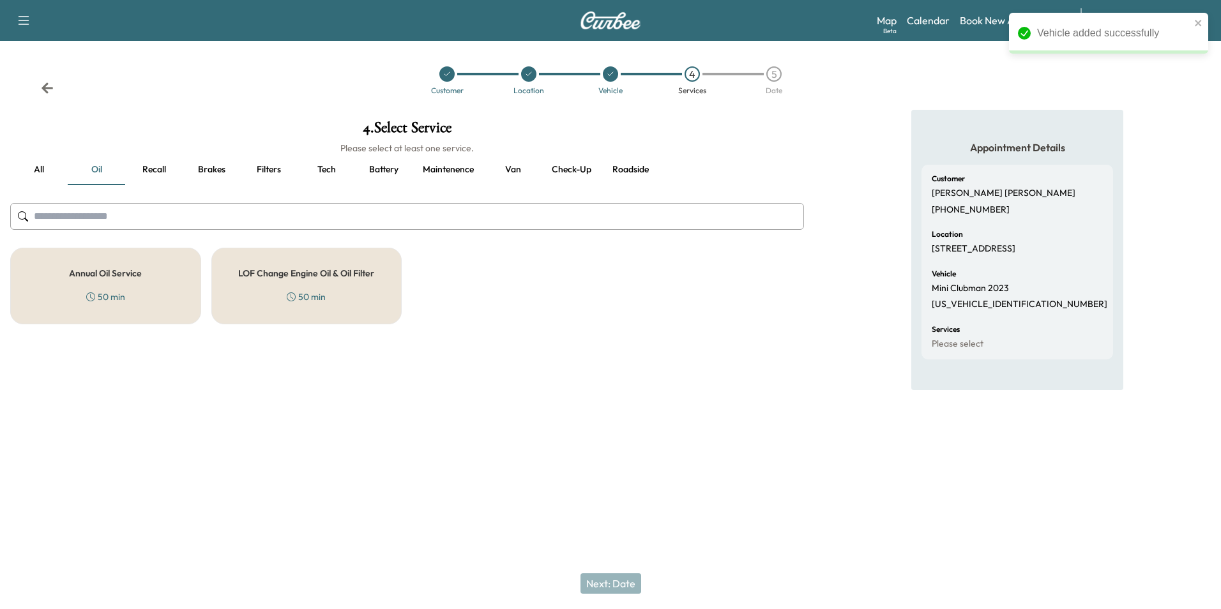
click at [109, 261] on div "Annual Oil Service 50 min" at bounding box center [105, 286] width 191 height 77
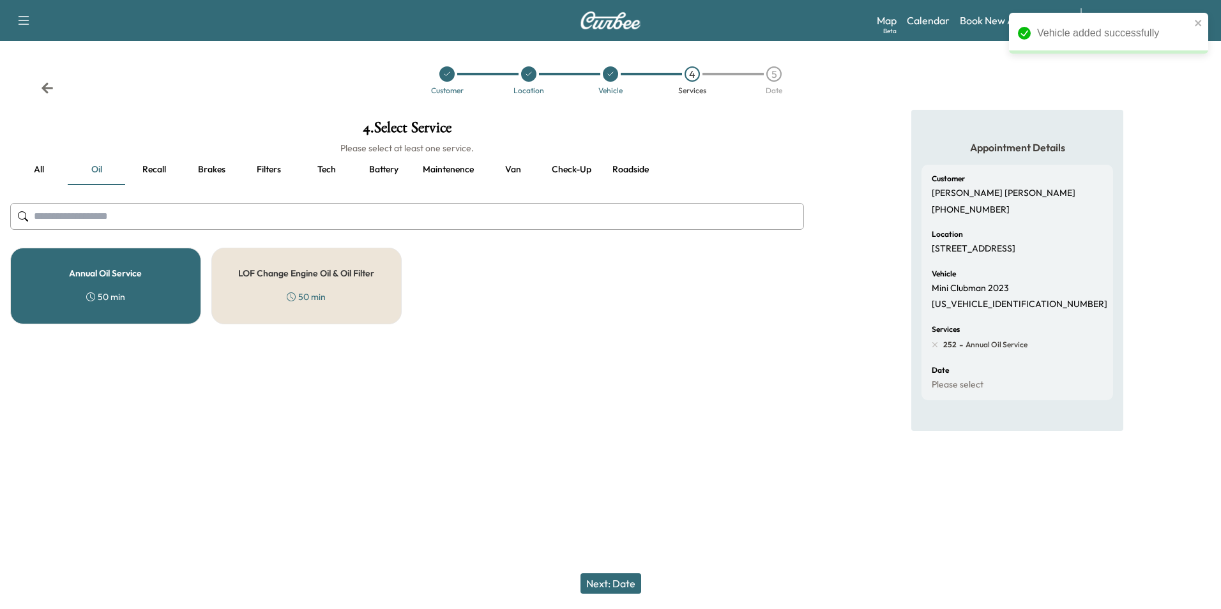
click at [210, 172] on button "Brakes" at bounding box center [211, 170] width 57 height 31
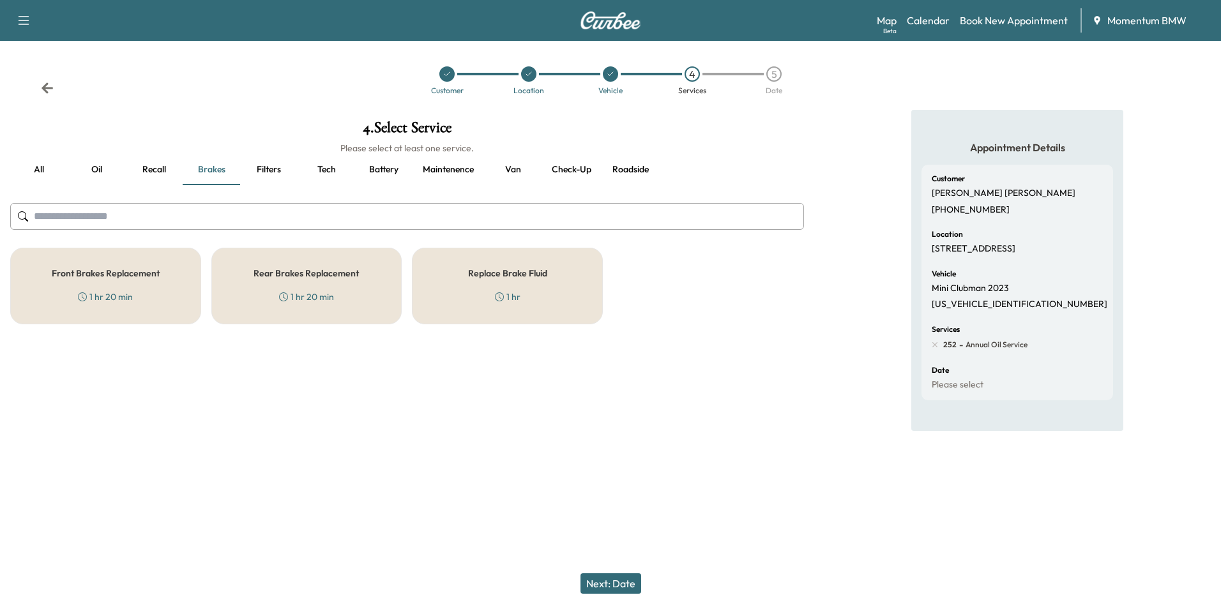
click at [485, 287] on div "Replace Brake Fluid 1 hr" at bounding box center [507, 286] width 191 height 77
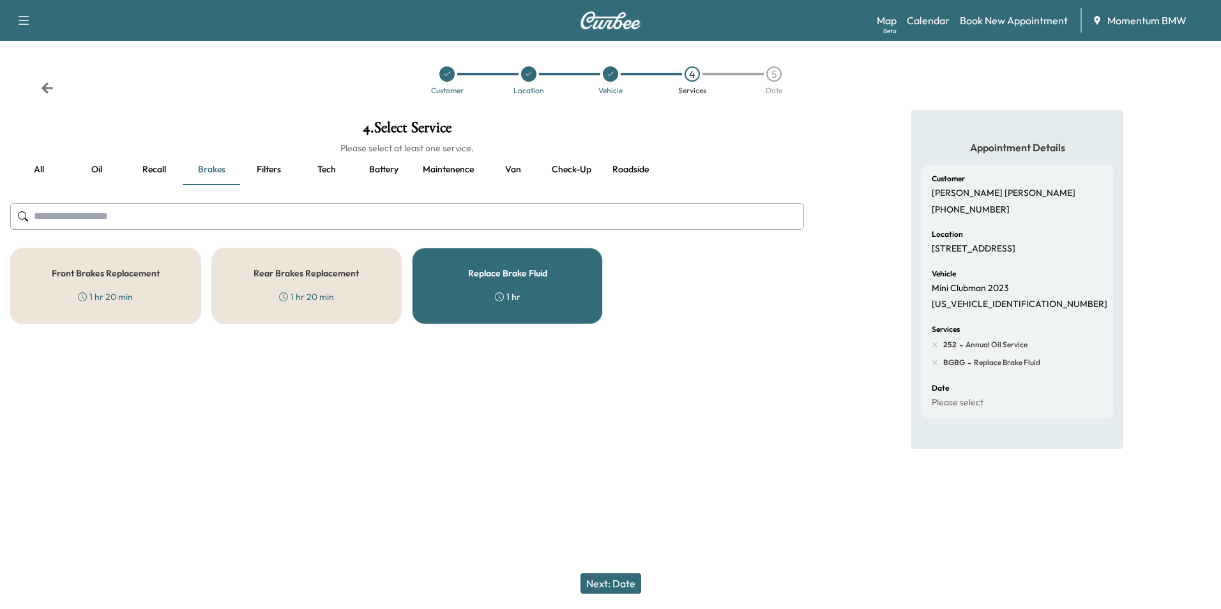
click at [272, 172] on button "Filters" at bounding box center [268, 170] width 57 height 31
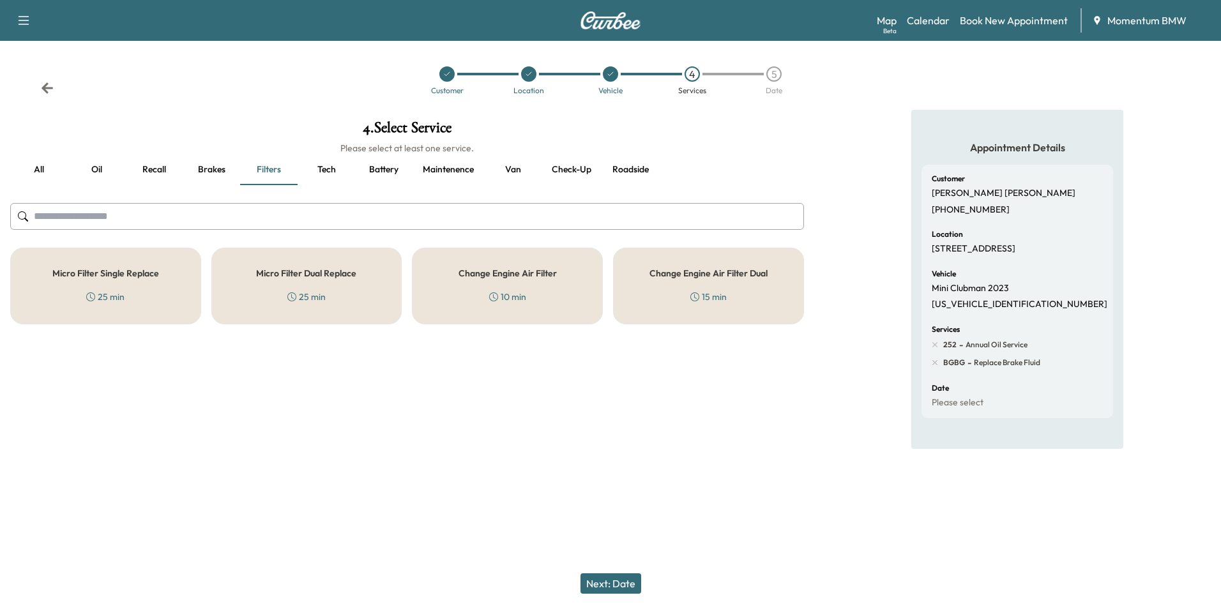
click at [169, 273] on div "Micro Filter Single Replace 25 min" at bounding box center [105, 286] width 191 height 77
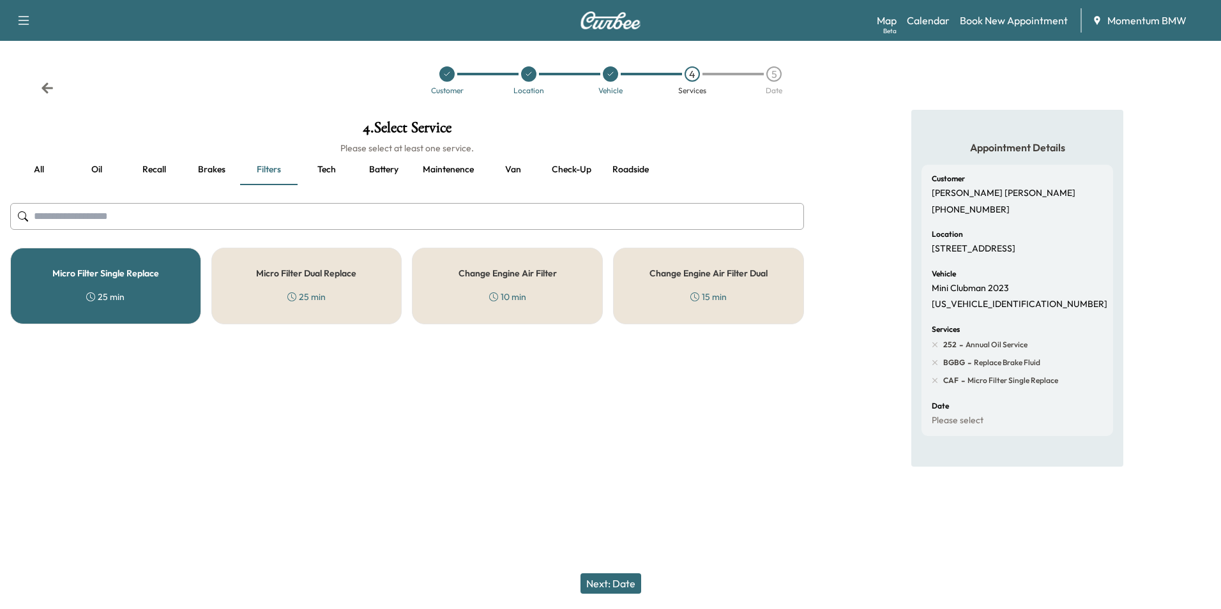
click at [524, 295] on div "10 min" at bounding box center [507, 297] width 37 height 13
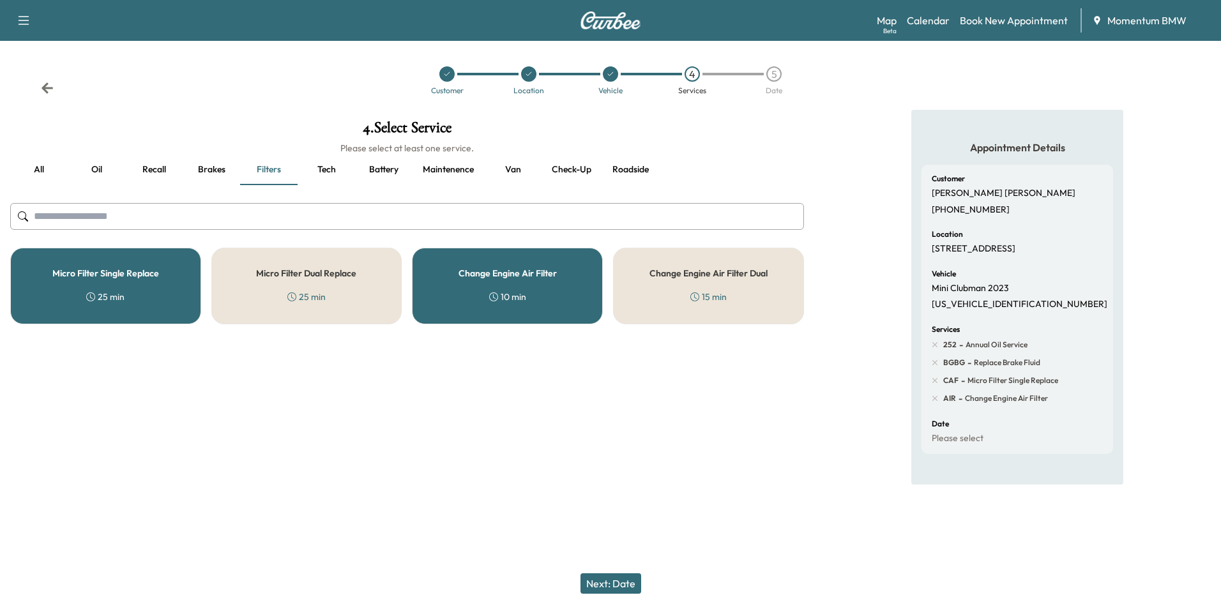
click at [622, 585] on button "Next: Date" at bounding box center [611, 584] width 61 height 20
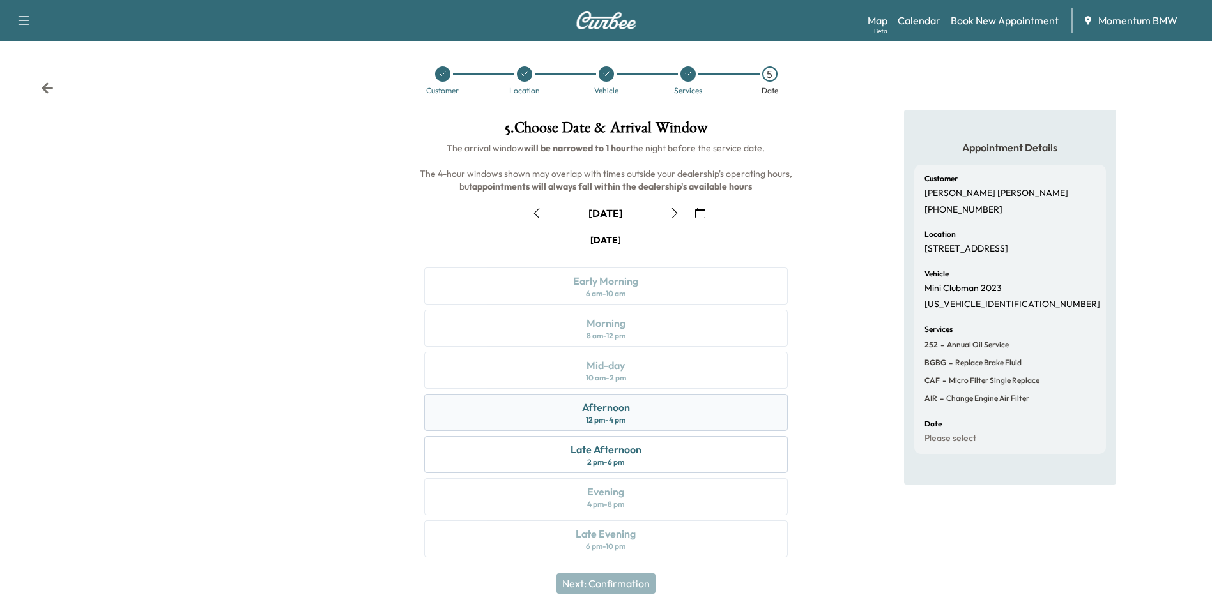
click at [643, 410] on div "Afternoon 12 pm - 4 pm" at bounding box center [605, 412] width 363 height 37
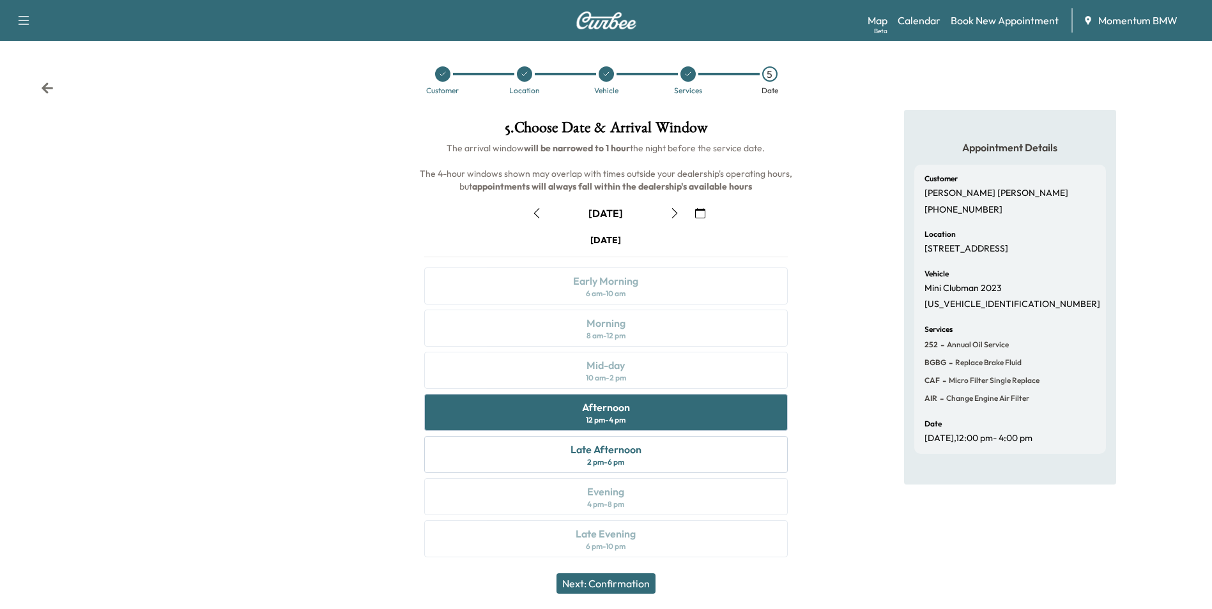
click at [624, 582] on button "Next: Confirmation" at bounding box center [605, 584] width 99 height 20
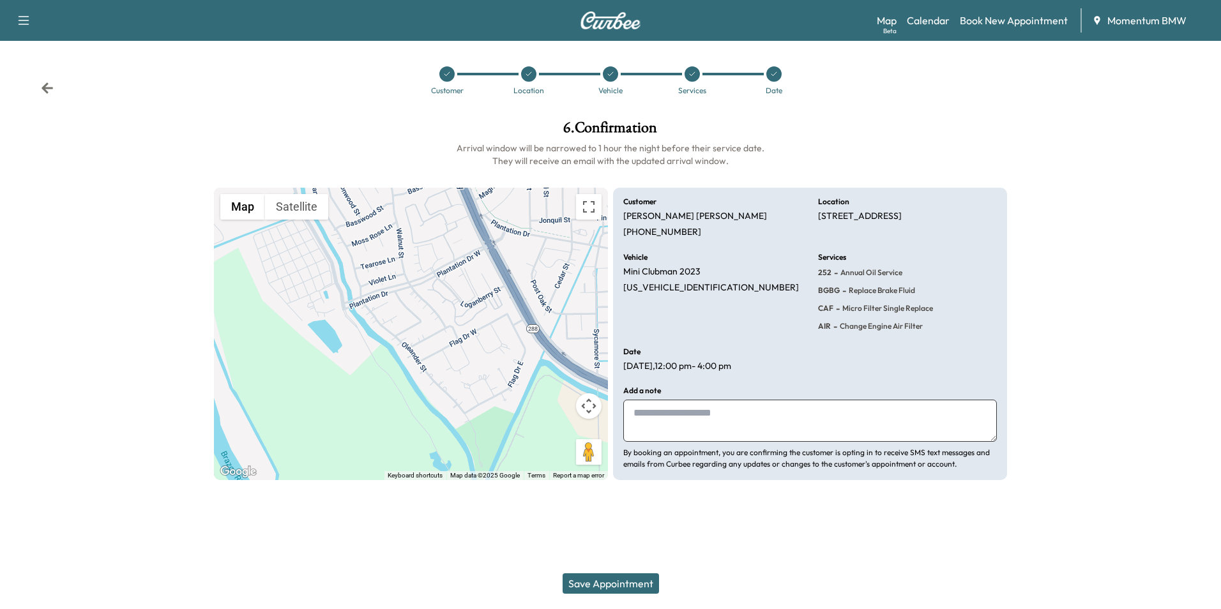
click at [650, 415] on textarea at bounding box center [811, 421] width 374 height 42
type textarea "***"
click at [611, 583] on button "Save Appointment" at bounding box center [611, 584] width 96 height 20
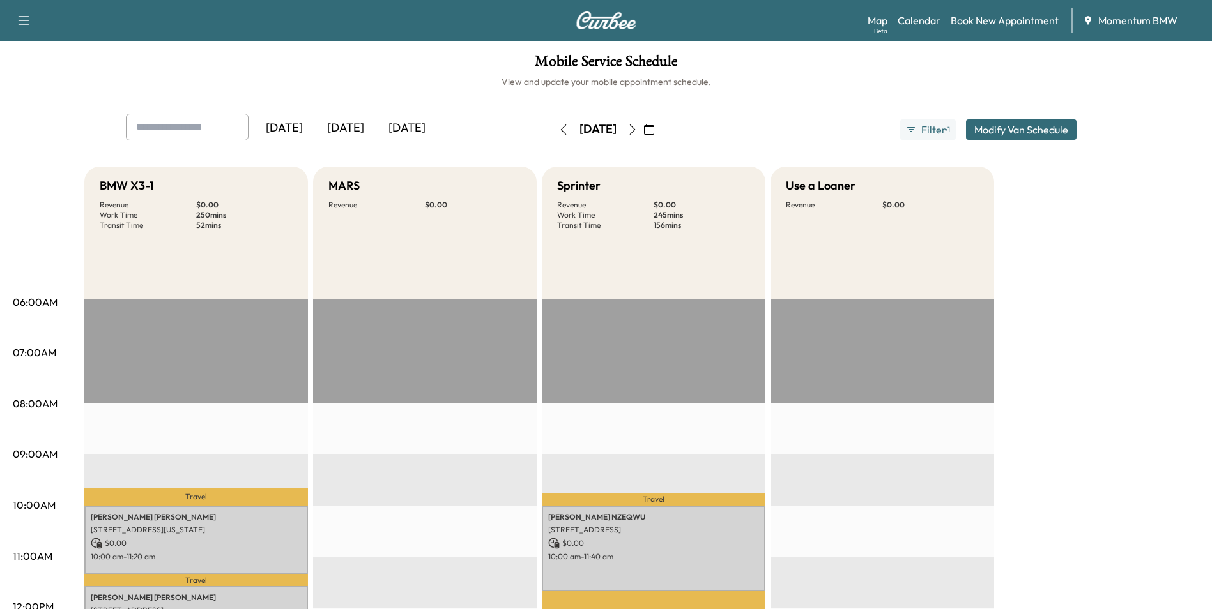
click at [638, 129] on icon "button" at bounding box center [632, 130] width 10 height 10
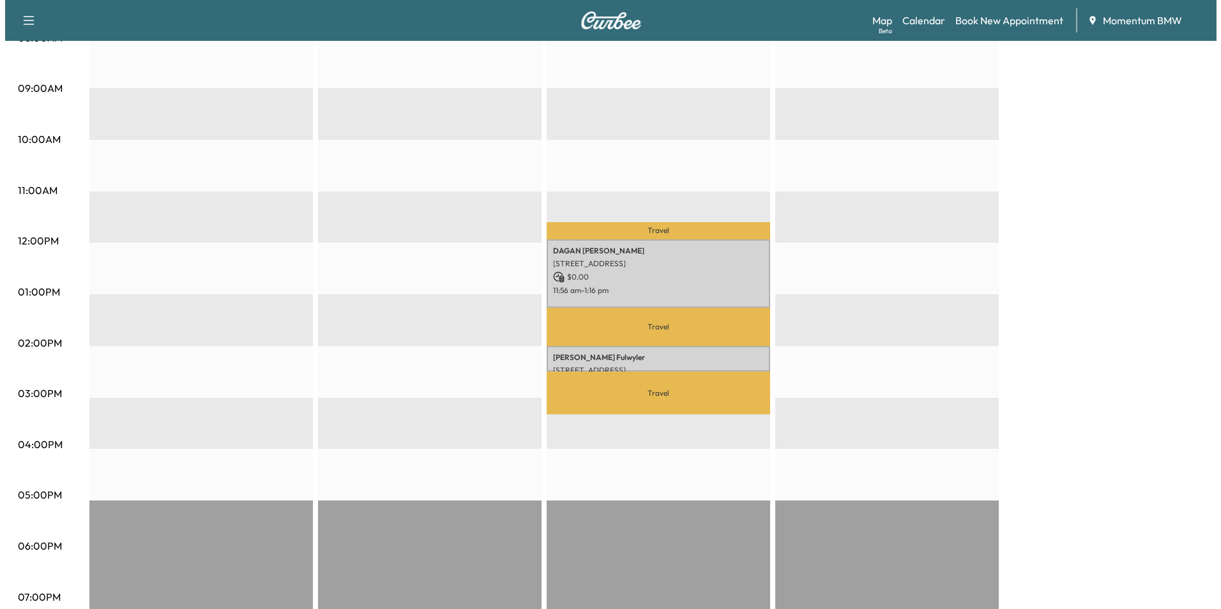
scroll to position [383, 0]
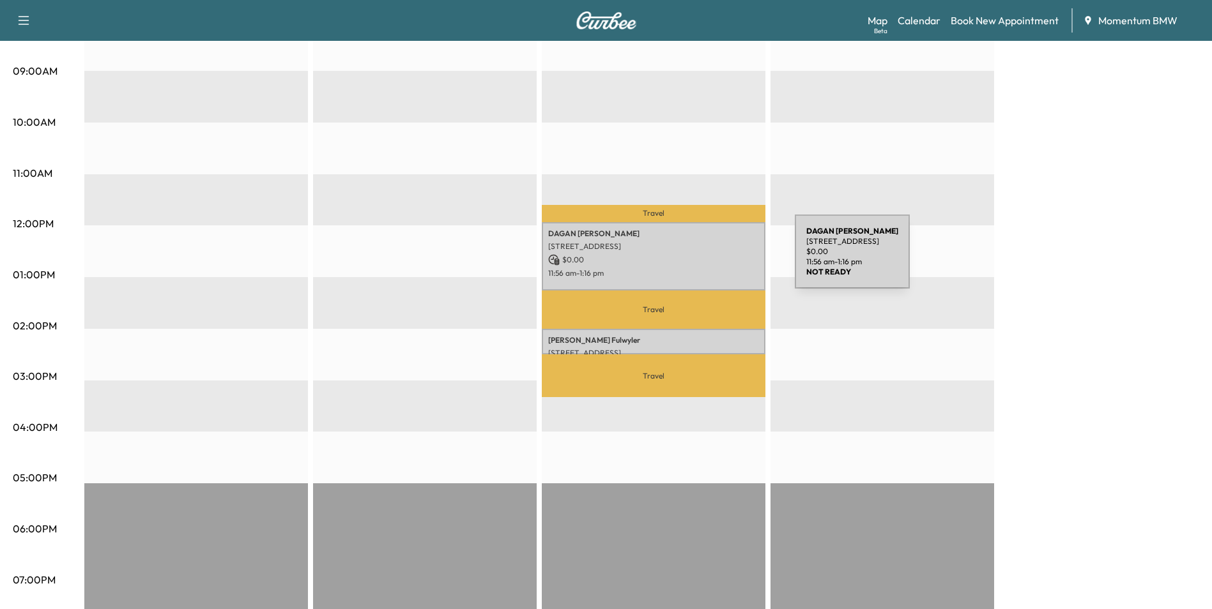
click at [699, 259] on p "$ 0.00" at bounding box center [653, 259] width 211 height 11
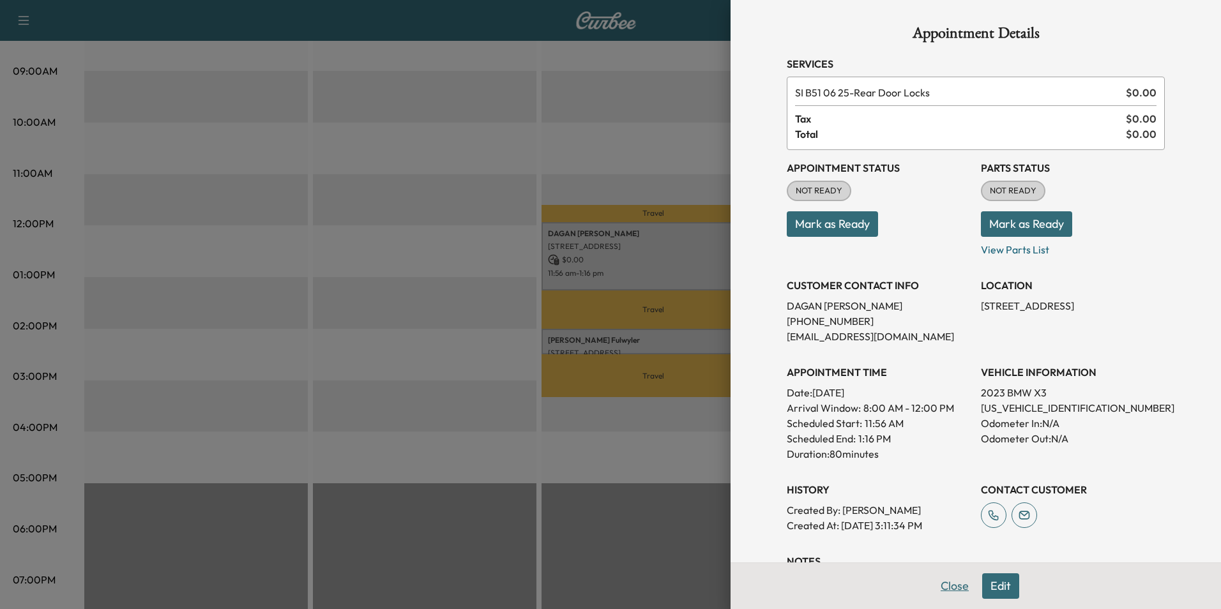
click at [949, 589] on button "Close" at bounding box center [955, 587] width 45 height 26
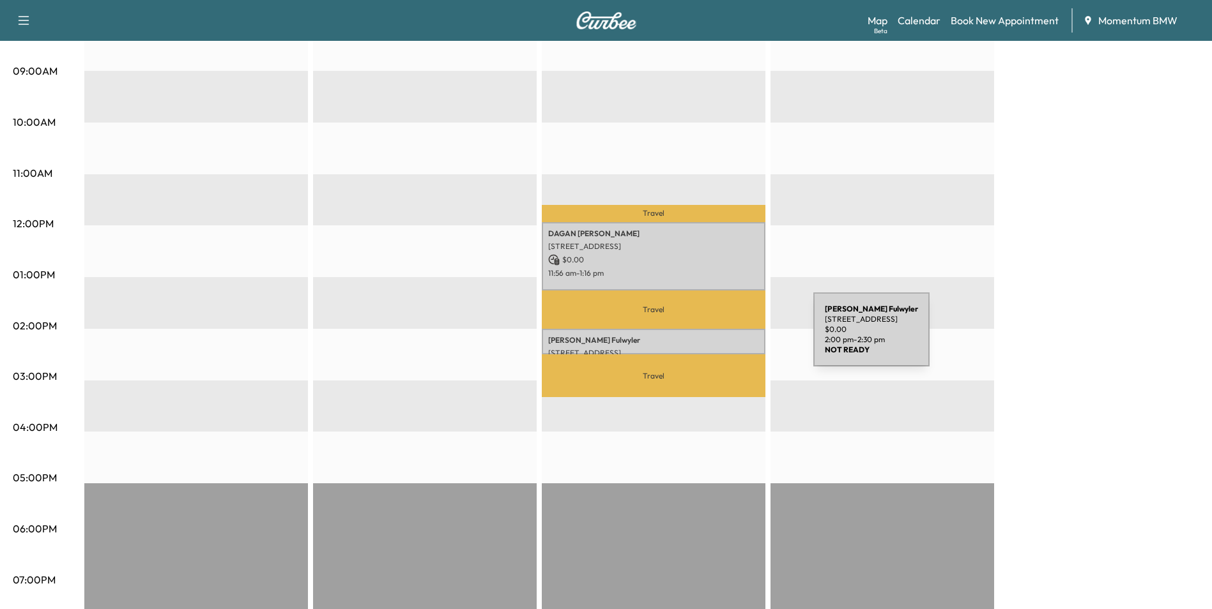
click at [717, 337] on p "[PERSON_NAME]" at bounding box center [653, 340] width 211 height 10
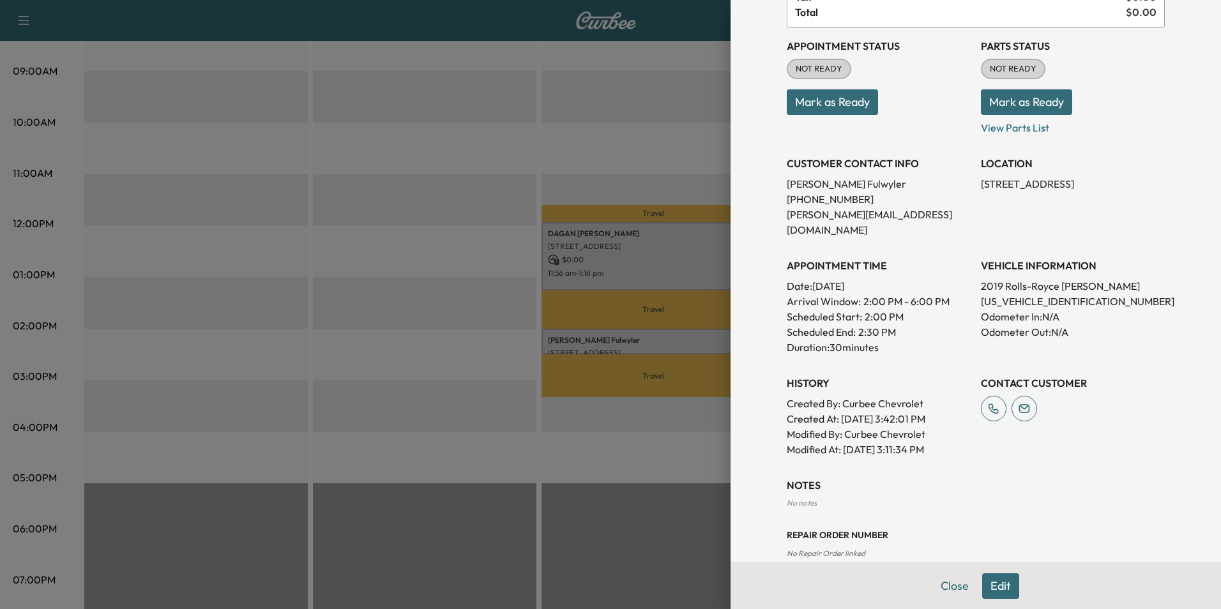
scroll to position [129, 0]
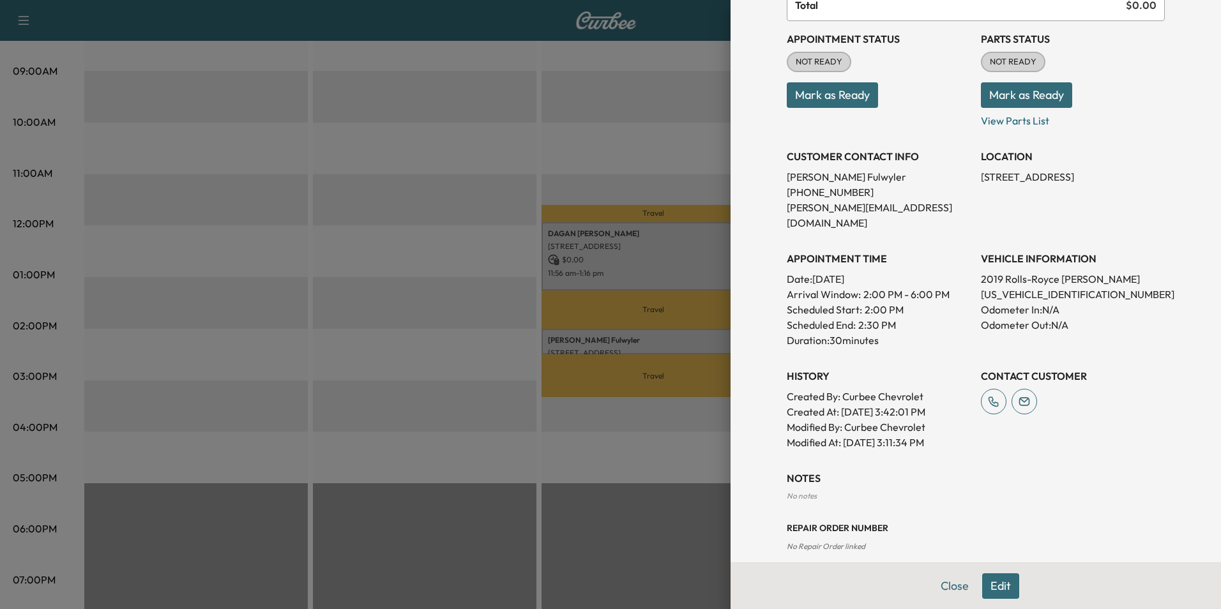
click at [998, 586] on button "Edit" at bounding box center [1001, 587] width 37 height 26
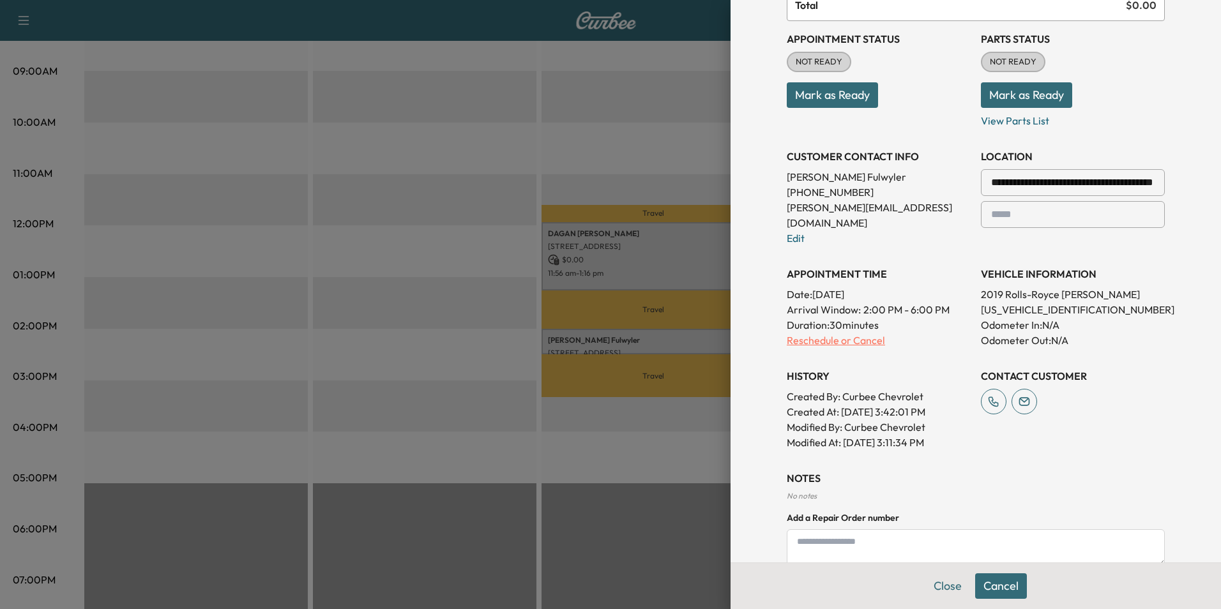
click at [822, 333] on p "Reschedule or Cancel" at bounding box center [879, 340] width 184 height 15
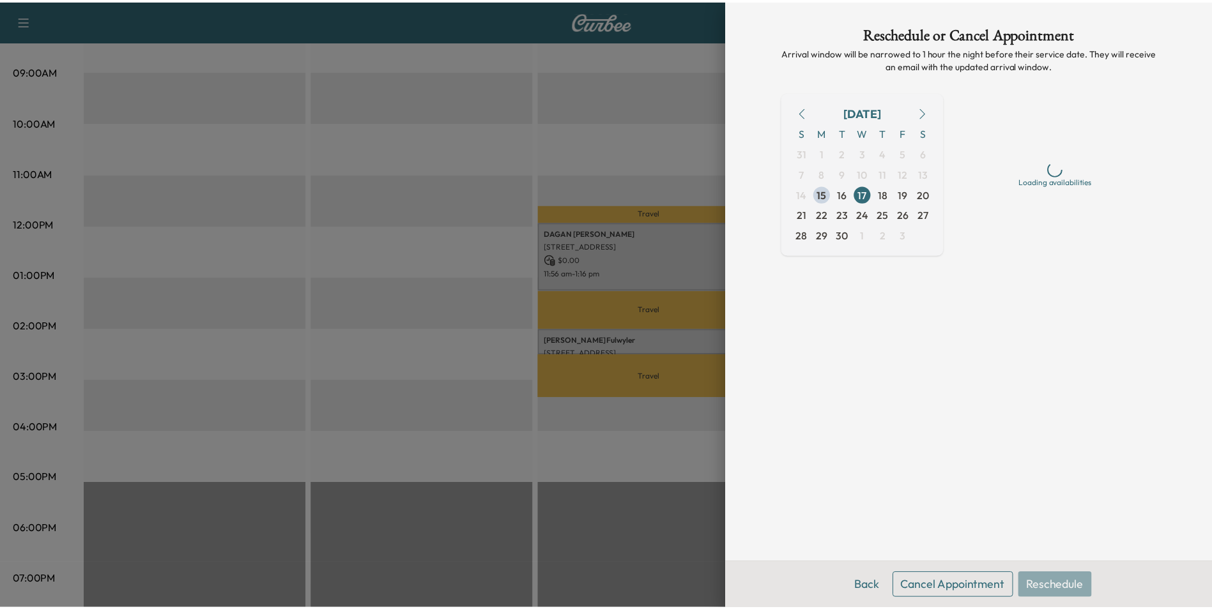
scroll to position [0, 0]
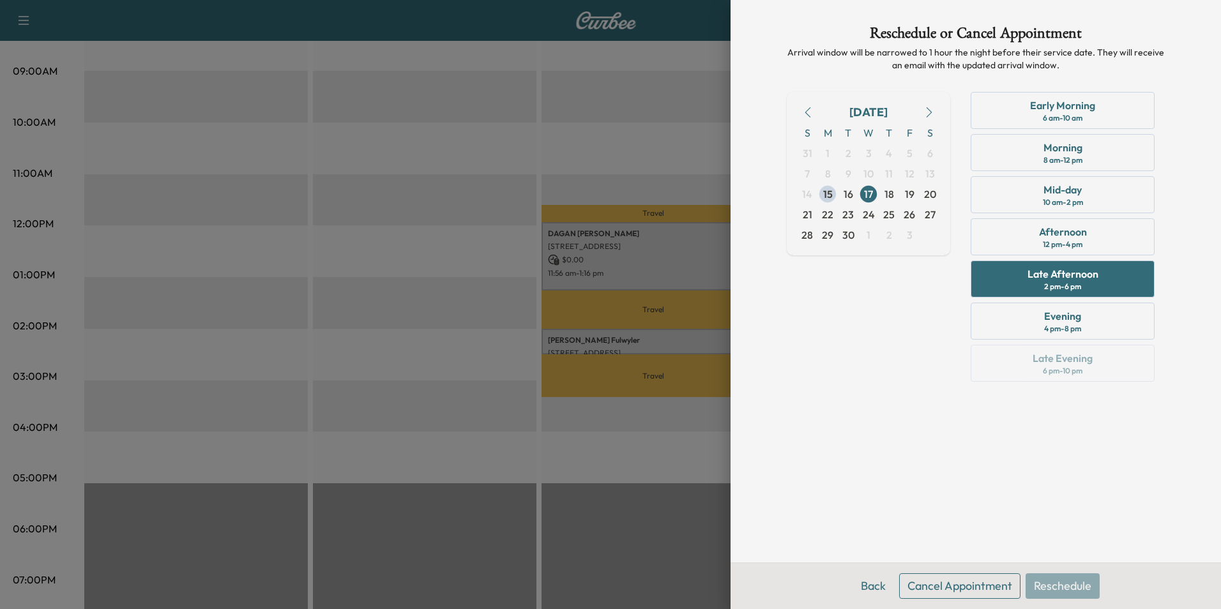
click at [962, 592] on button "Cancel Appointment" at bounding box center [959, 587] width 121 height 26
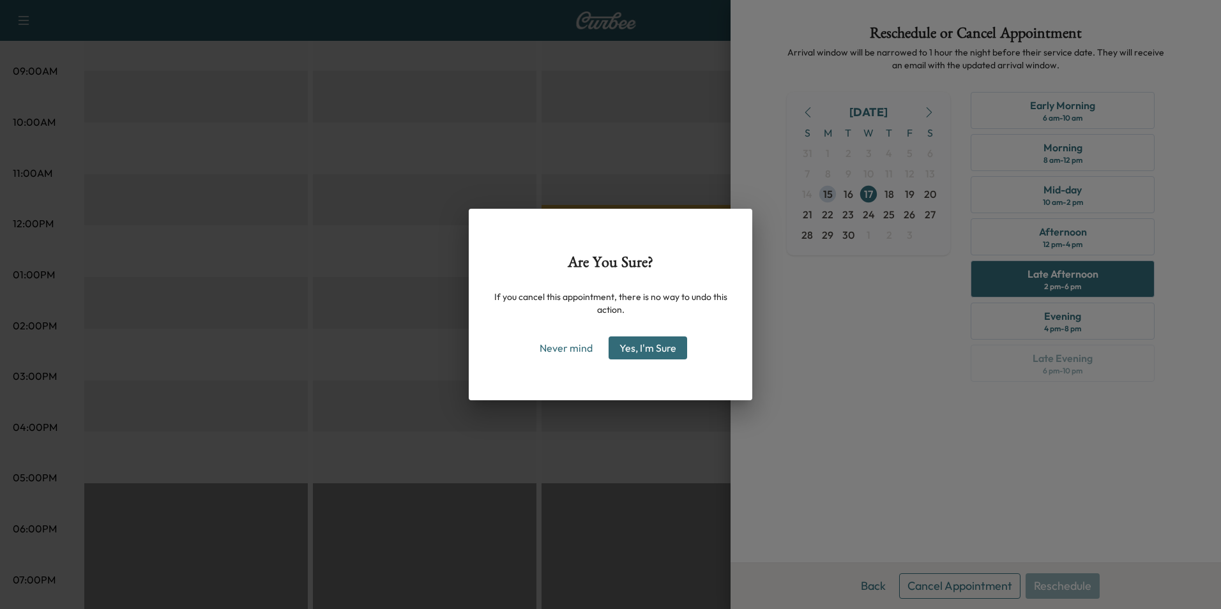
click at [643, 348] on button "Yes, I'm Sure" at bounding box center [648, 348] width 79 height 23
